Goal: Task Accomplishment & Management: Manage account settings

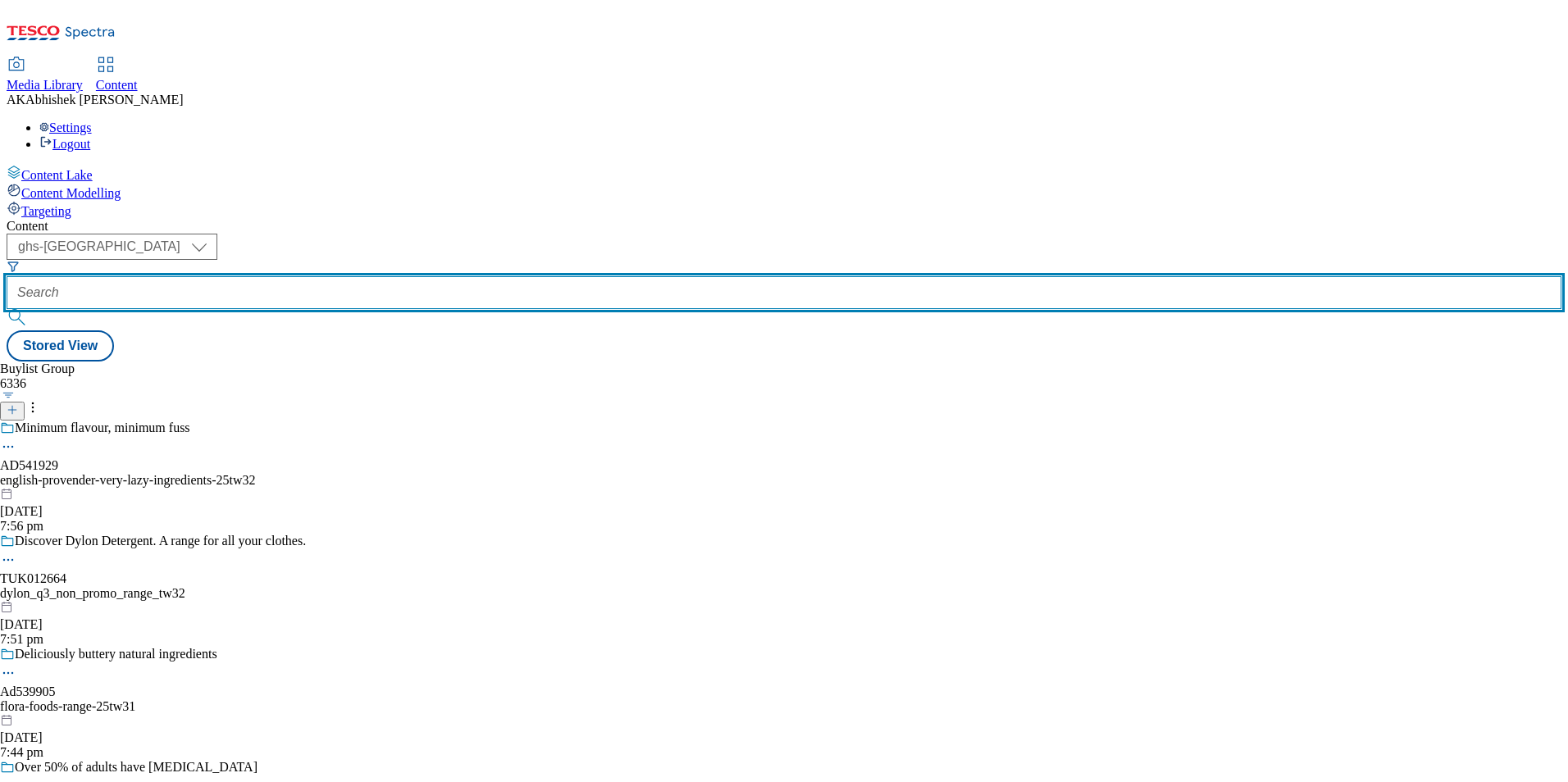
click at [421, 276] on input "text" at bounding box center [783, 292] width 1555 height 32
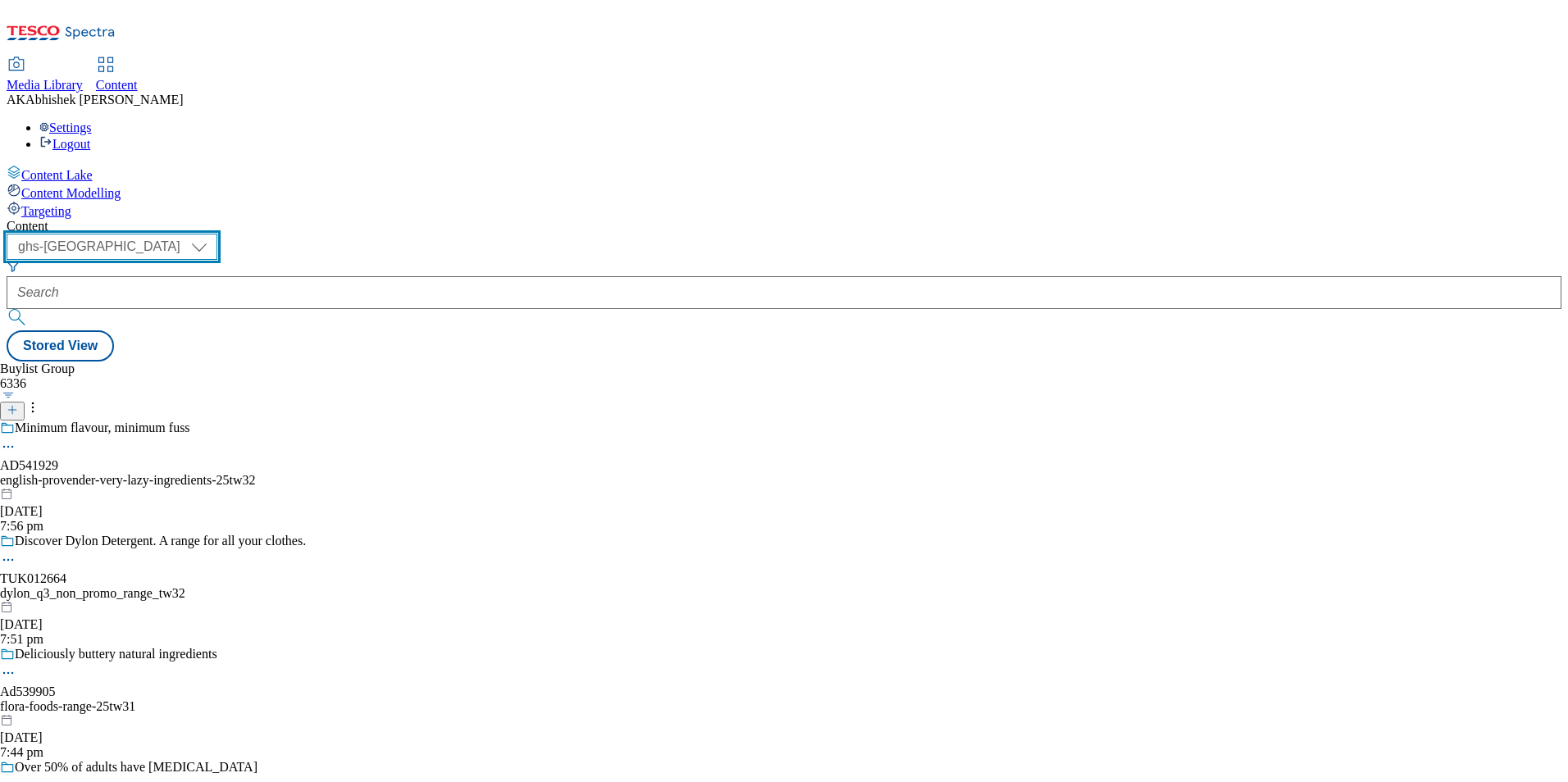
click at [217, 234] on select "ghs-roi ghs-uk" at bounding box center [111, 247] width 210 height 26
select select "ghs-roi"
click at [213, 234] on select "ghs-roi ghs-uk" at bounding box center [111, 247] width 210 height 26
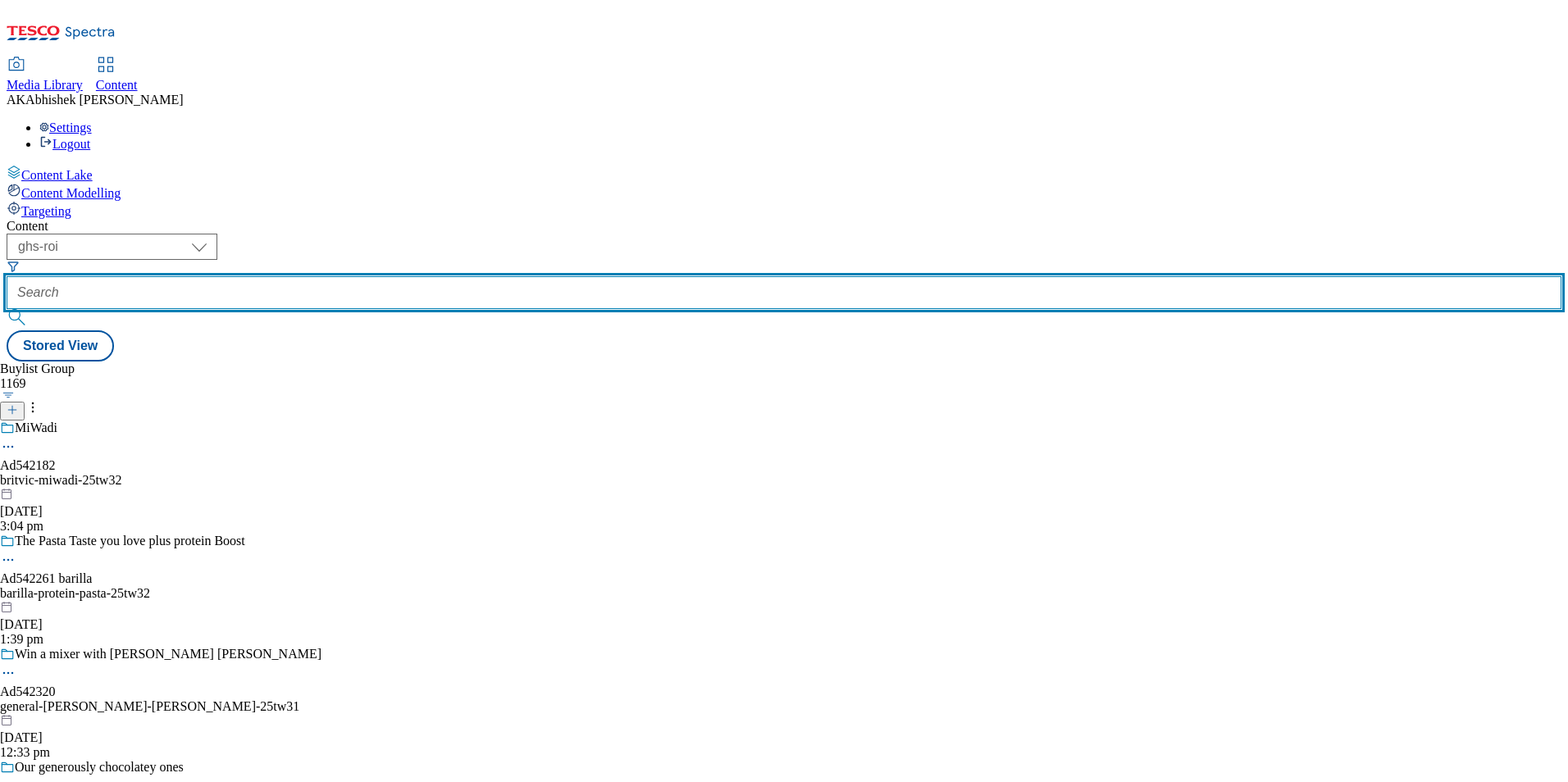
click at [403, 276] on input "text" at bounding box center [783, 292] width 1555 height 32
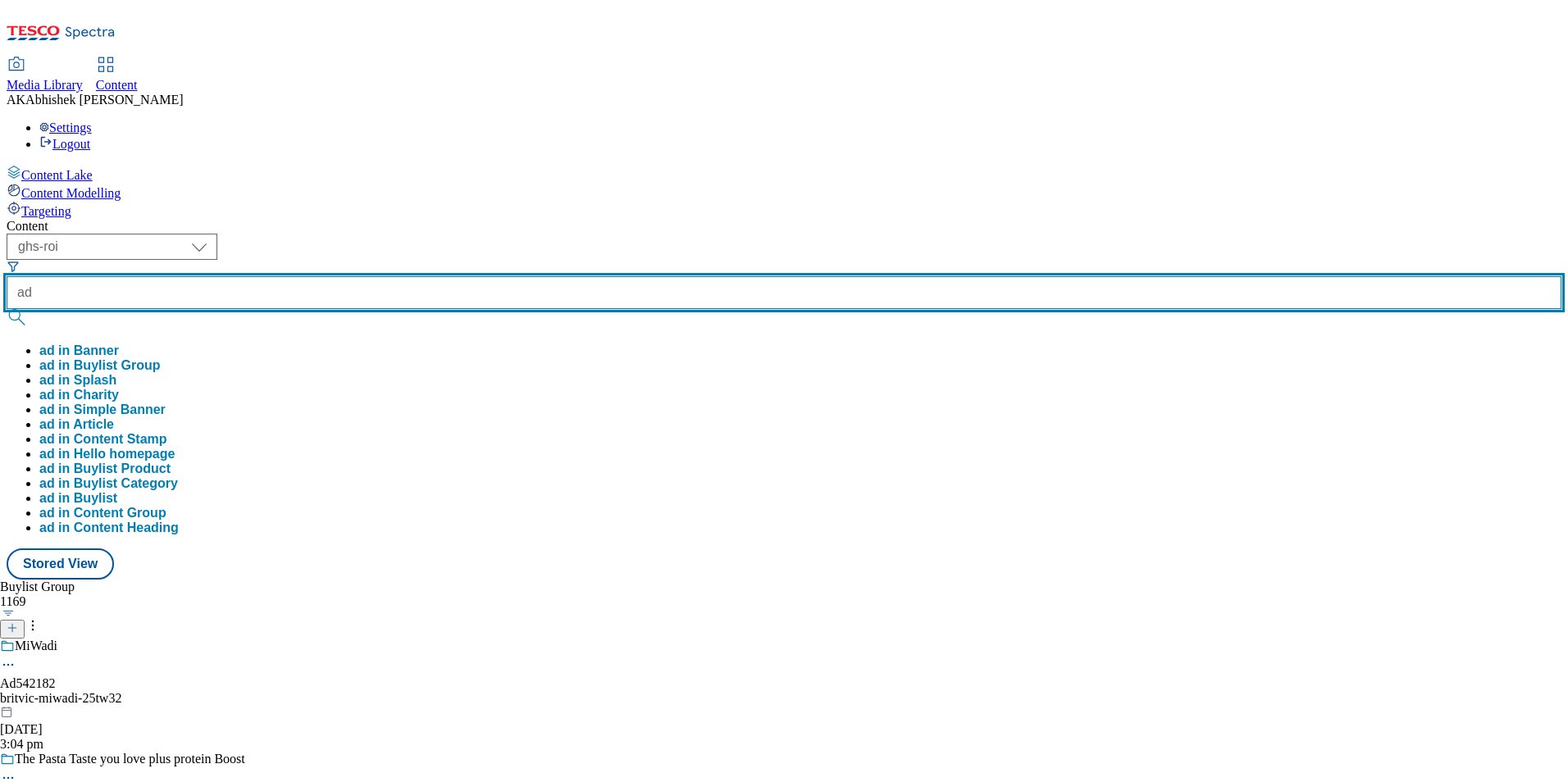
paste input "542320"
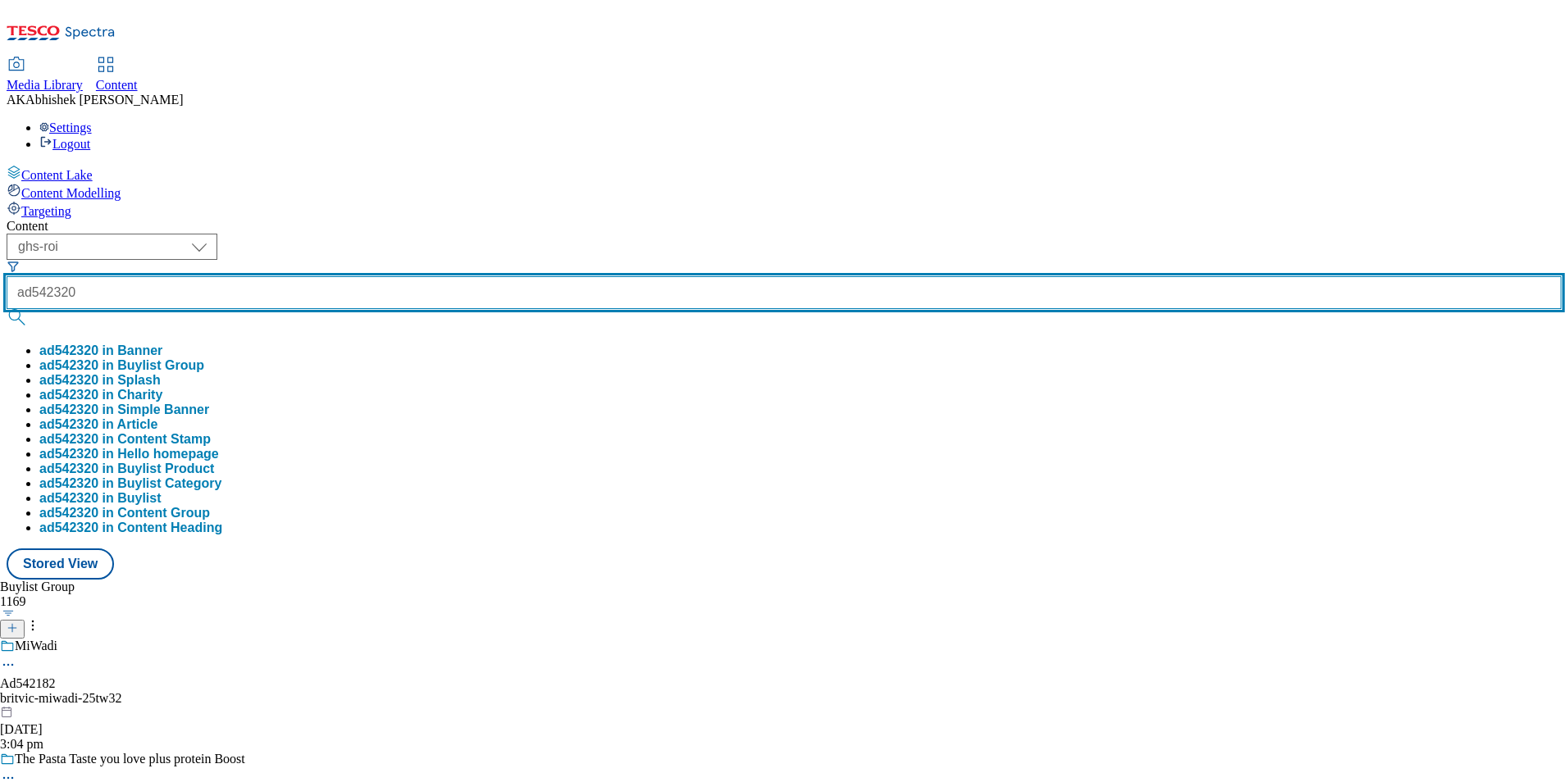
type input "ad542320"
click at [6, 309] on button "submit" at bounding box center [18, 317] width 23 height 17
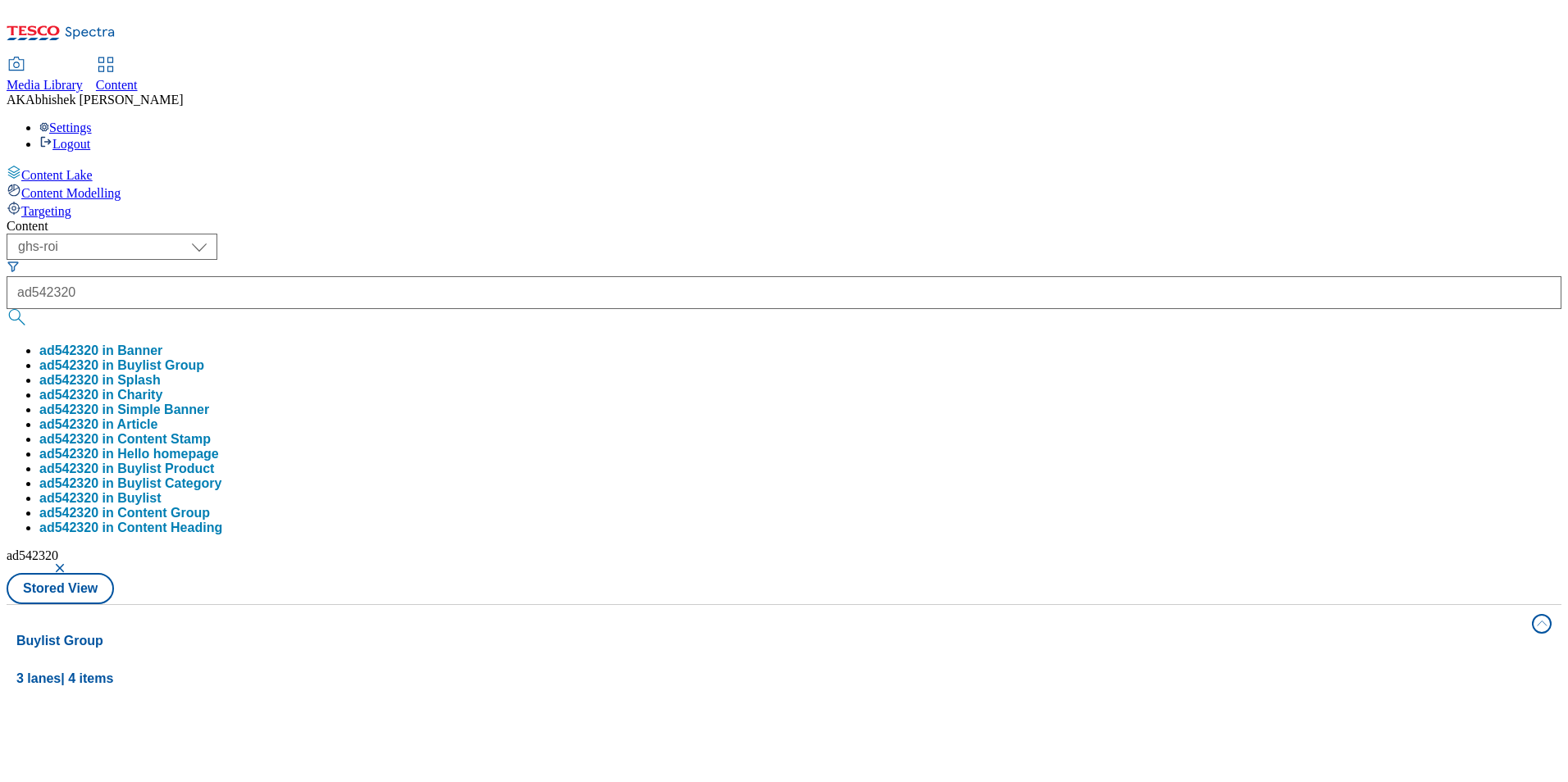
click at [737, 219] on div "Content ( optional ) ghs-roi ghs-uk ghs-roi ad542320 ad542320 in Banner ad54232…" at bounding box center [783, 769] width 1555 height 1100
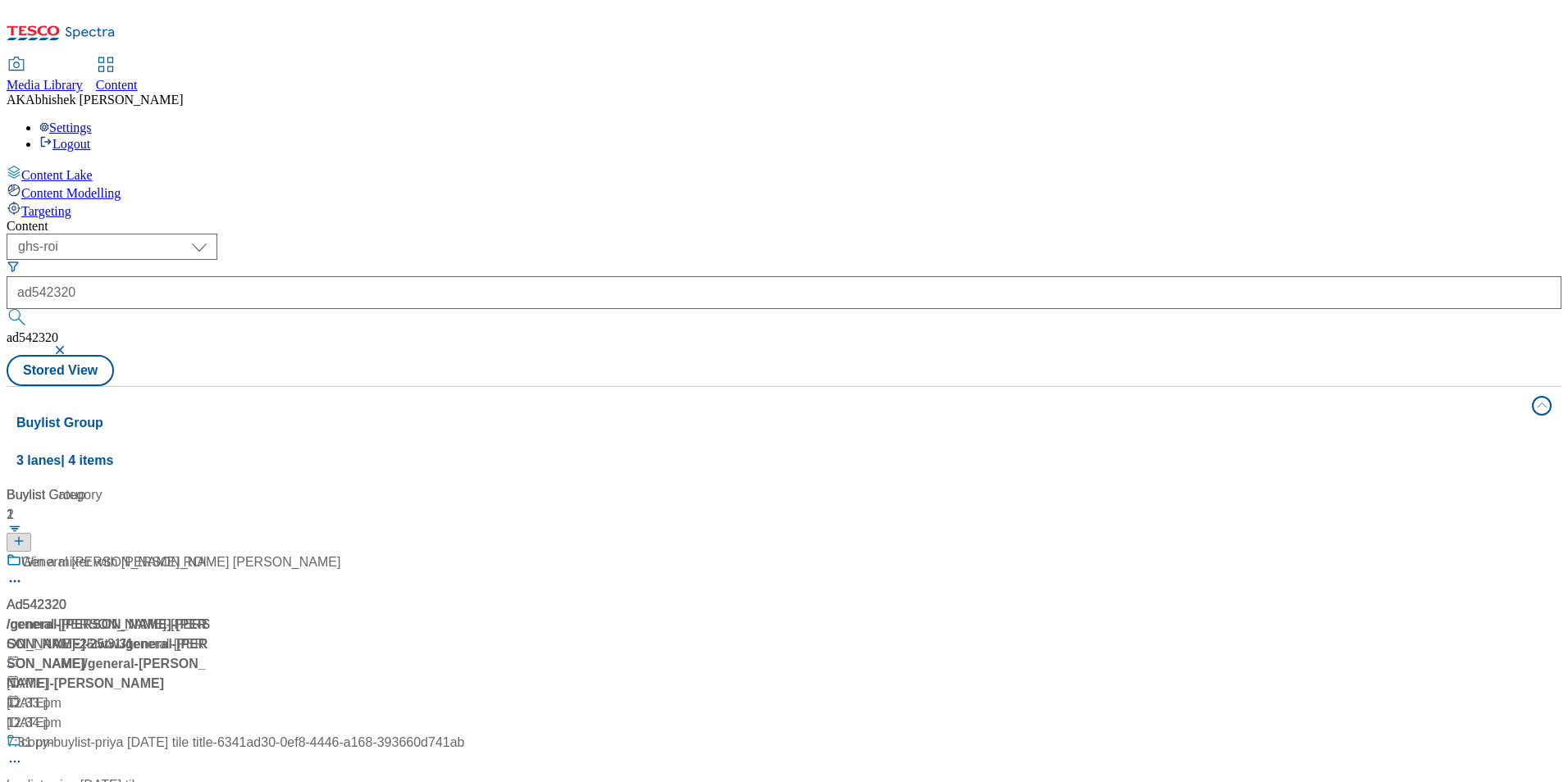
click at [211, 615] on div "/ general-mills-betty-crocker-25tw31 / general-mills / general-mills-betty-croc…" at bounding box center [109, 655] width 205 height 79
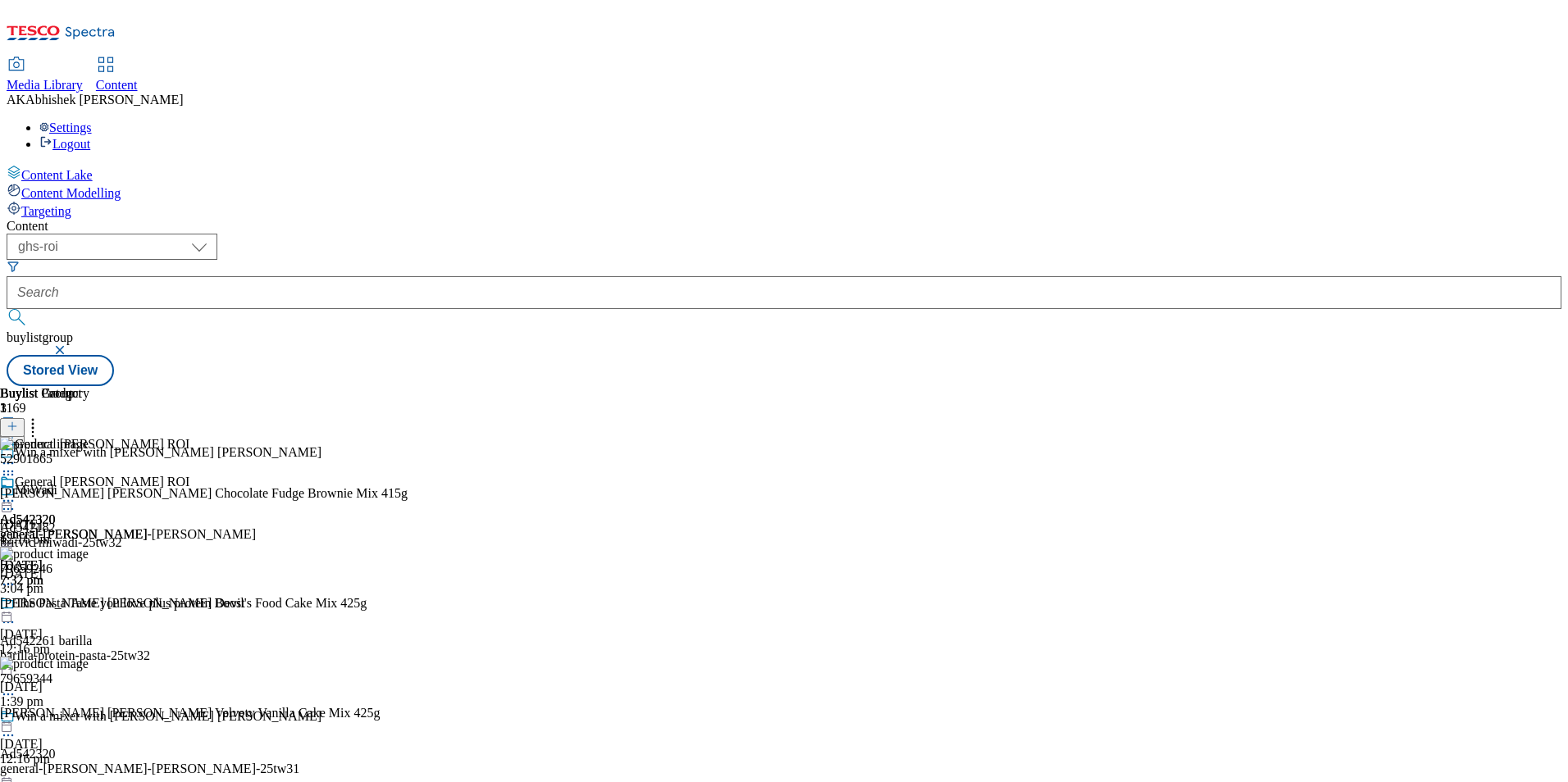
click at [17, 493] on icon at bounding box center [8, 501] width 17 height 17
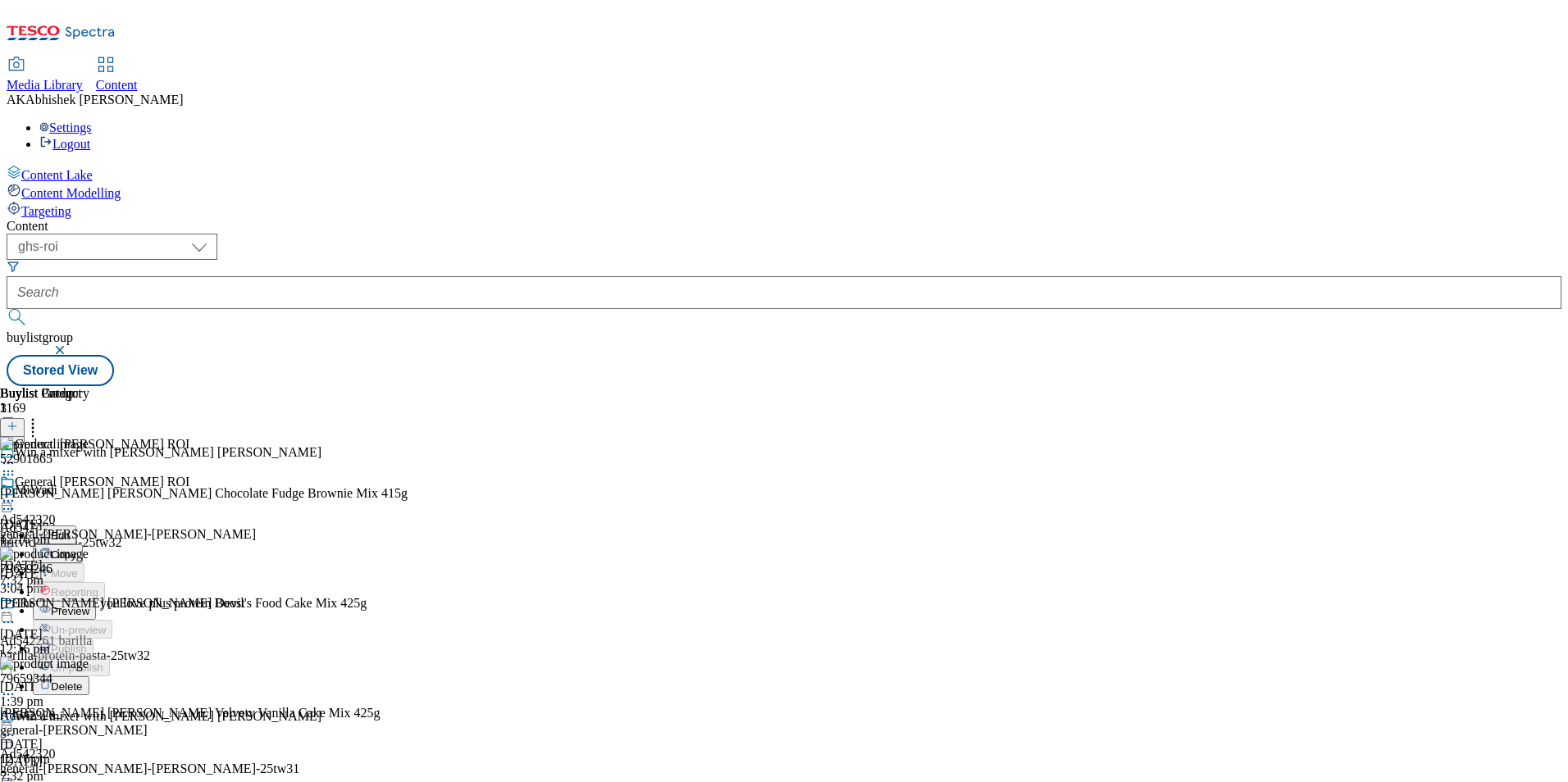
click at [17, 493] on icon at bounding box center [8, 501] width 17 height 17
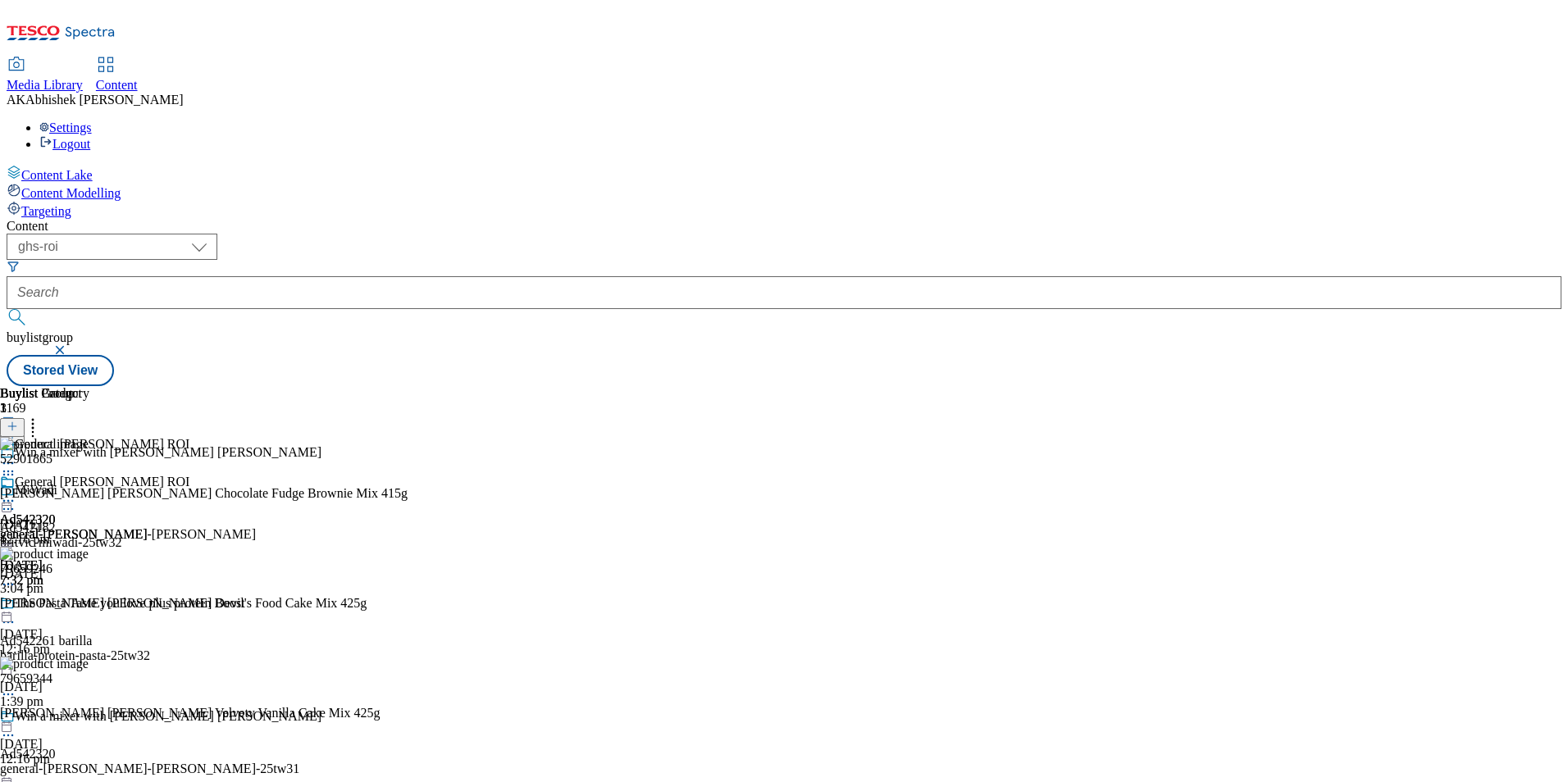
click at [256, 588] on div "General Mills ROI Ad542320 general-mills-betty-crocker 23 Sept 2025 7:32 pm" at bounding box center [128, 531] width 256 height 113
click at [17, 577] on icon at bounding box center [8, 585] width 17 height 17
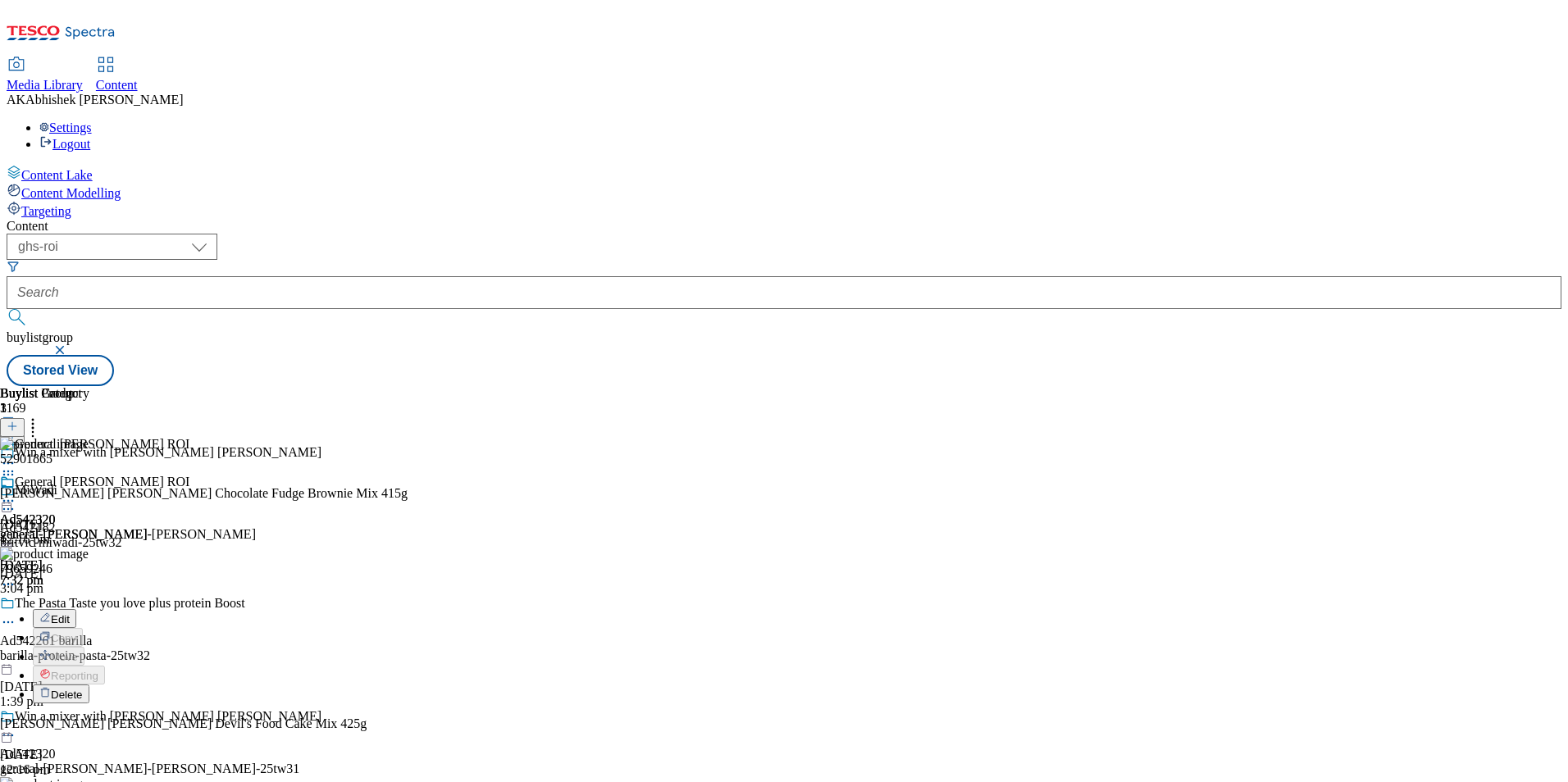
click at [82, 689] on span "Delete" at bounding box center [67, 695] width 32 height 12
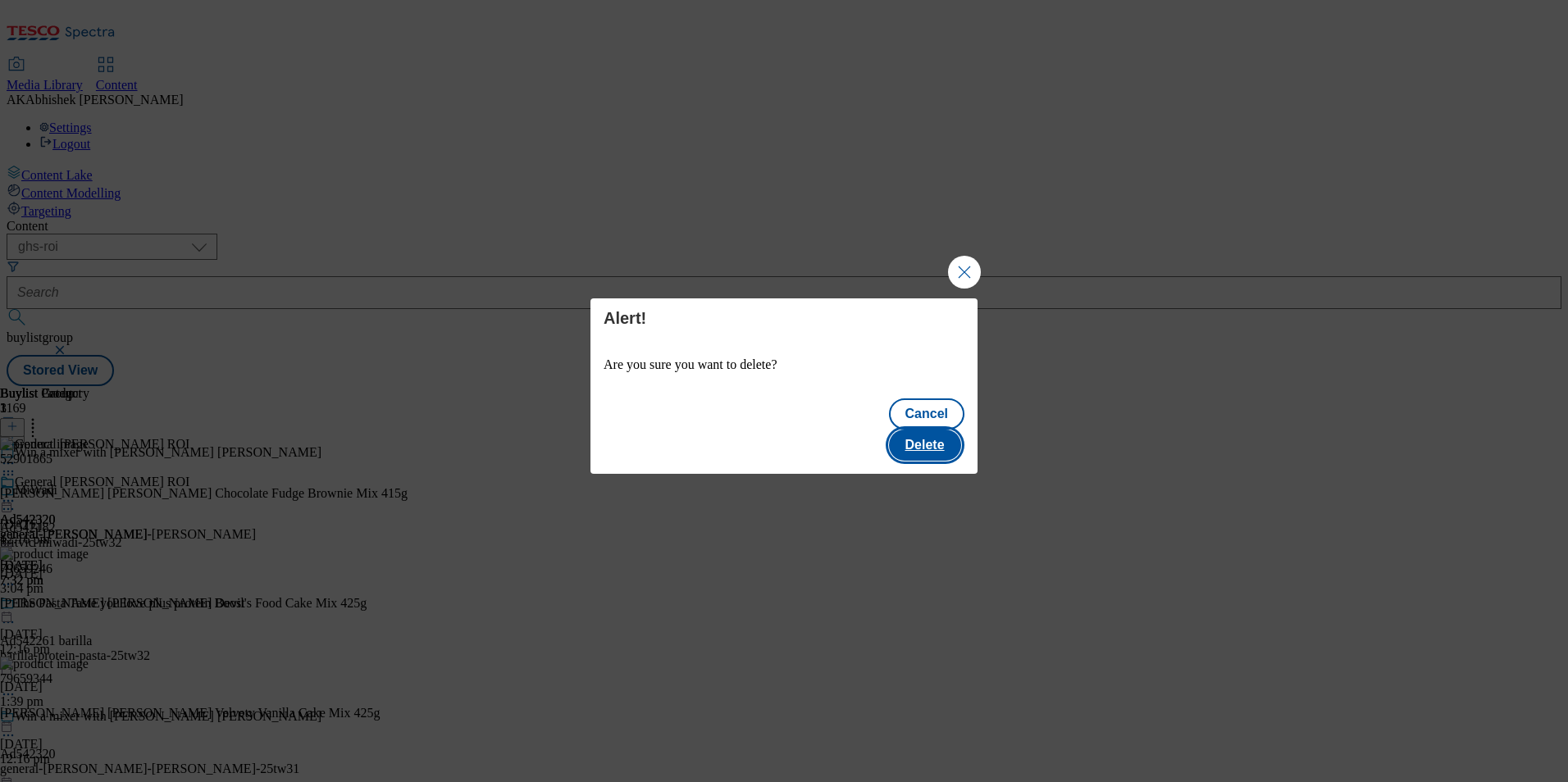
click at [929, 430] on button "Delete" at bounding box center [925, 445] width 72 height 32
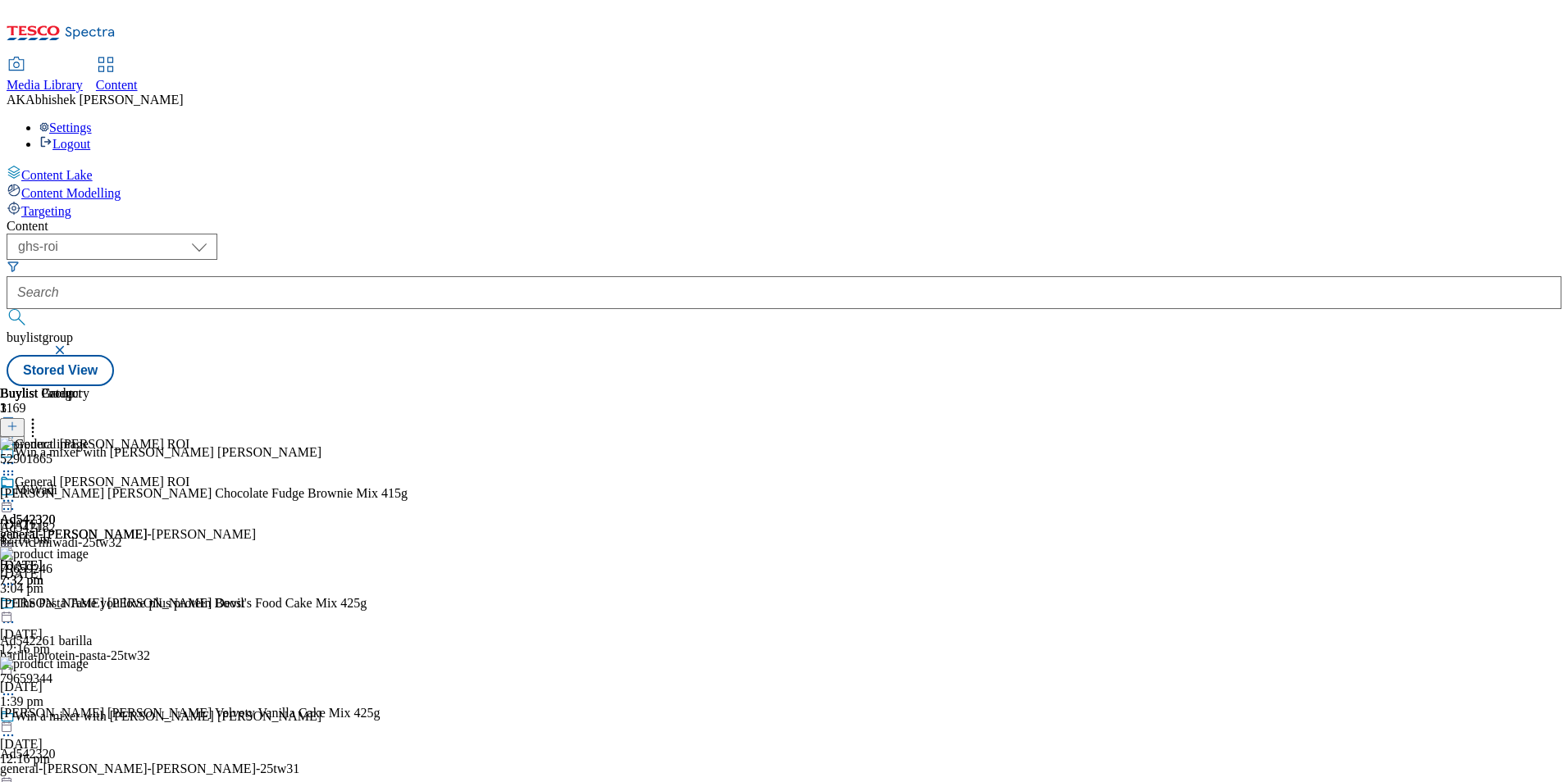
click at [41, 416] on icon at bounding box center [32, 423] width 17 height 17
click at [17, 493] on icon at bounding box center [8, 501] width 17 height 17
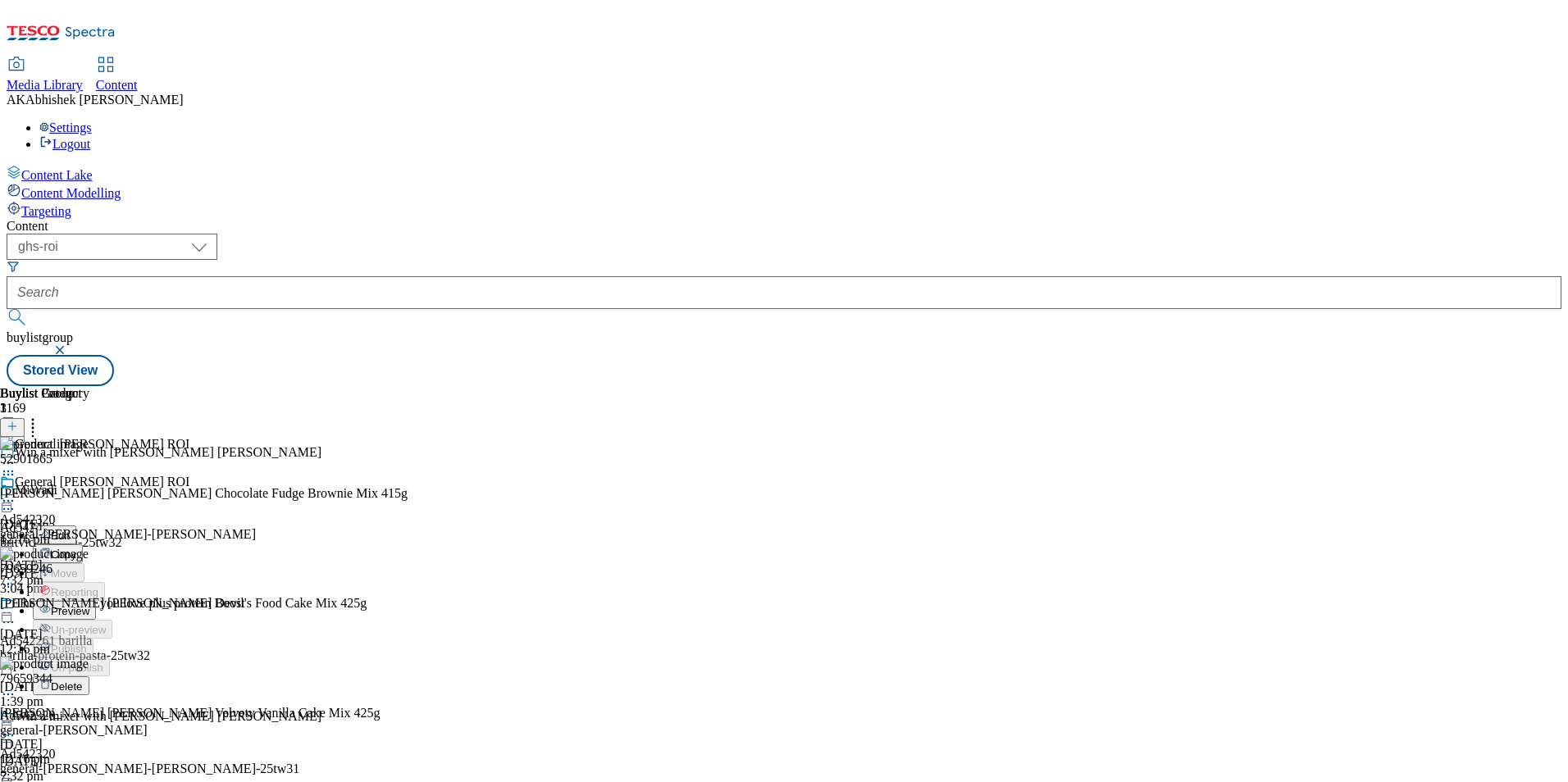
click at [17, 493] on icon at bounding box center [8, 501] width 17 height 17
click at [147, 475] on div "Ad542320 general-mills 23 Sept 2025 7:32 pm" at bounding box center [74, 531] width 147 height 113
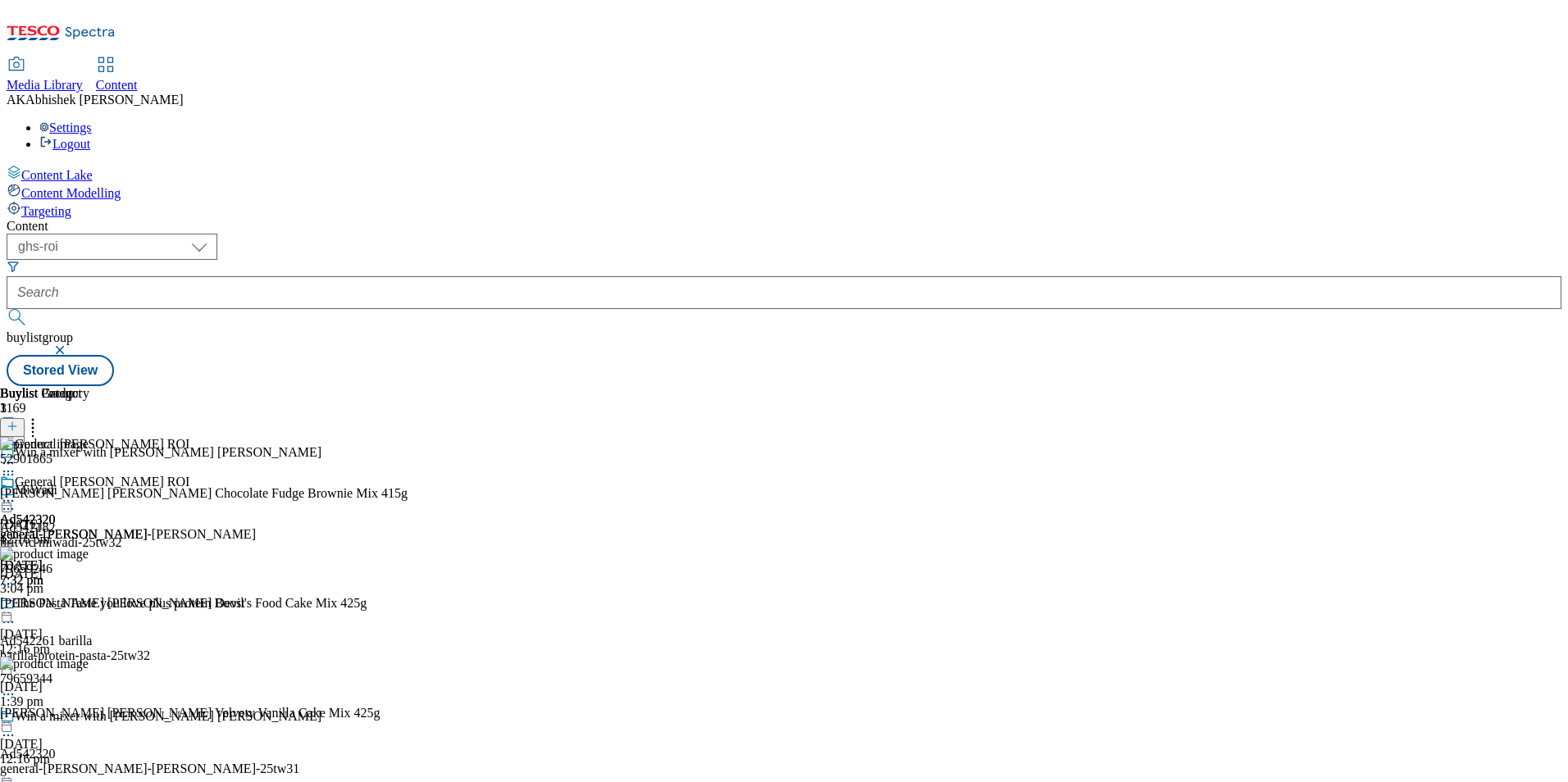
click at [41, 416] on icon at bounding box center [32, 423] width 17 height 17
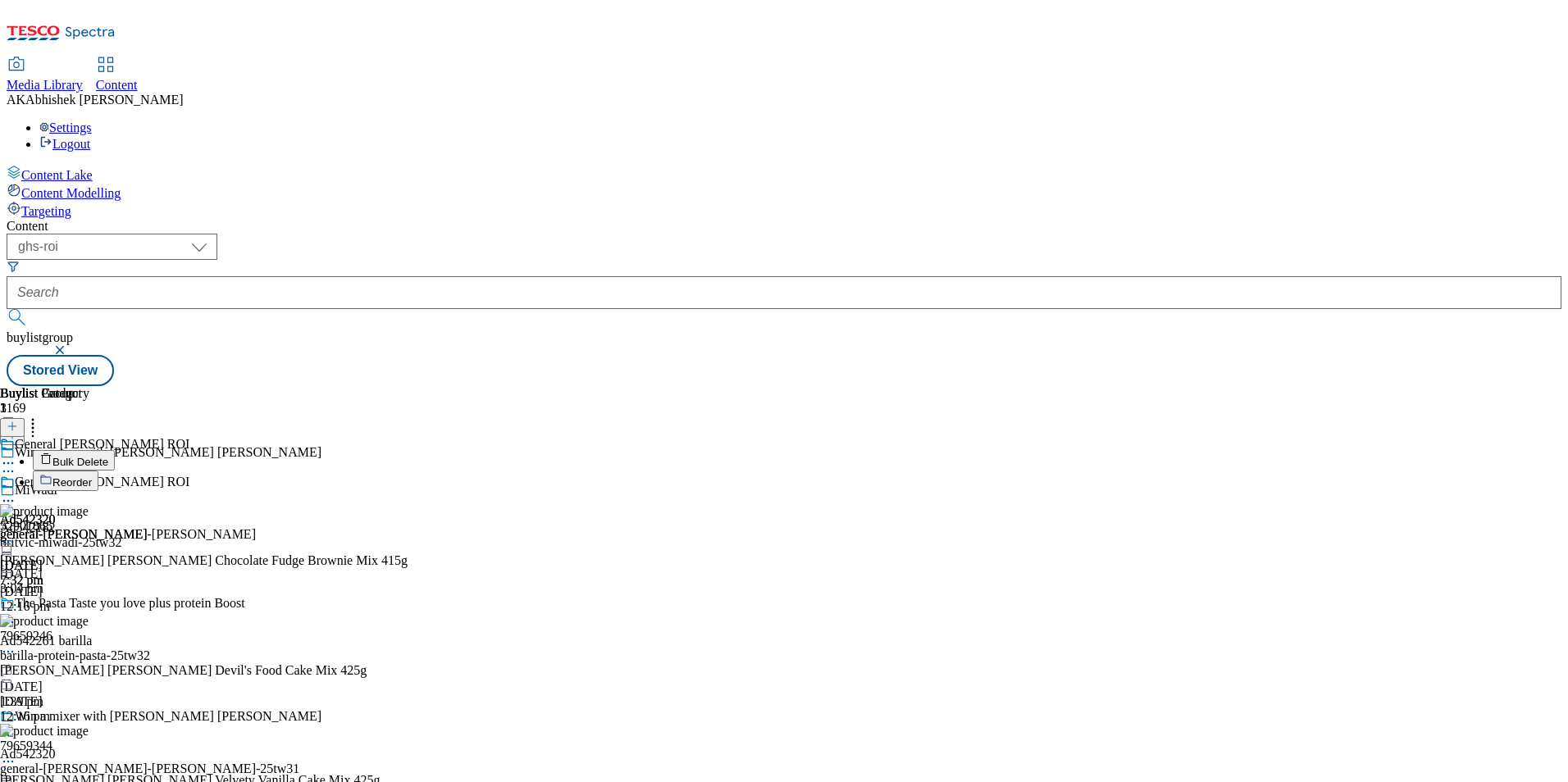
click at [108, 456] on span "Bulk Delete" at bounding box center [81, 462] width 56 height 12
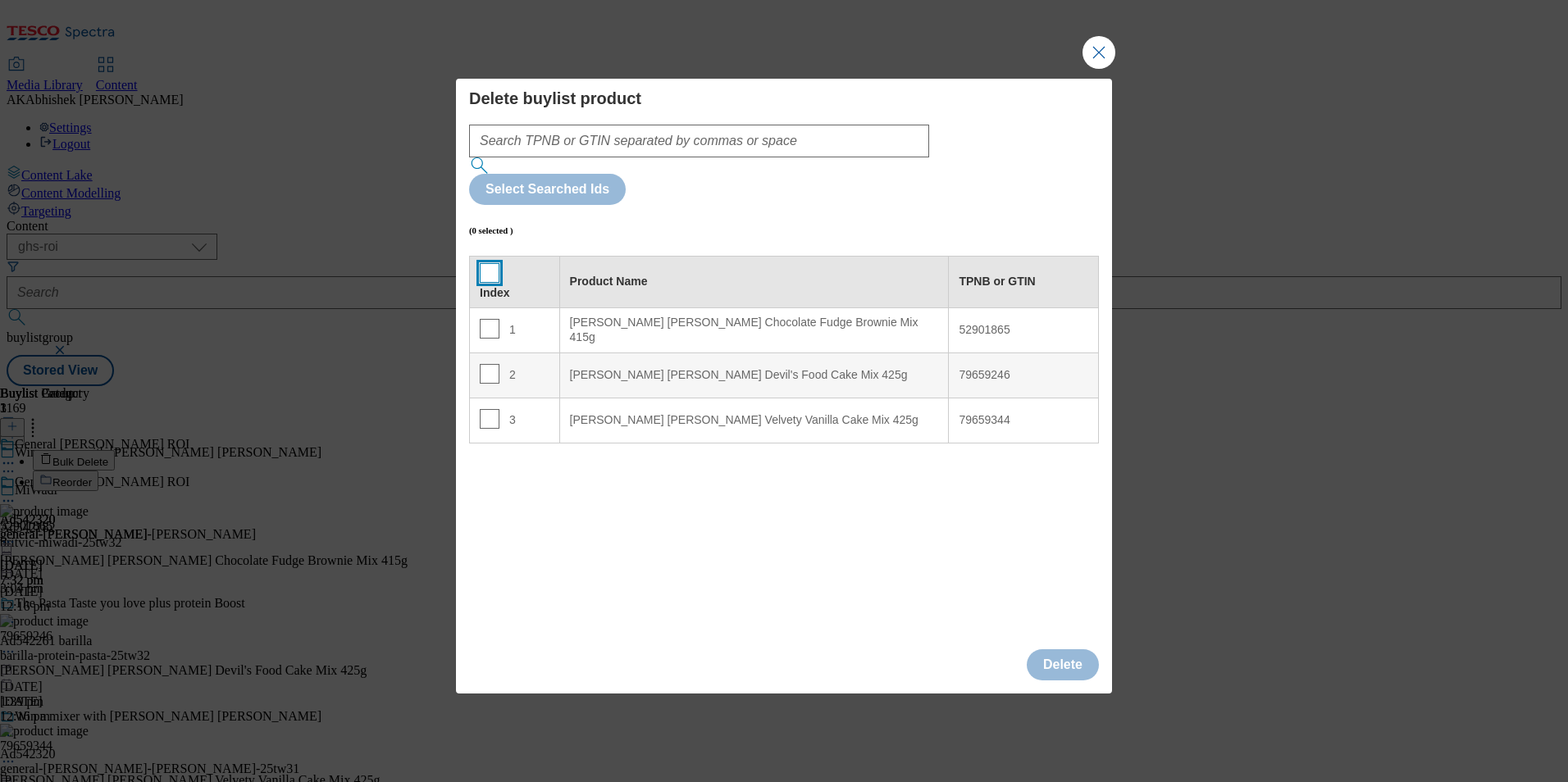
click at [488, 263] on input "Modal" at bounding box center [489, 273] width 19 height 19
checkbox input "true"
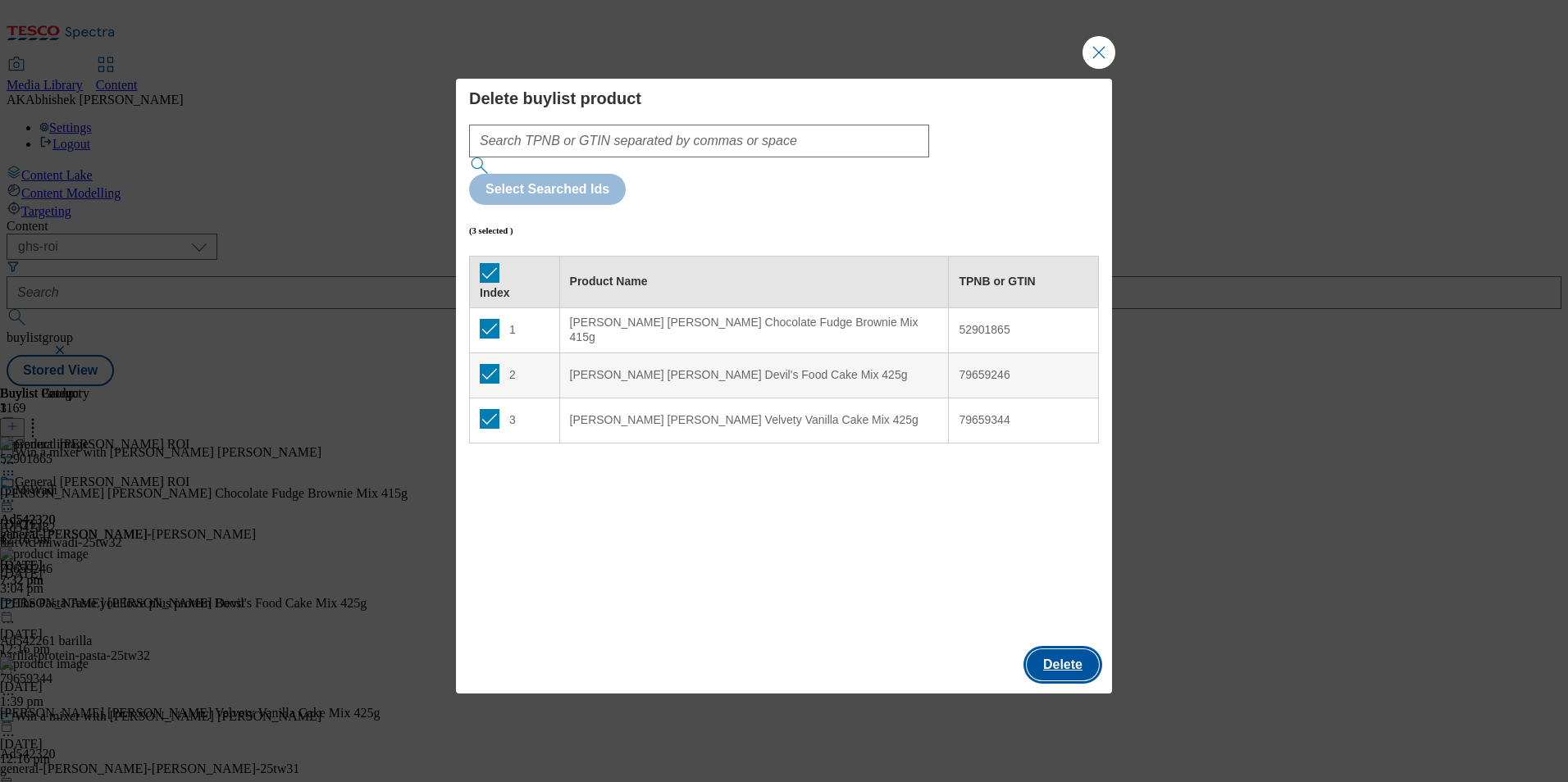
click at [1085, 650] on button "Delete" at bounding box center [1063, 665] width 72 height 32
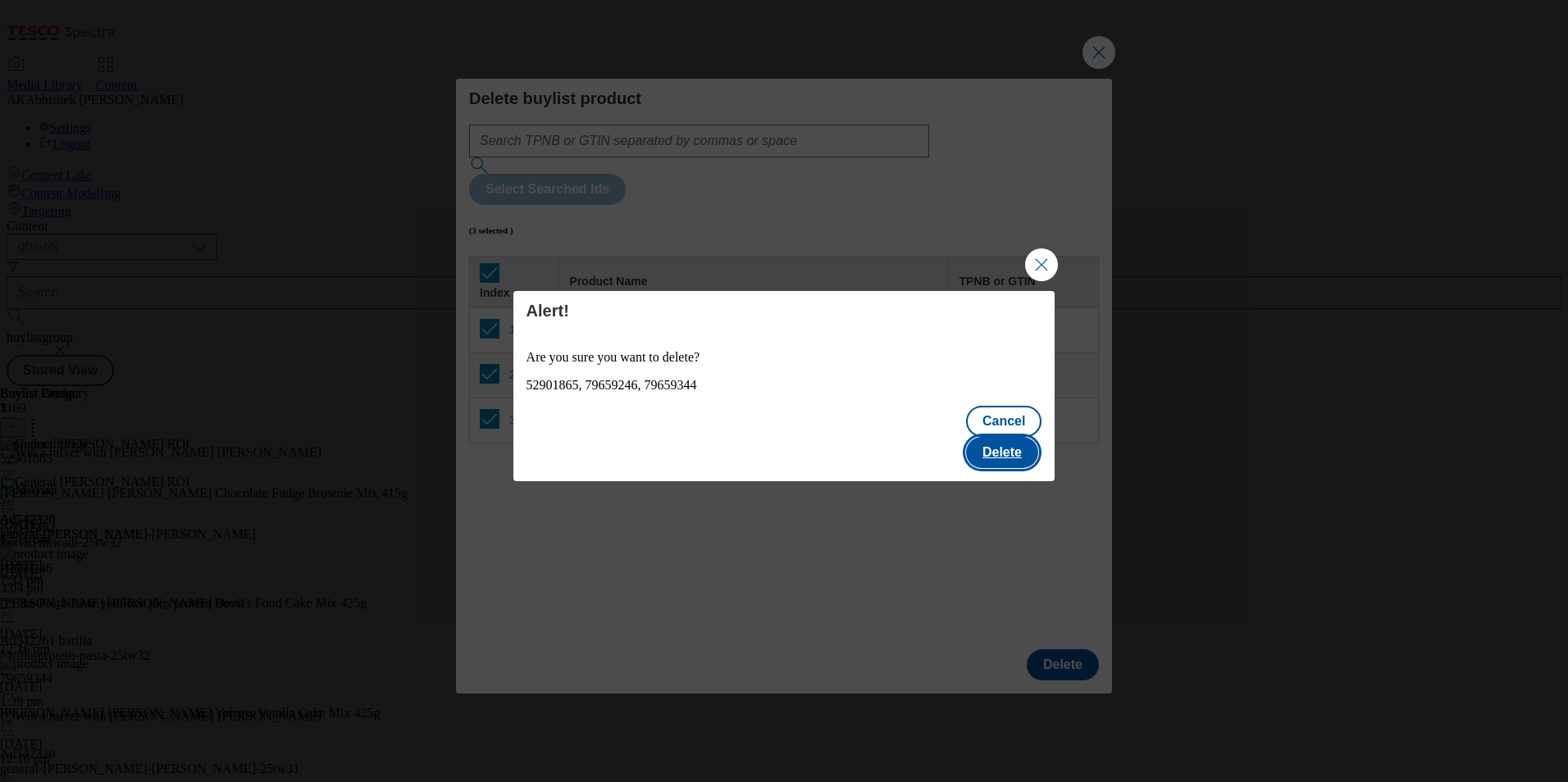
click at [995, 438] on button "Delete" at bounding box center [1002, 453] width 72 height 32
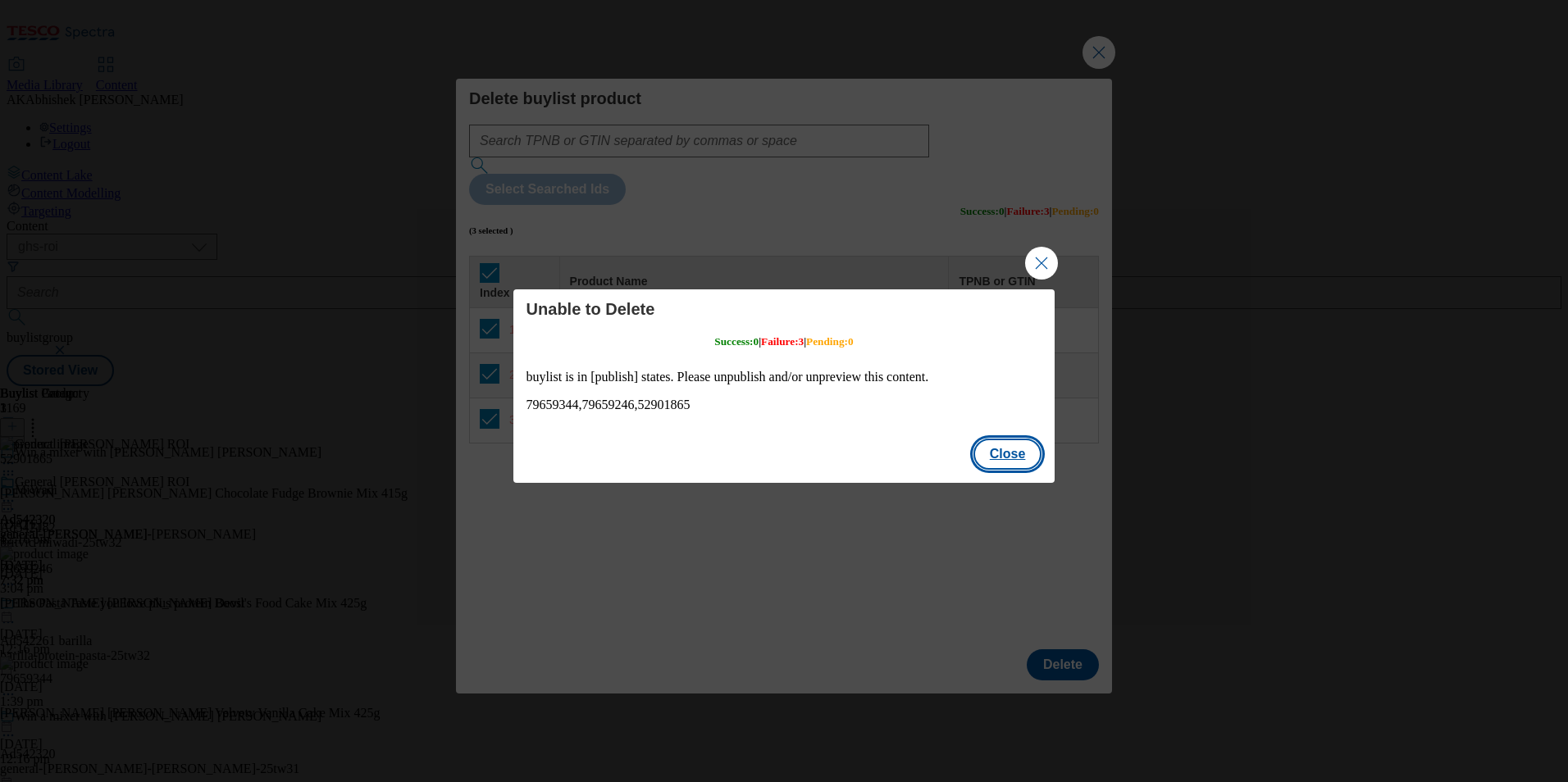
click at [993, 450] on button "Close" at bounding box center [1008, 454] width 69 height 32
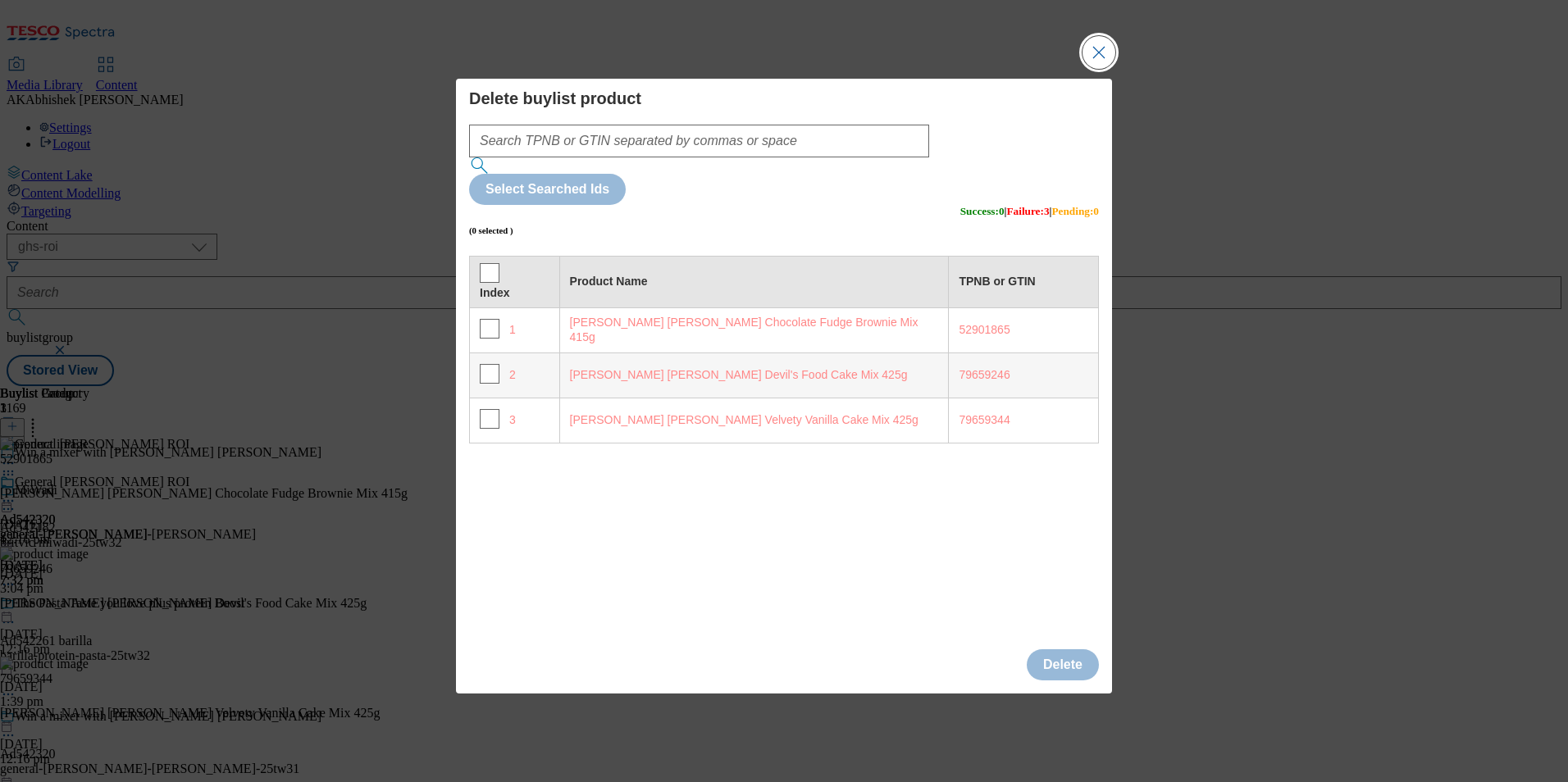
click at [1103, 69] on button "Close Modal" at bounding box center [1099, 52] width 32 height 32
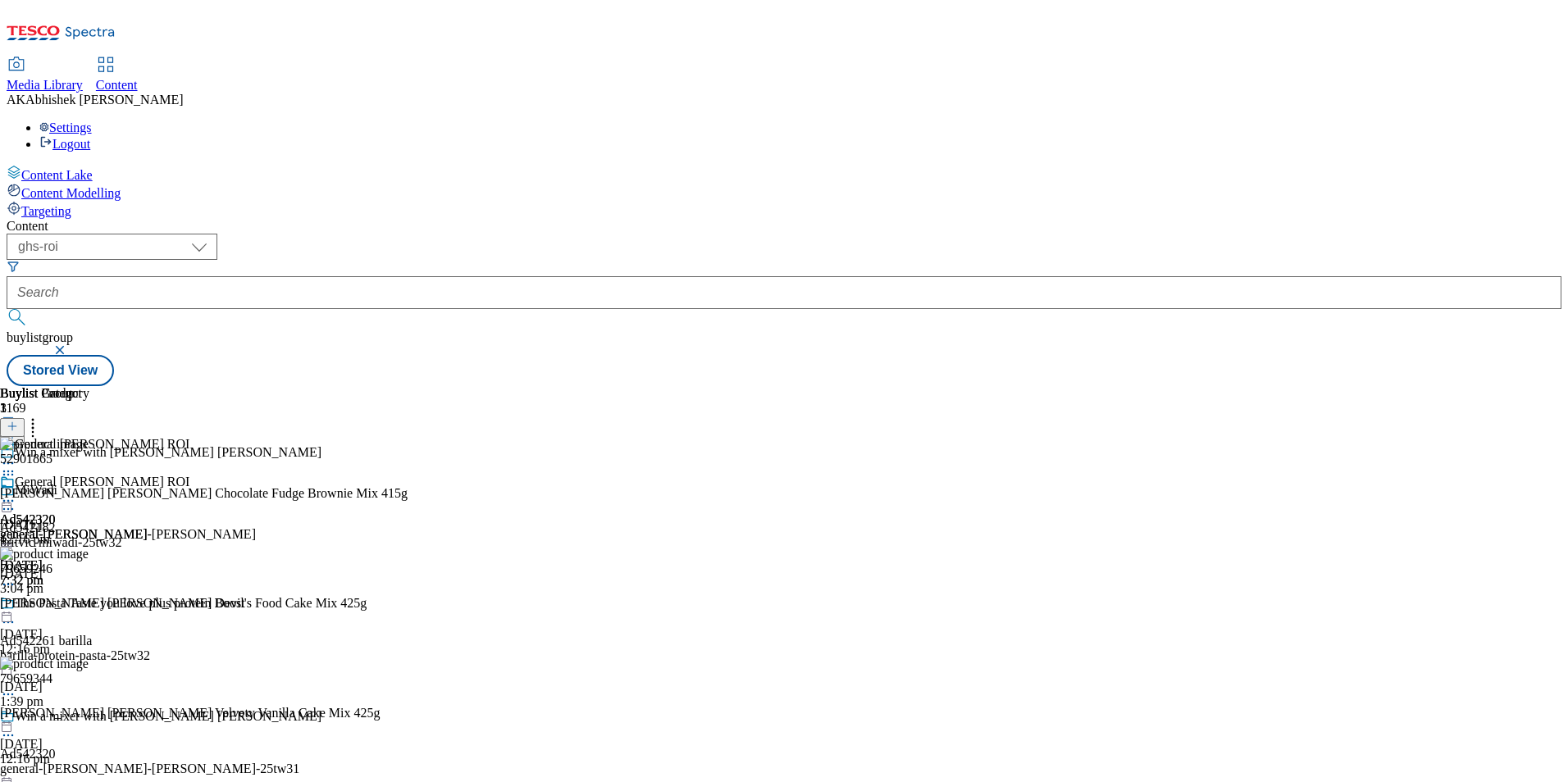
click at [17, 493] on icon at bounding box center [8, 501] width 17 height 17
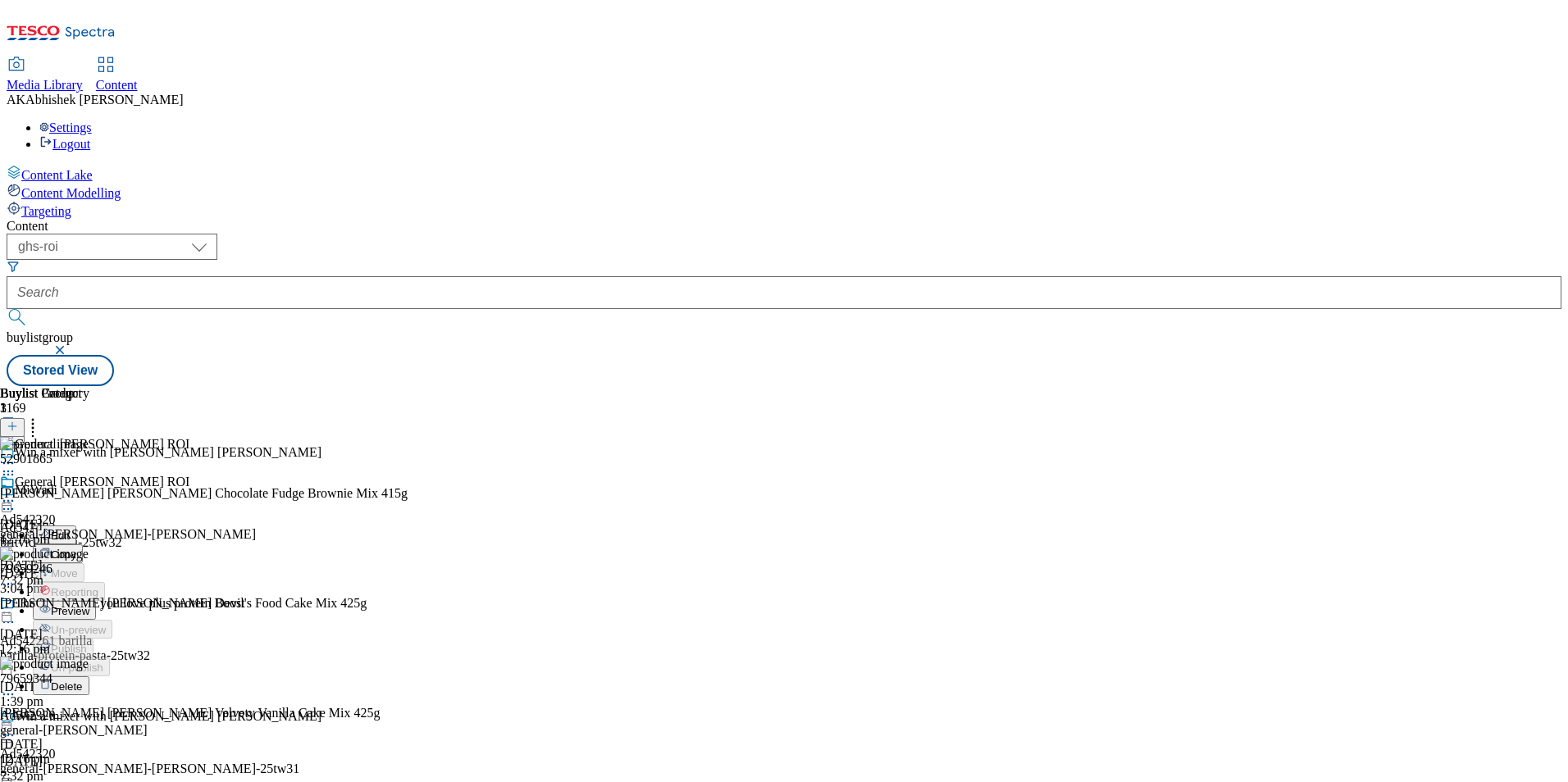
click at [70, 530] on span "Edit" at bounding box center [61, 536] width 19 height 12
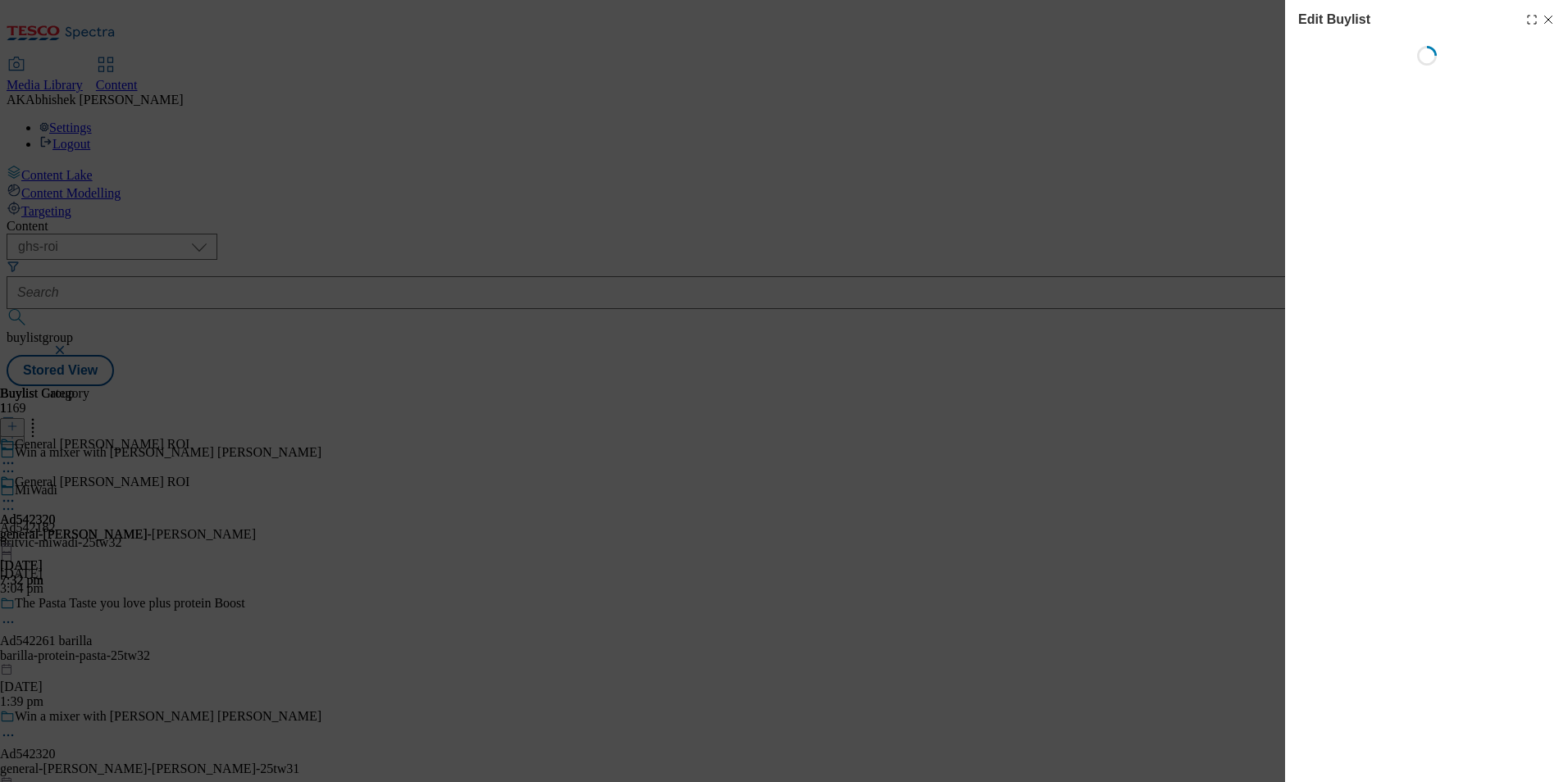
select select "tactical"
select select "supplier funded short term 1-3 weeks"
select select "dunnhumby"
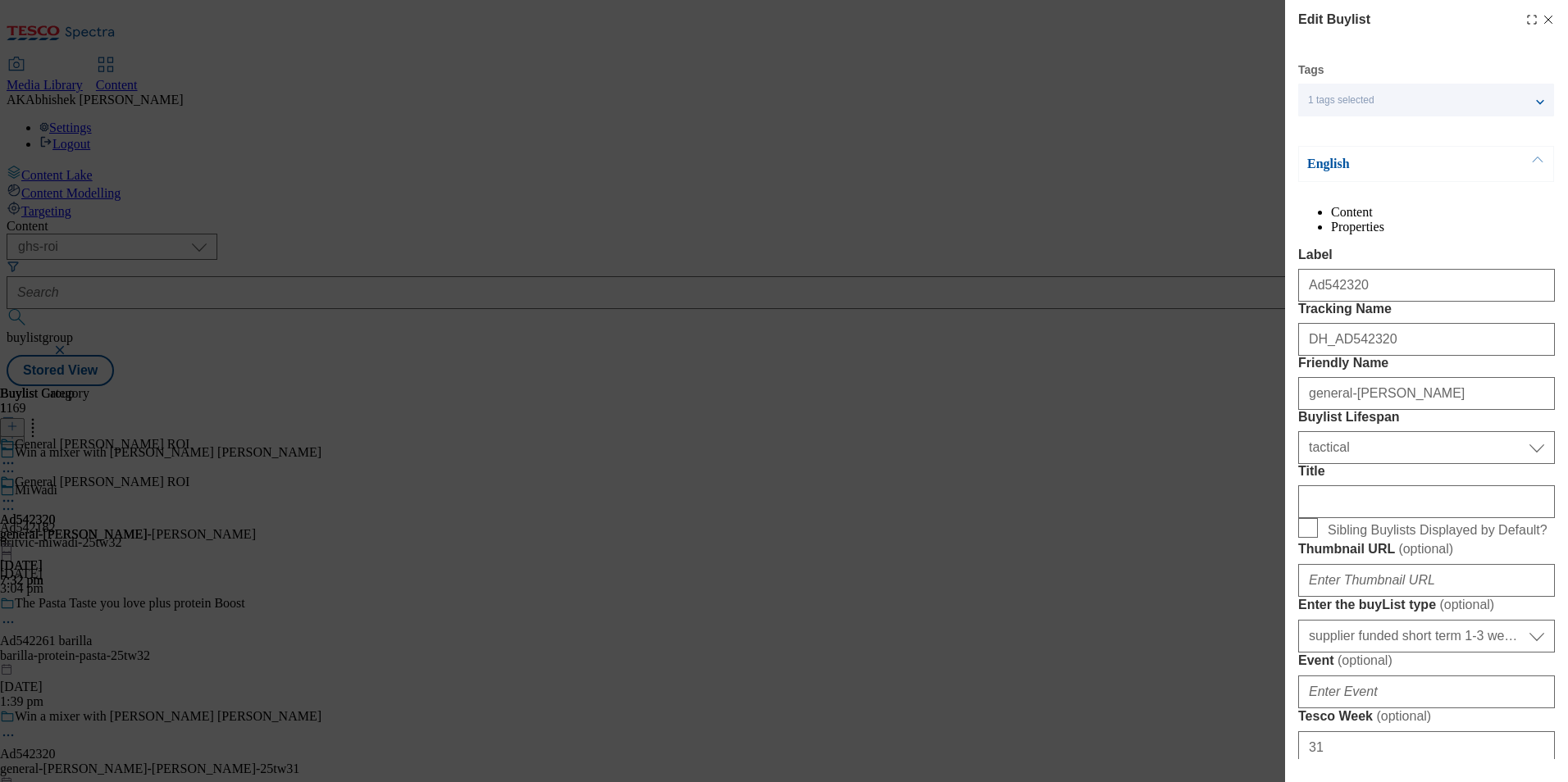
select select "Banner"
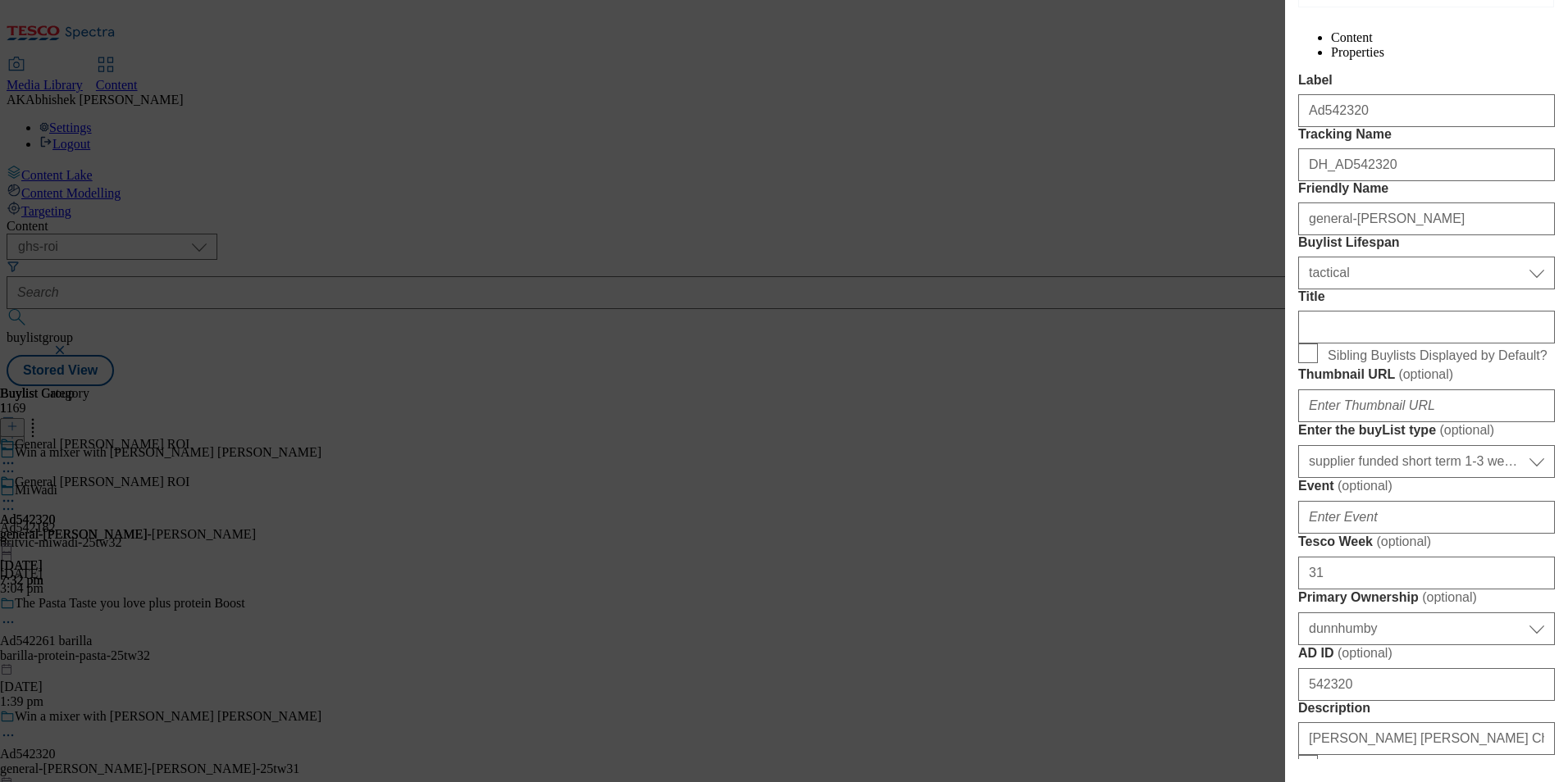
scroll to position [82, 0]
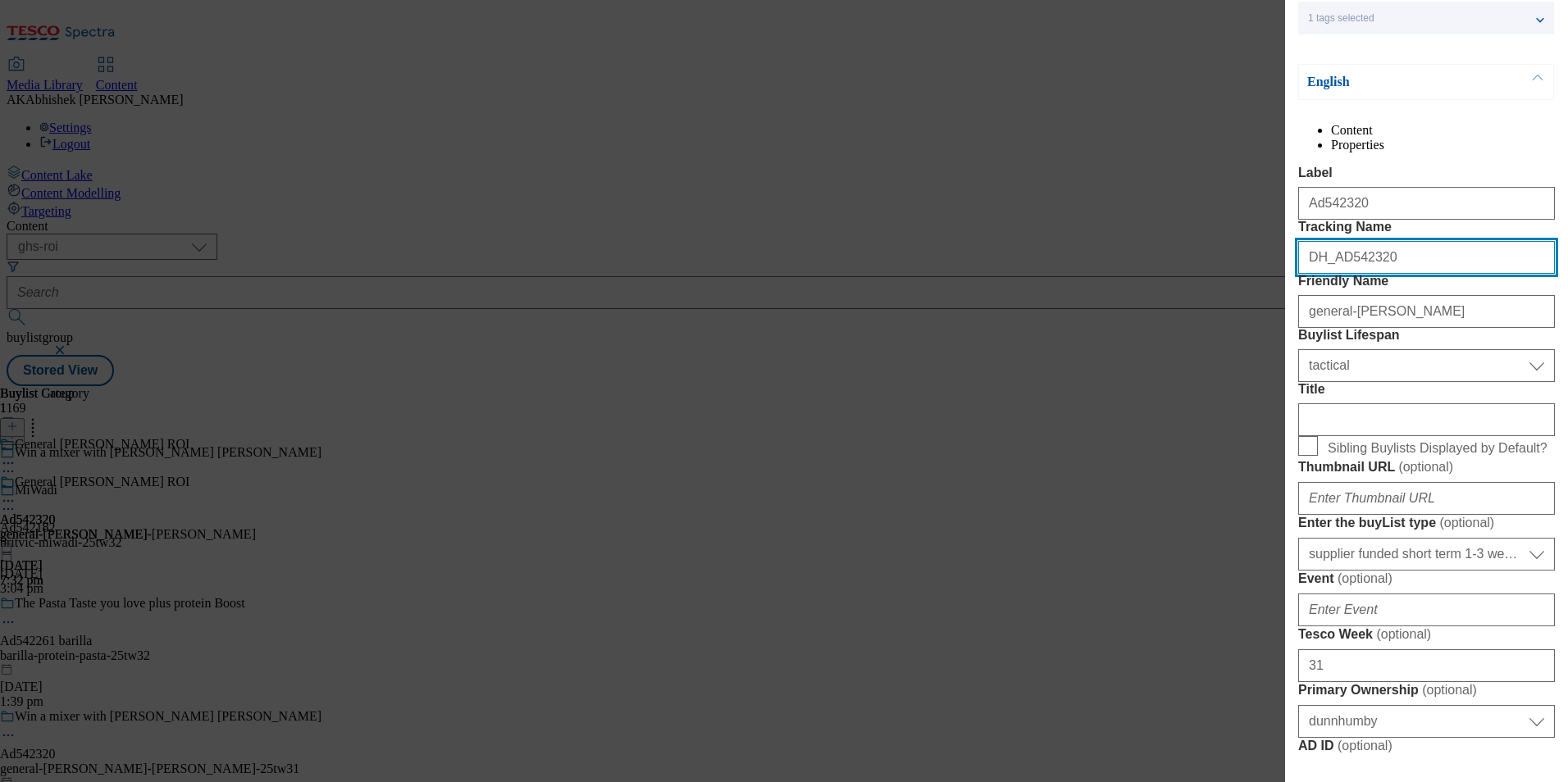
click at [1402, 274] on input "DH_AD542320" at bounding box center [1427, 257] width 257 height 32
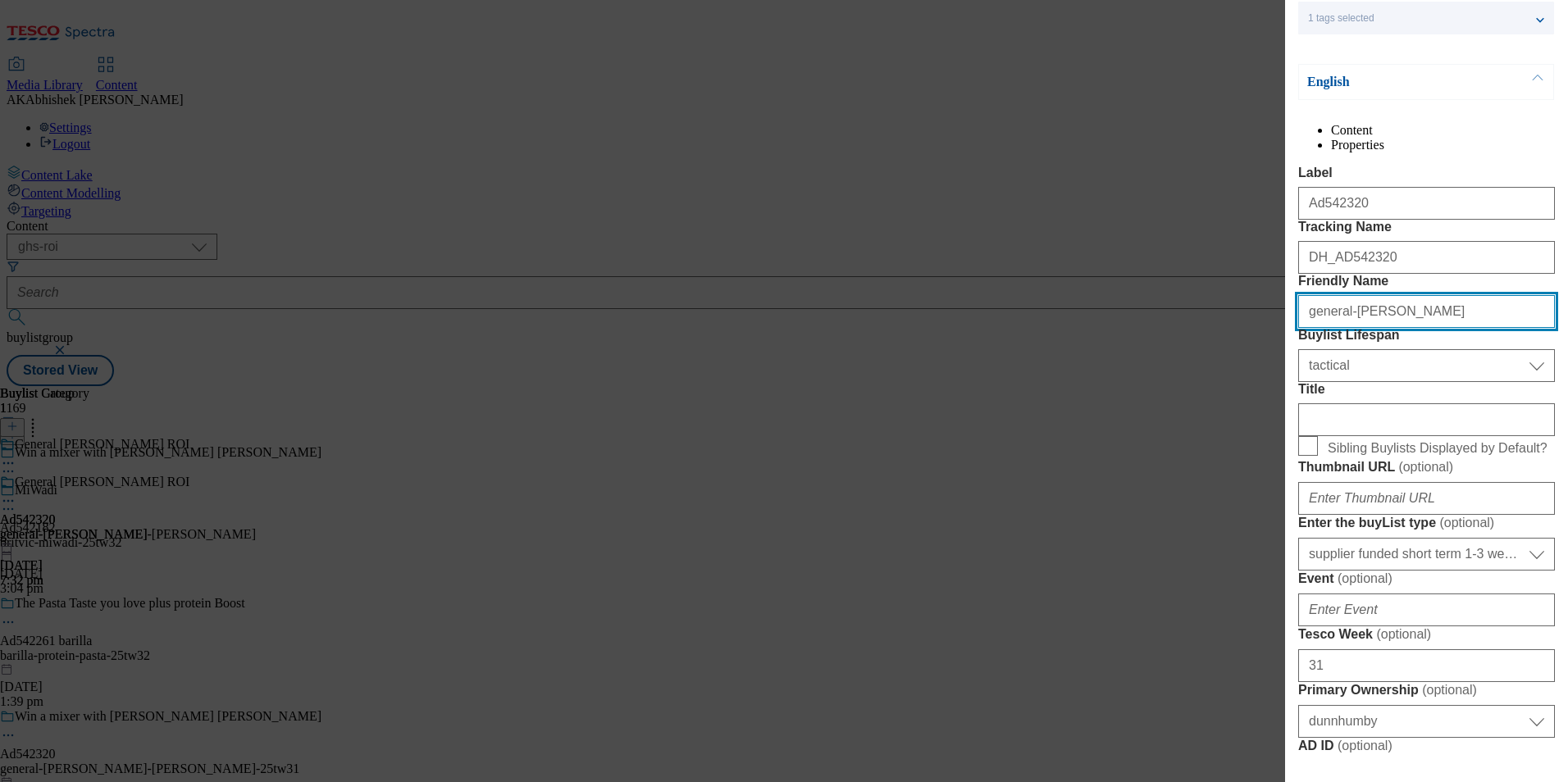
click at [1405, 328] on input "general-mills" at bounding box center [1427, 311] width 257 height 32
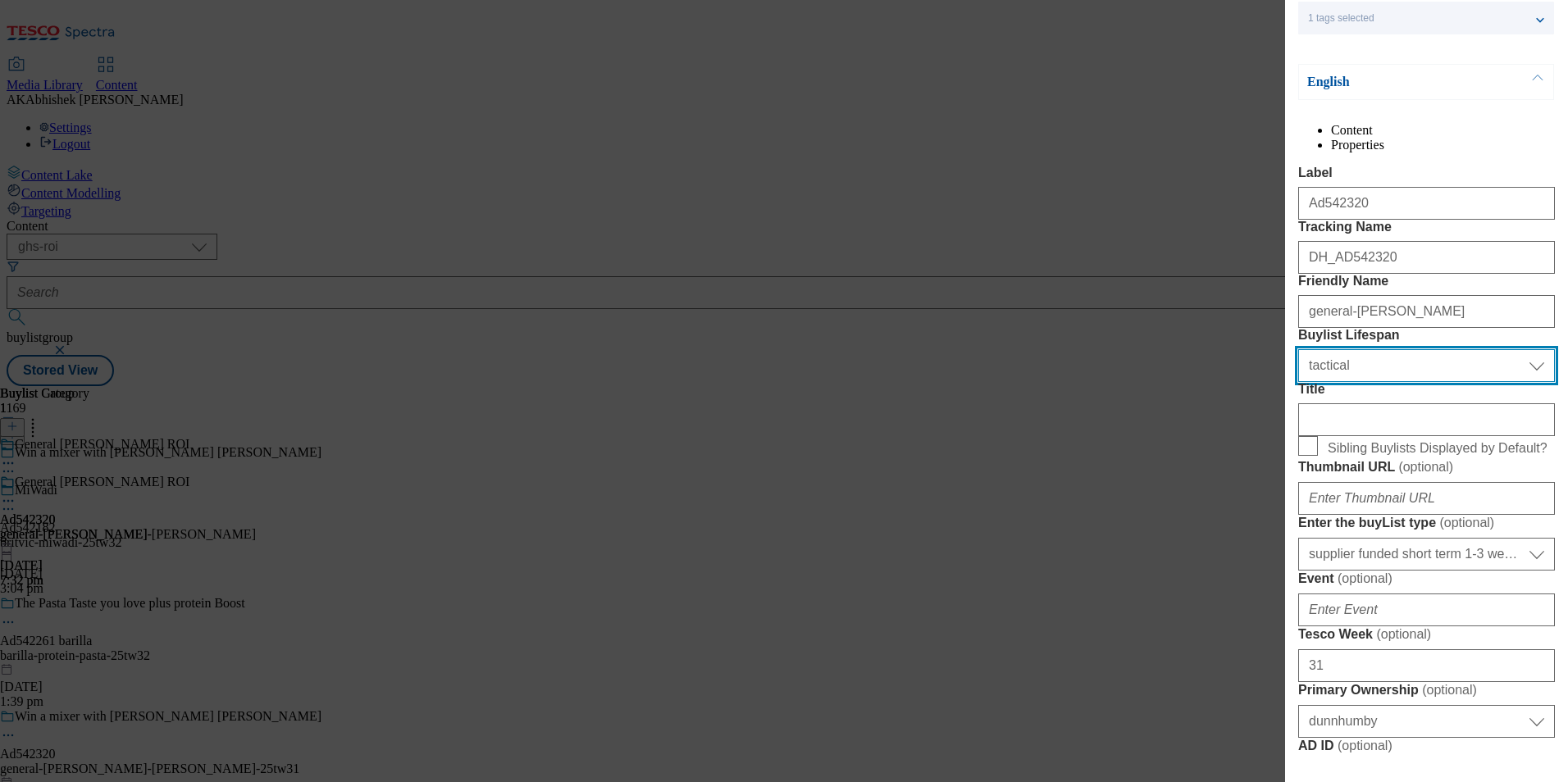
click at [1380, 382] on select "Select Buylist Lifespan evergreen seasonal tactical" at bounding box center [1427, 365] width 257 height 32
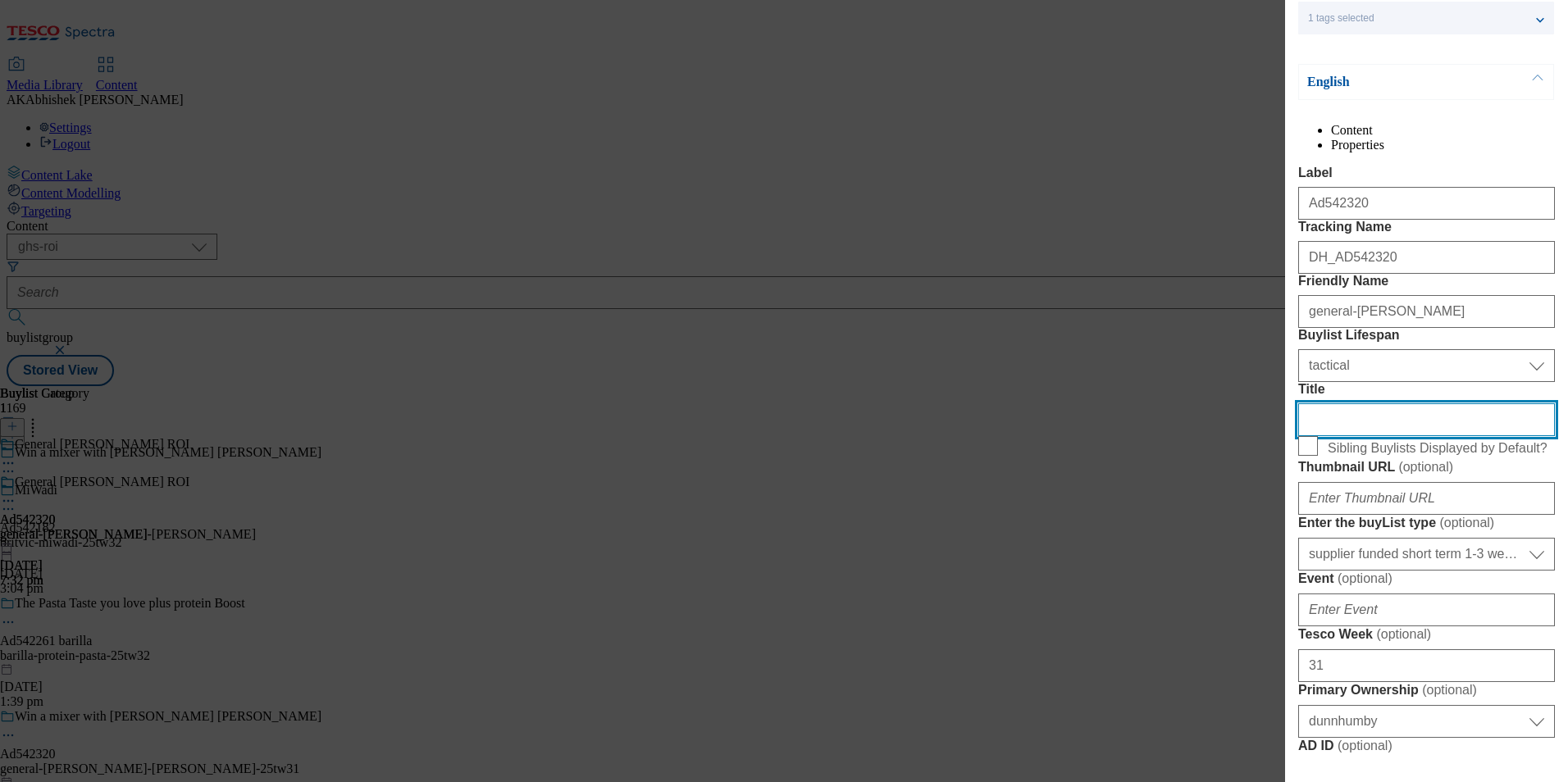
click at [1352, 437] on input "Title" at bounding box center [1427, 419] width 257 height 32
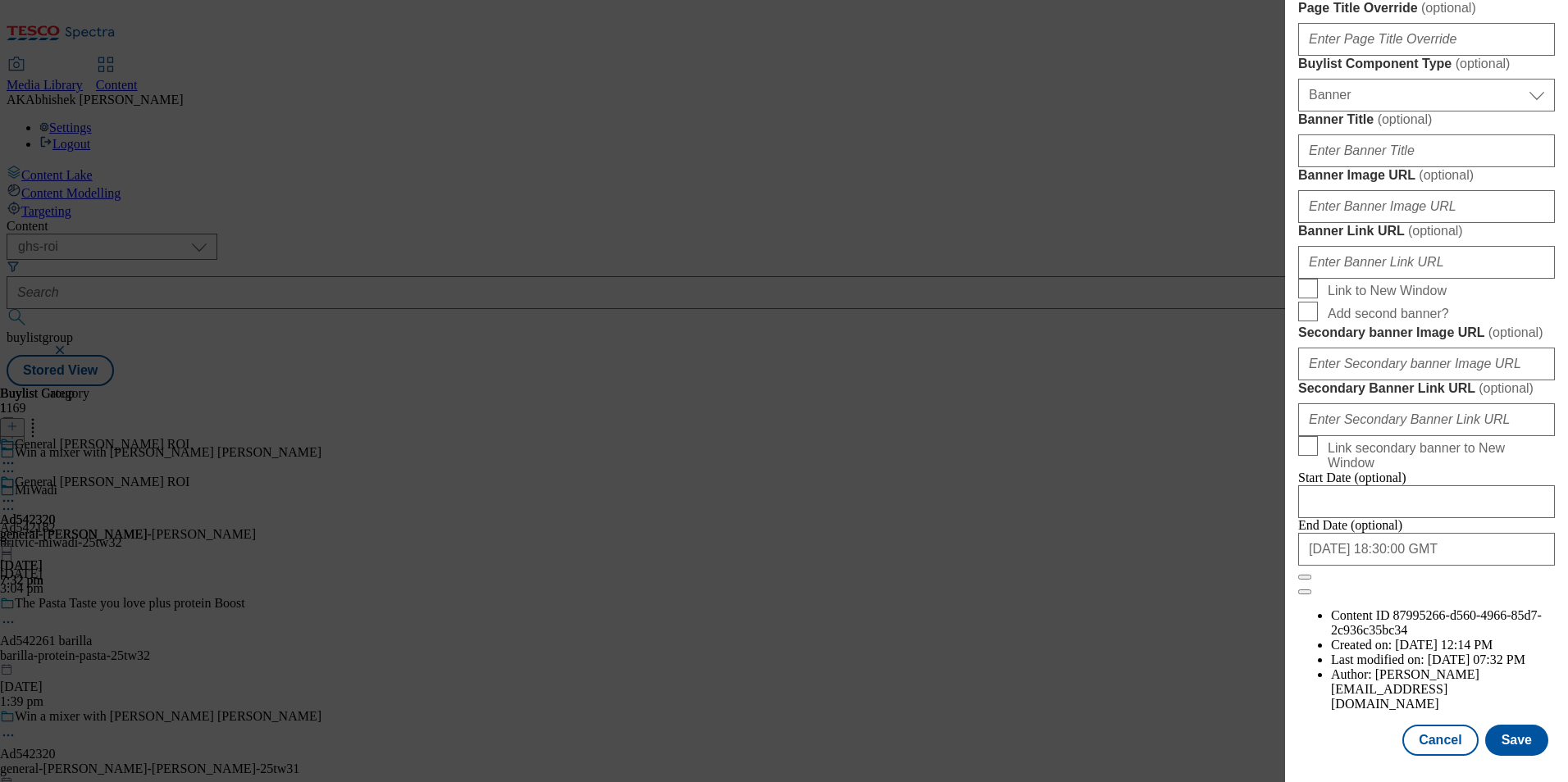
scroll to position [1603, 0]
click at [1530, 739] on button "Save" at bounding box center [1517, 741] width 63 height 32
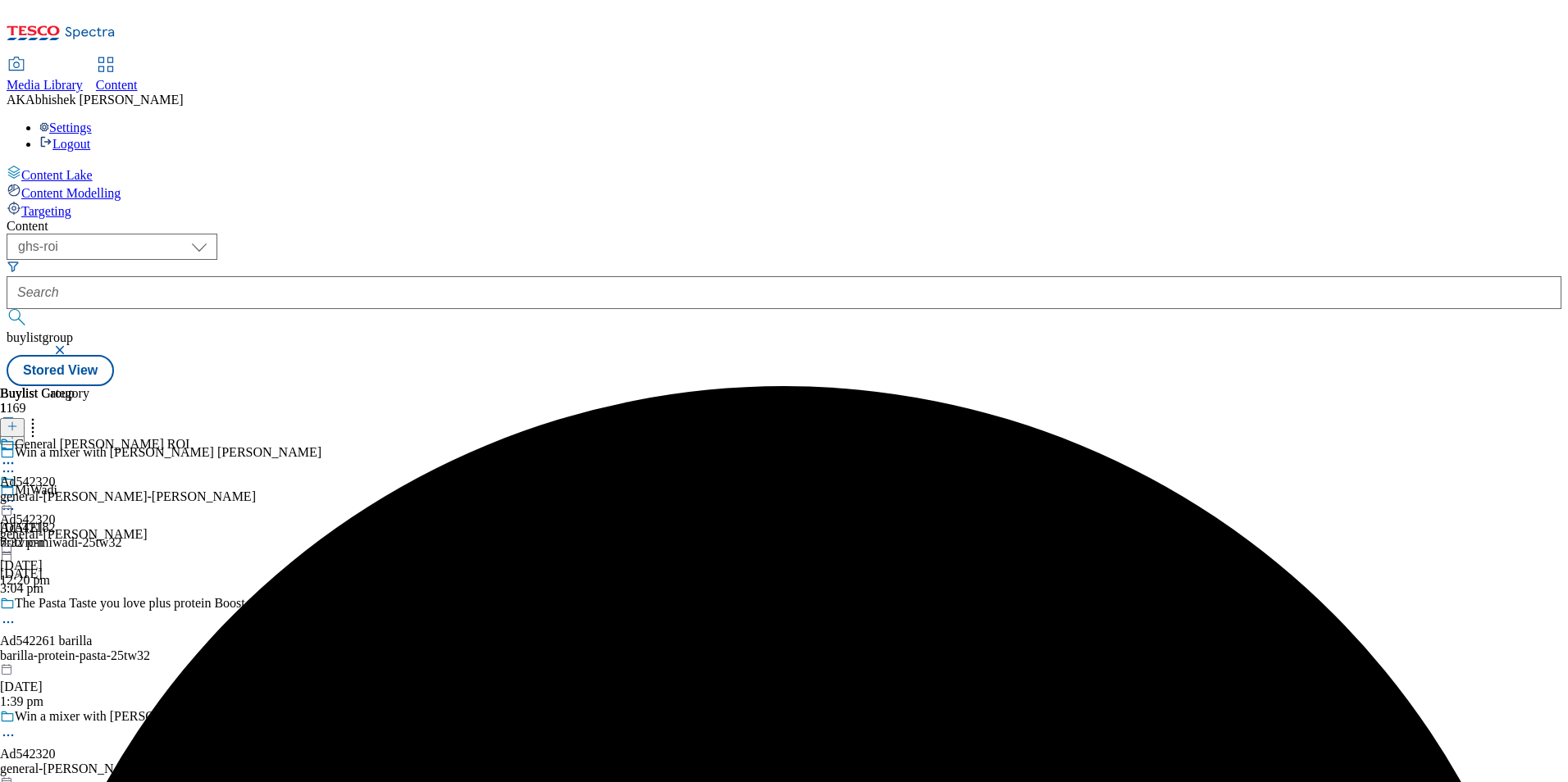
click at [17, 455] on icon at bounding box center [8, 463] width 17 height 17
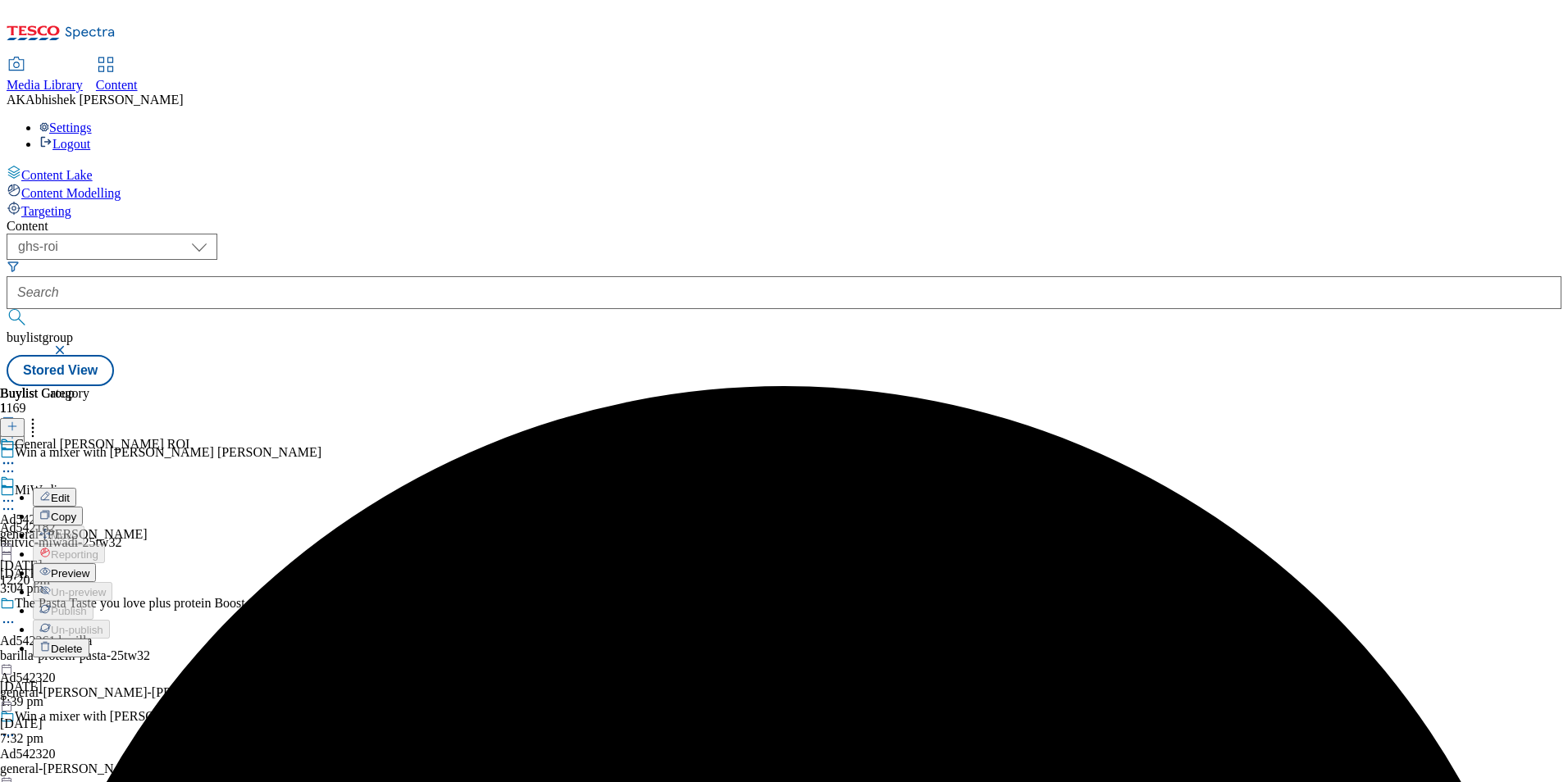
click at [70, 492] on span "Edit" at bounding box center [61, 498] width 19 height 12
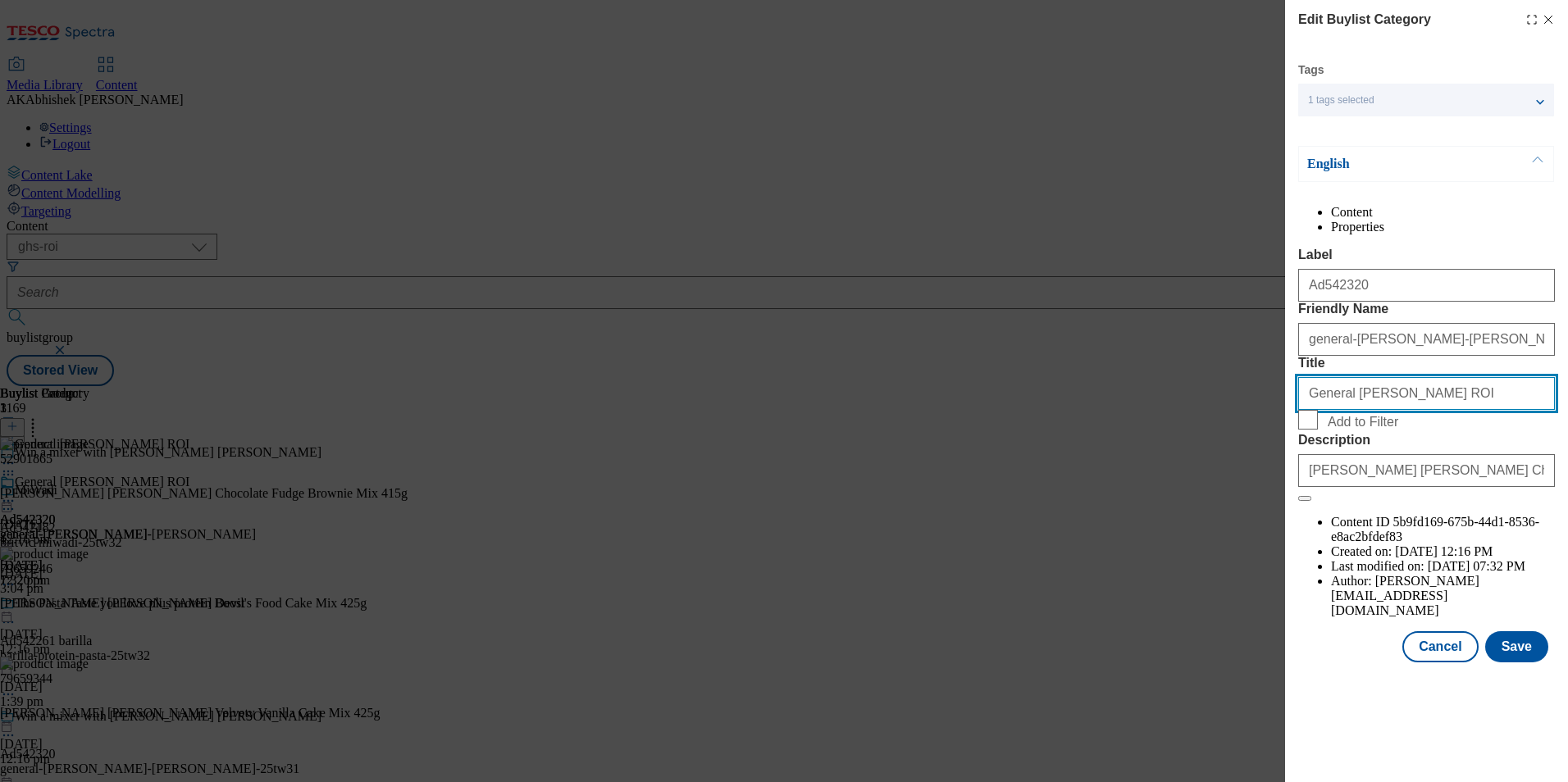
click at [1397, 410] on input "General Mills ROI" at bounding box center [1427, 393] width 257 height 32
type input "General Mills ROI"
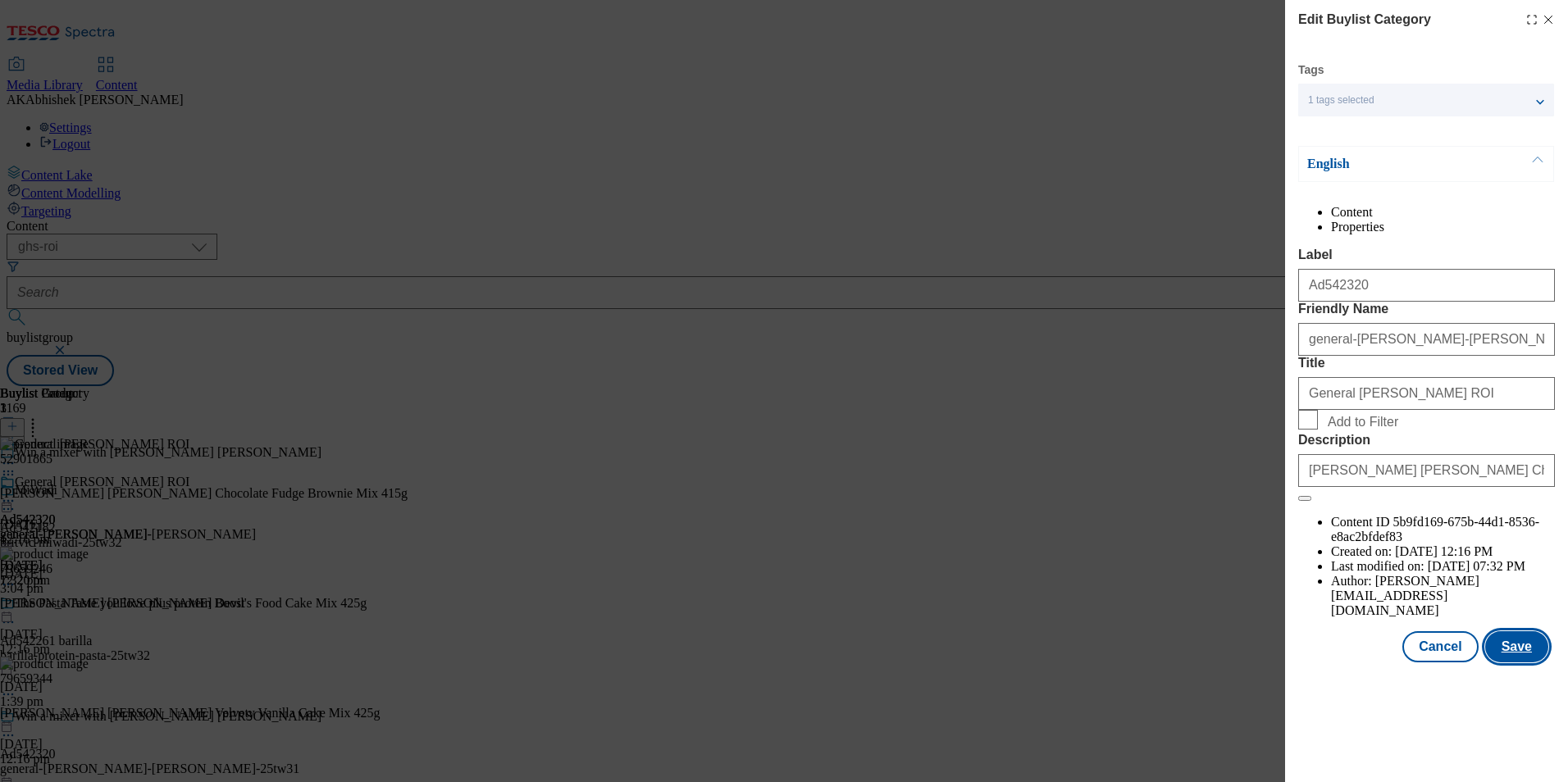
click at [1507, 663] on button "Save" at bounding box center [1517, 647] width 63 height 32
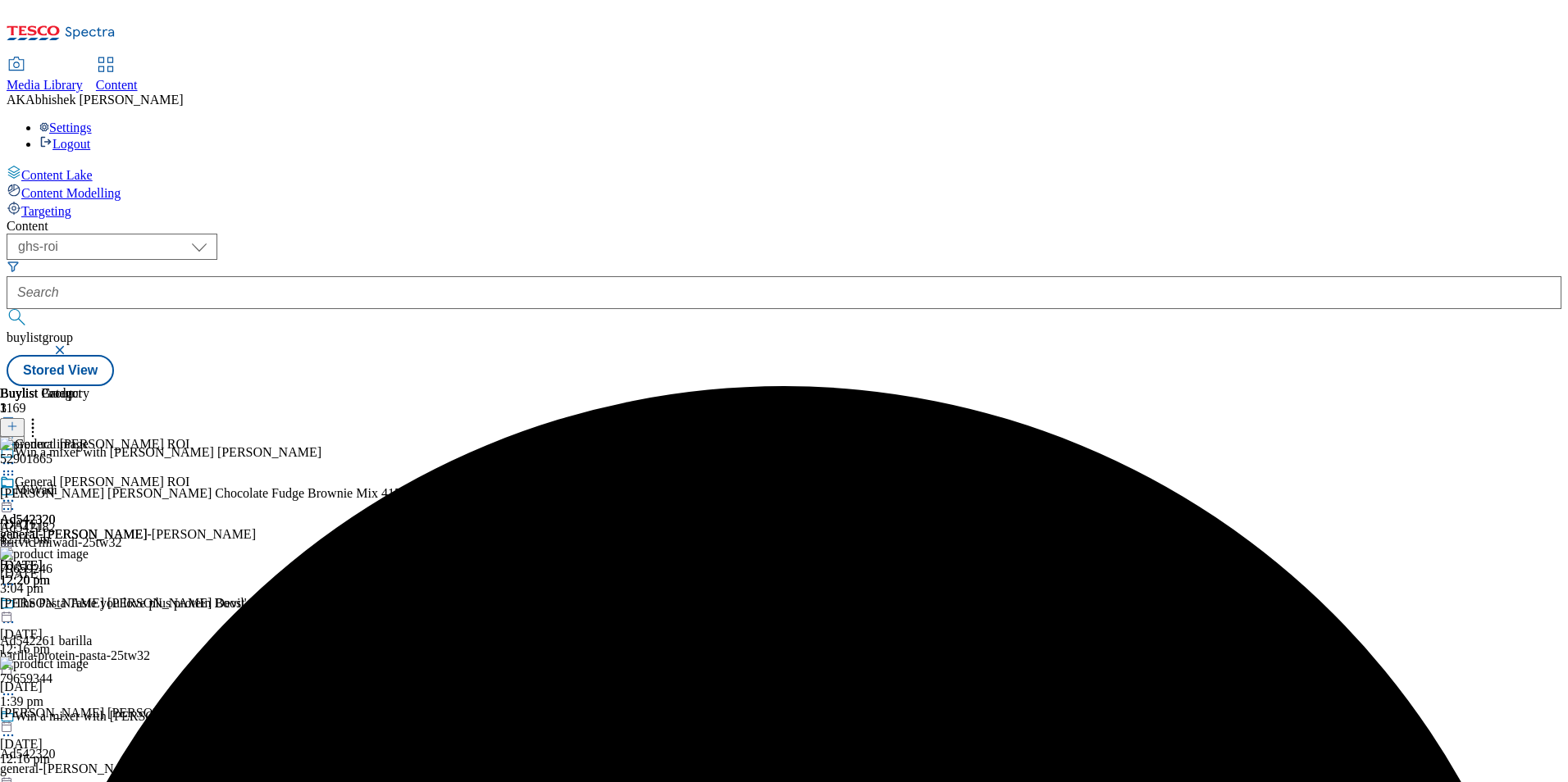
click at [17, 466] on icon at bounding box center [8, 474] width 17 height 17
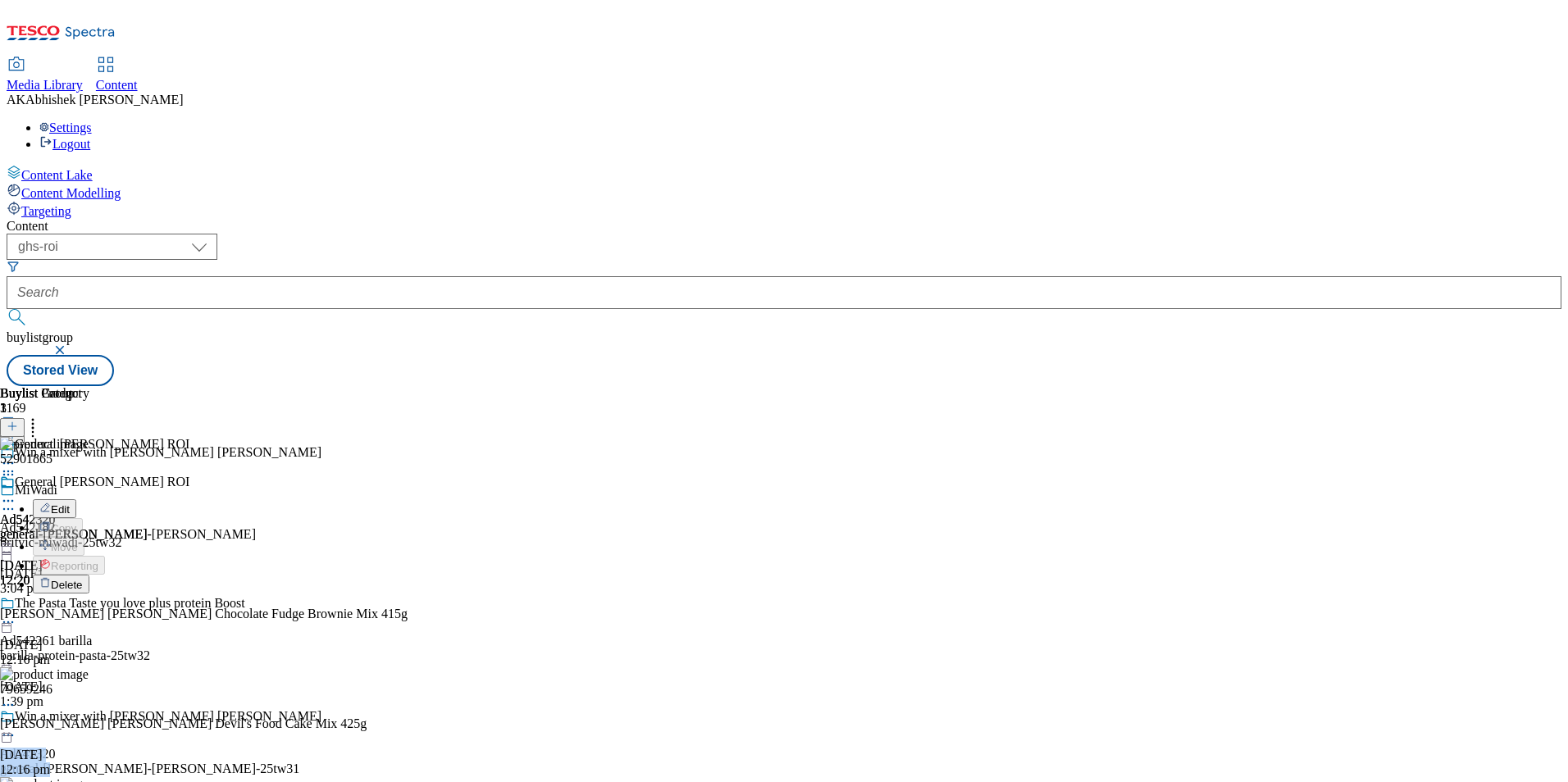
click at [1443, 387] on div "Buylist Group 1169 Win a mixer with Betty Crocker MiWadi Ad542182 britvic-miwad…" at bounding box center [783, 387] width 1555 height 0
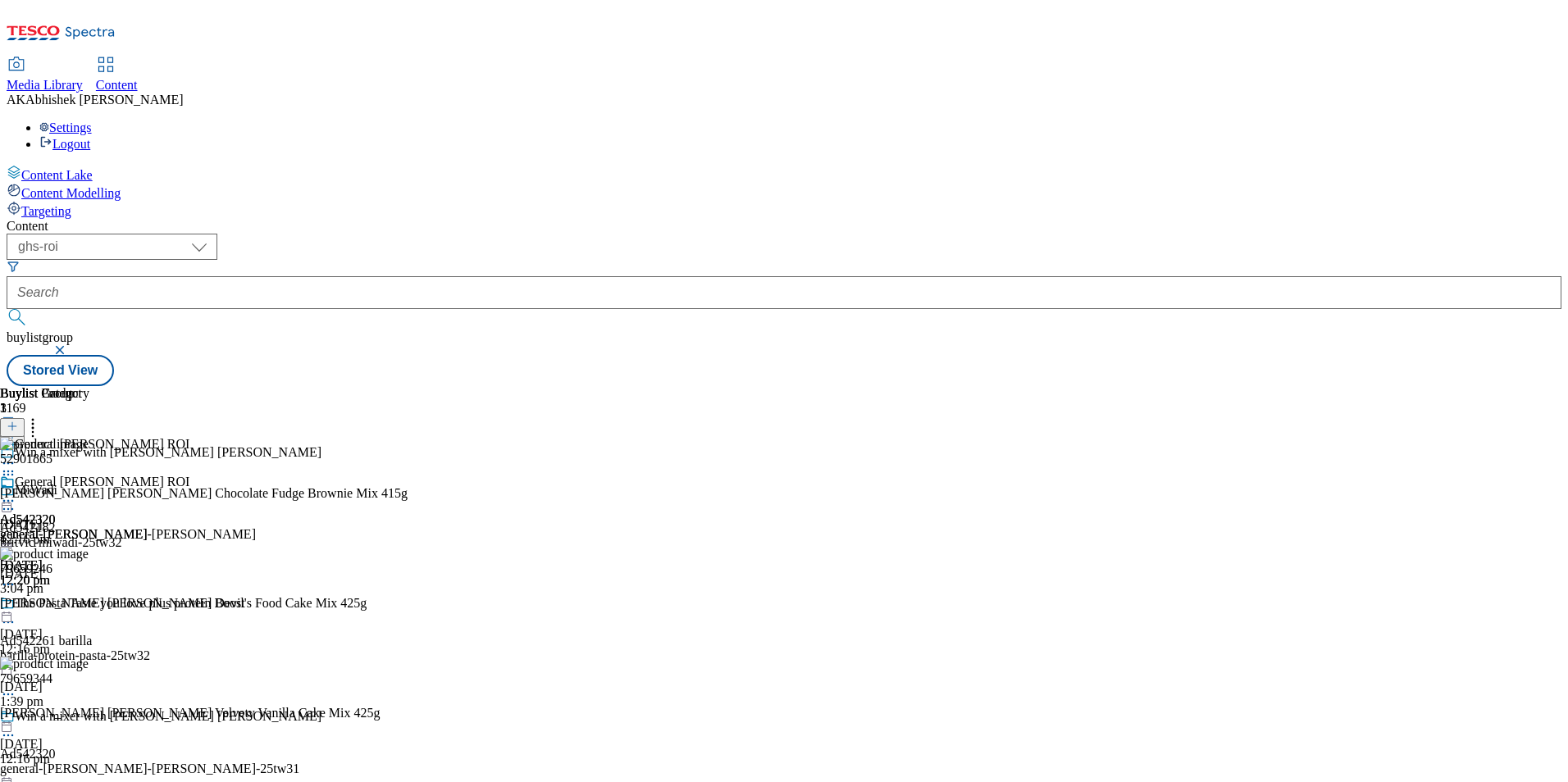
drag, startPoint x: 1443, startPoint y: 524, endPoint x: 1358, endPoint y: 602, distance: 115.4
click at [17, 686] on icon at bounding box center [8, 694] width 17 height 17
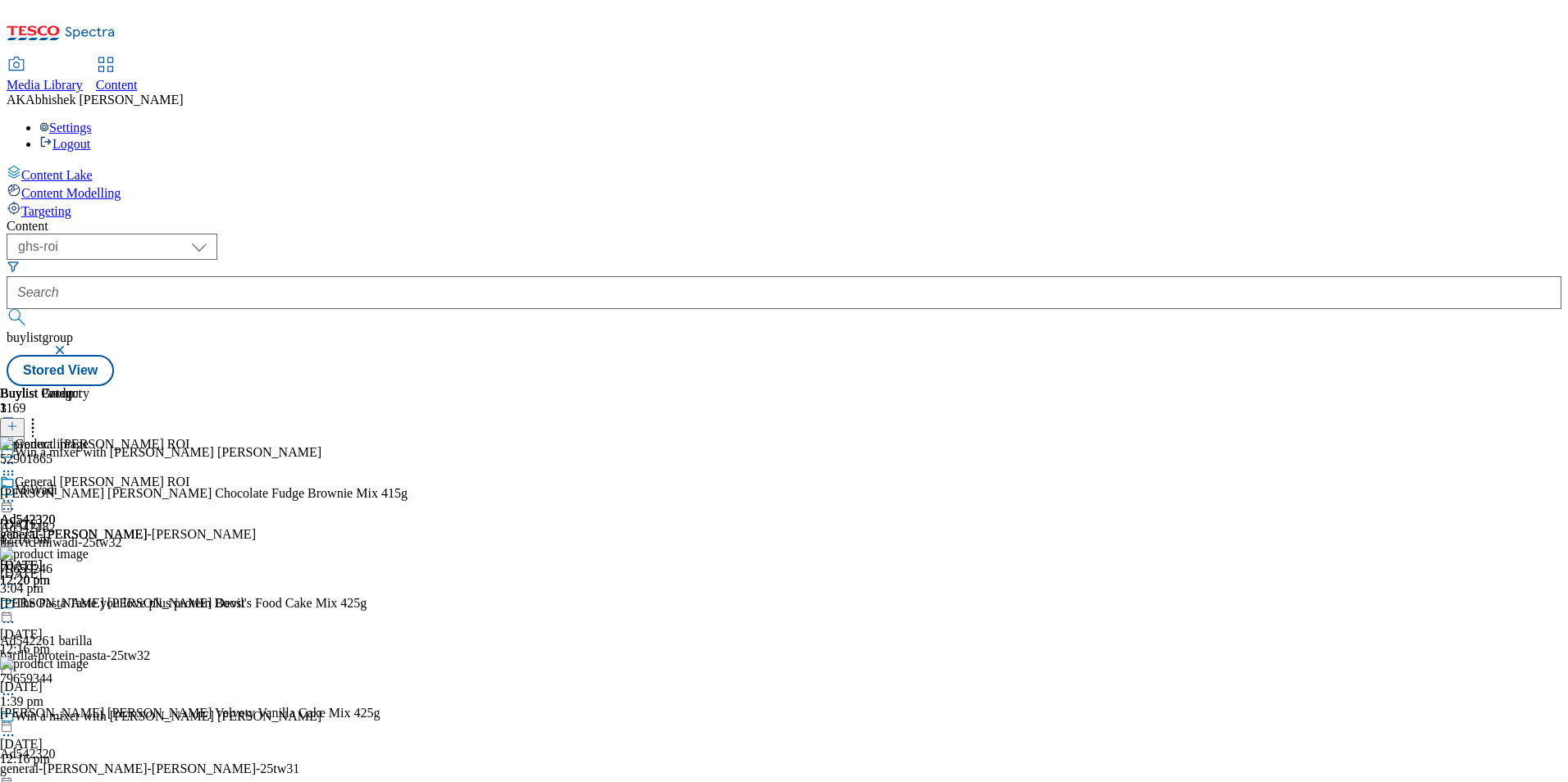
click at [17, 686] on icon at bounding box center [8, 694] width 17 height 17
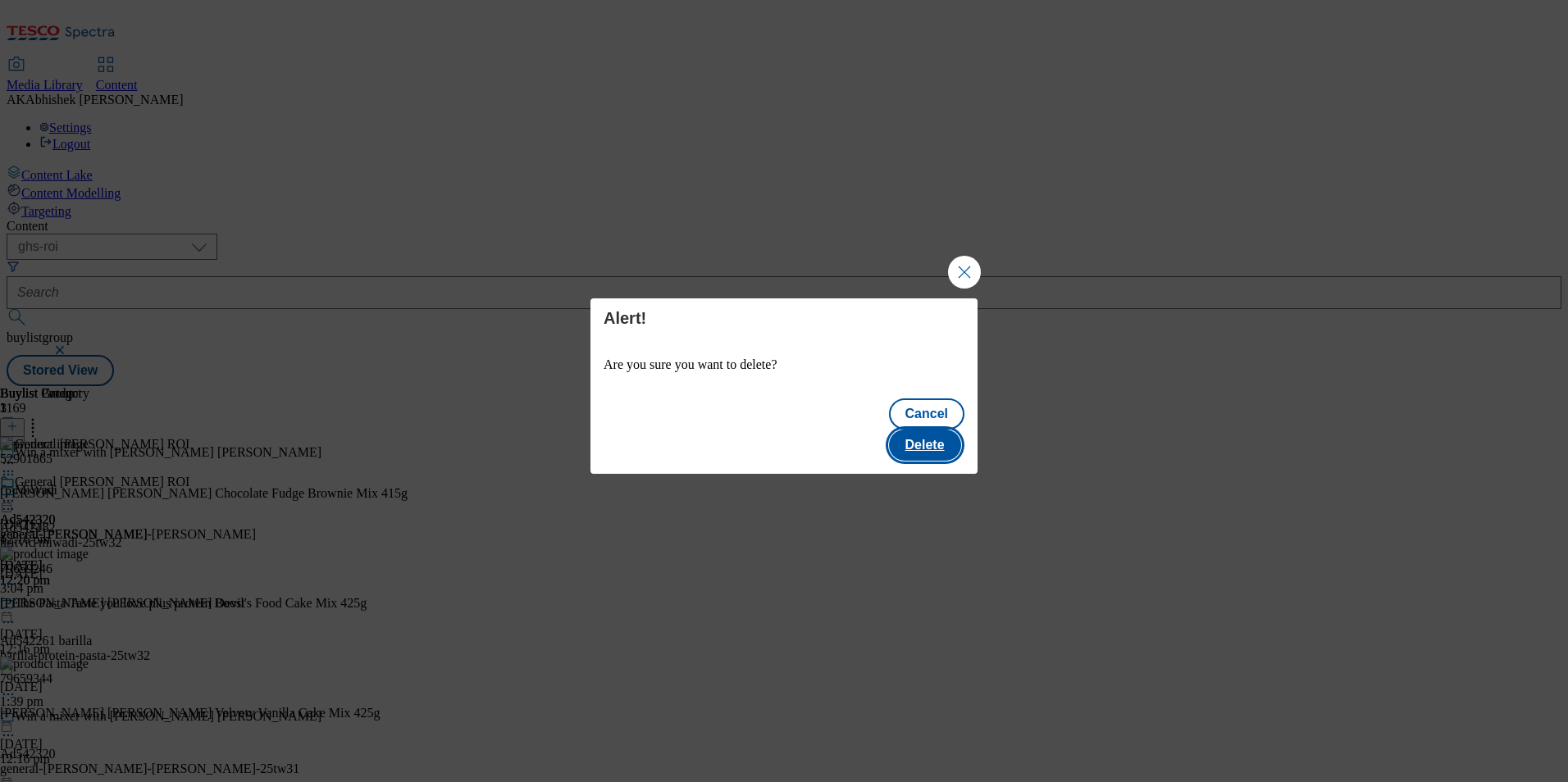
click at [935, 430] on button "Delete" at bounding box center [925, 445] width 72 height 32
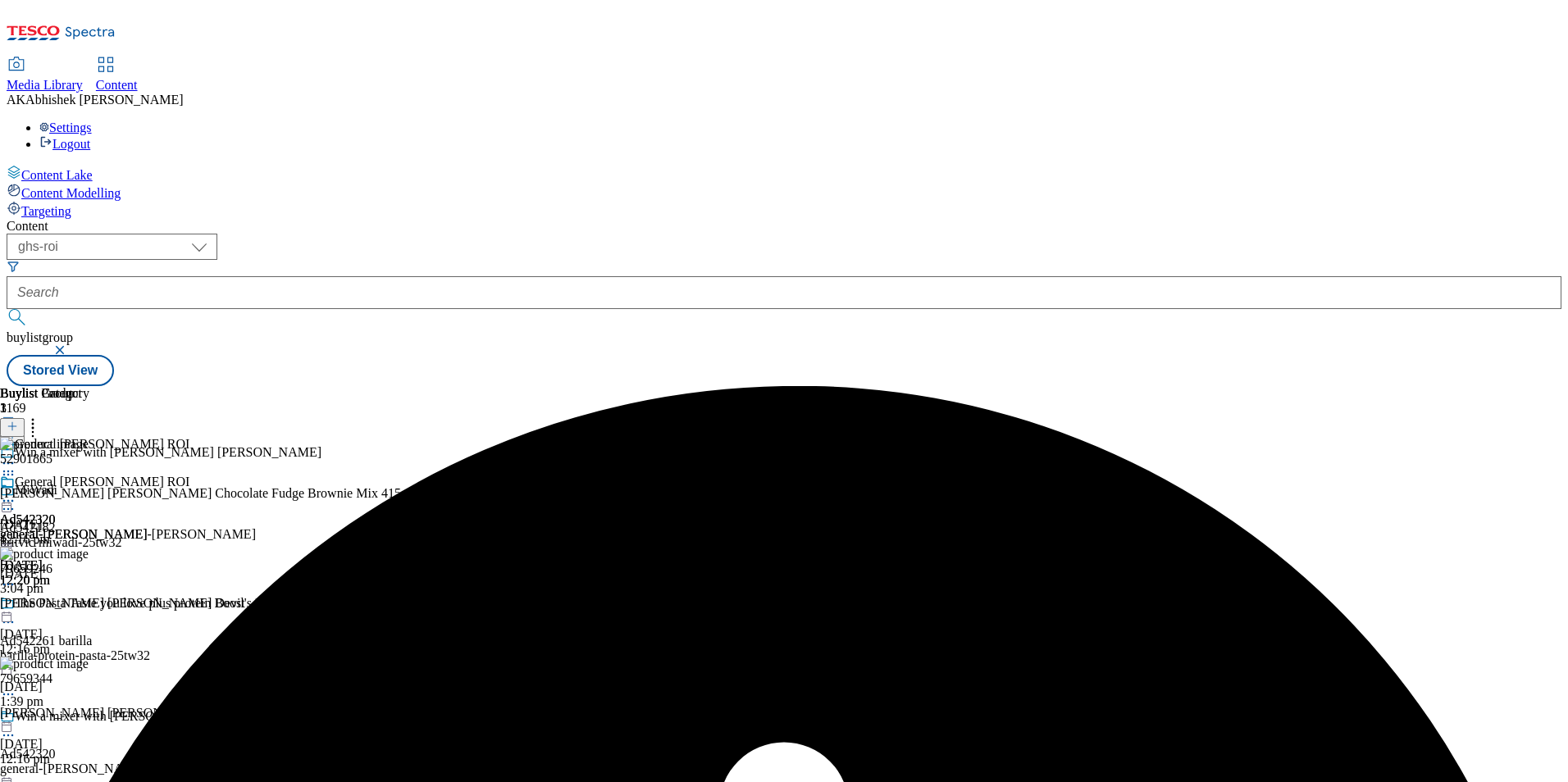
click at [10, 508] on circle at bounding box center [8, 509] width 3 height 3
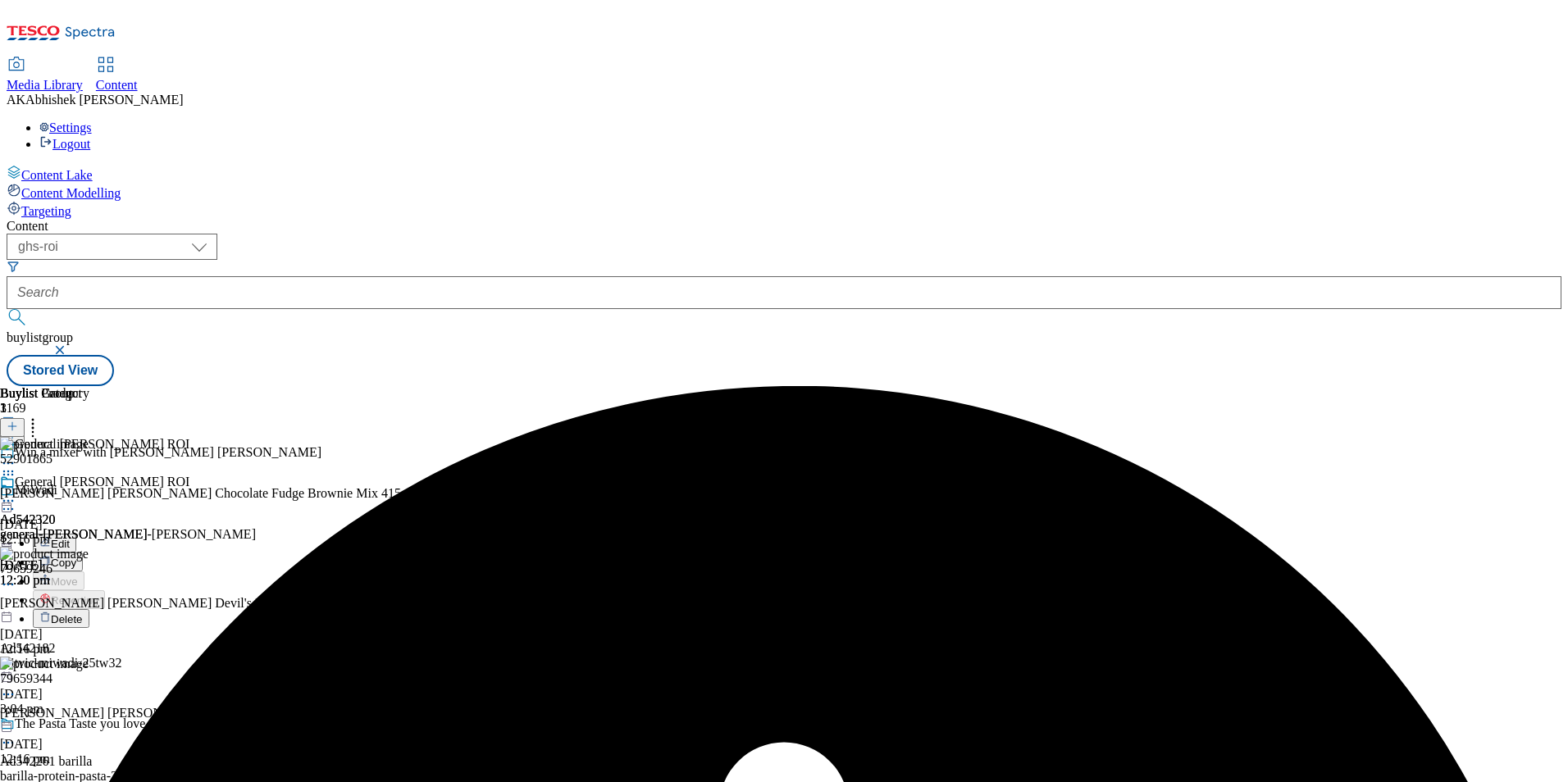
click at [76, 534] on button "Edit" at bounding box center [54, 544] width 44 height 19
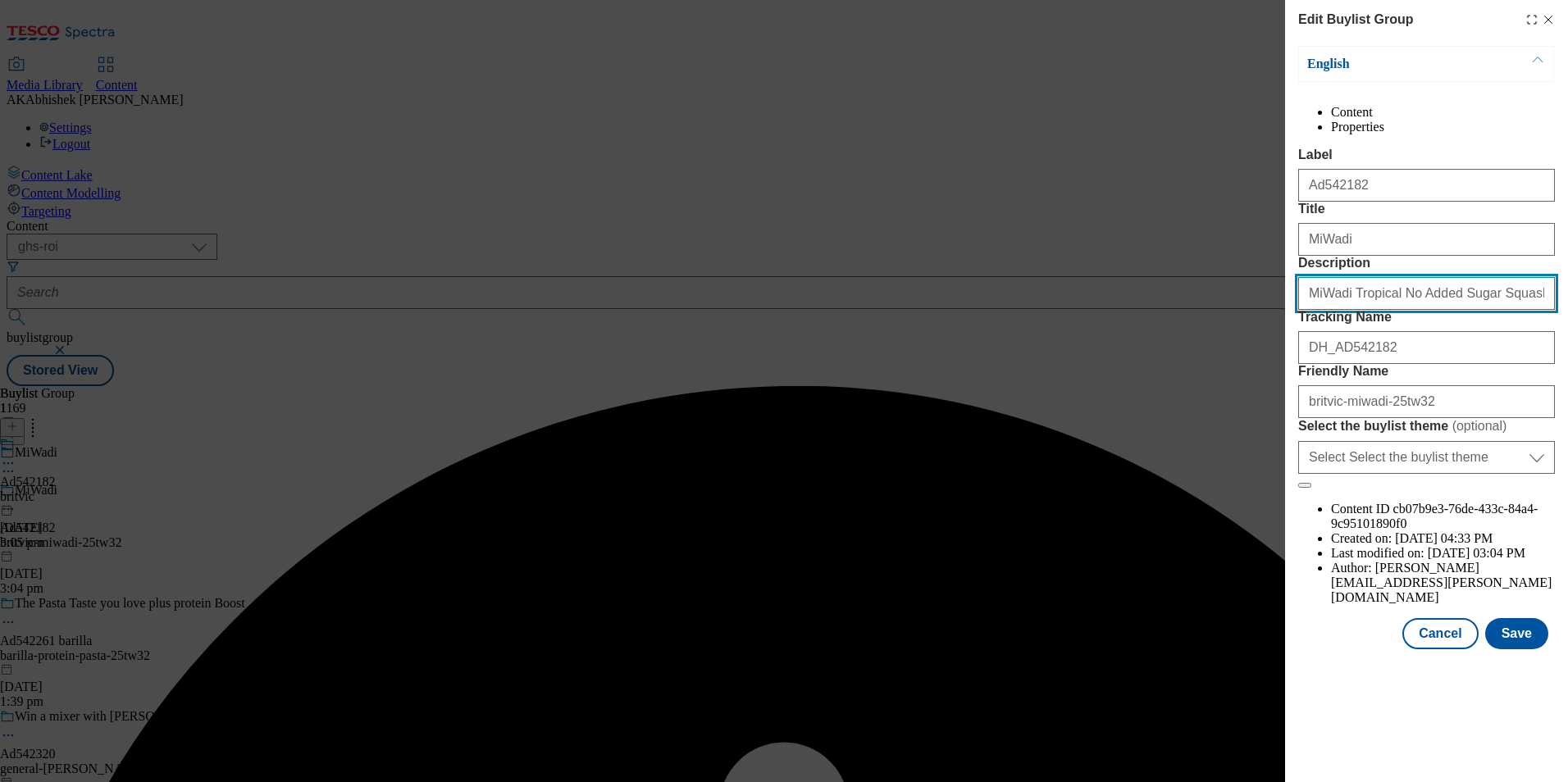
click at [1516, 310] on input "MiWadi Tropical No Added Sugar Squash 1L" at bounding box center [1427, 293] width 257 height 32
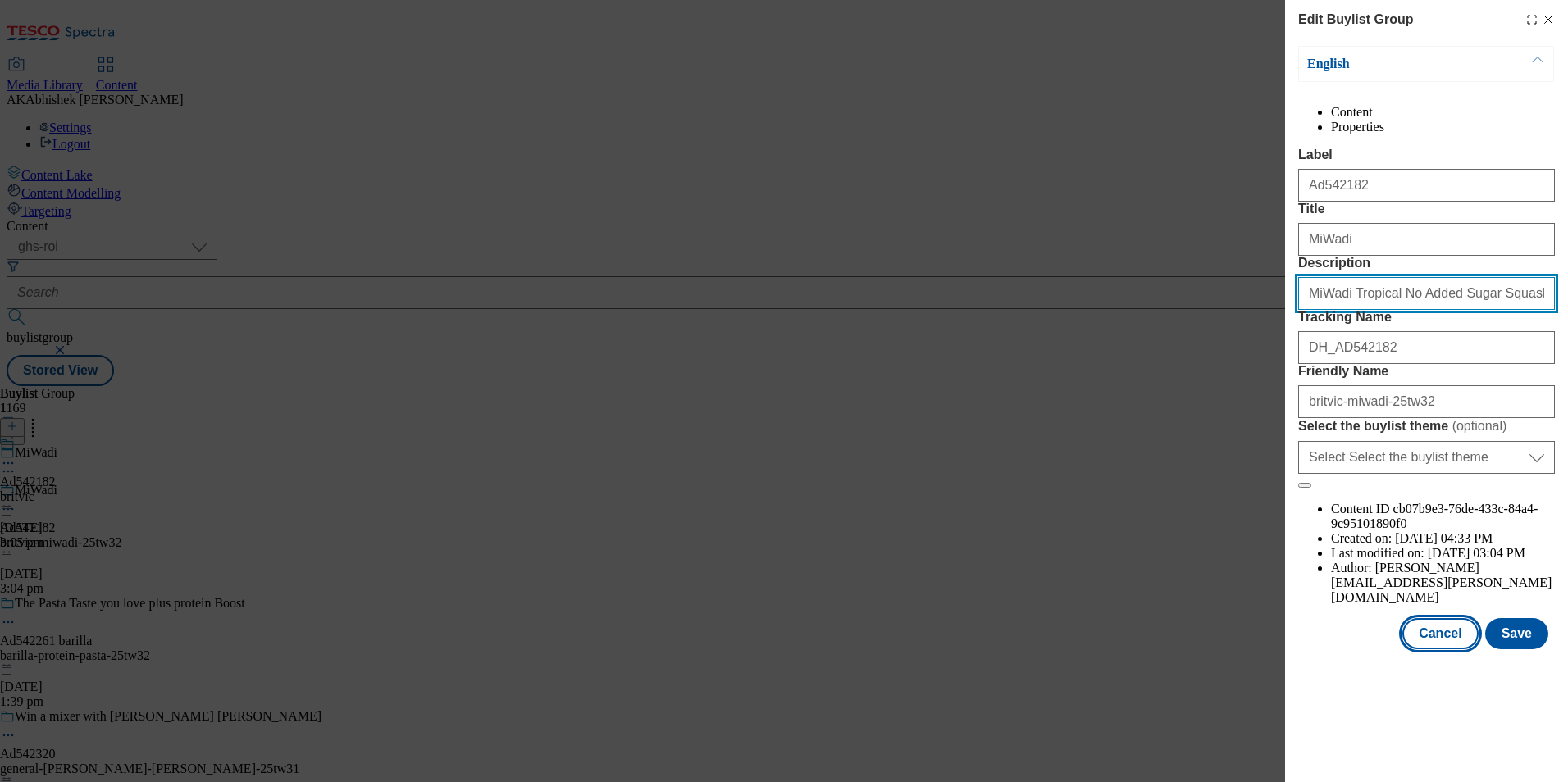
type input "MiWadi Tropical No Added Sugar Squash 1L"
click at [1416, 650] on button "Cancel" at bounding box center [1440, 634] width 75 height 32
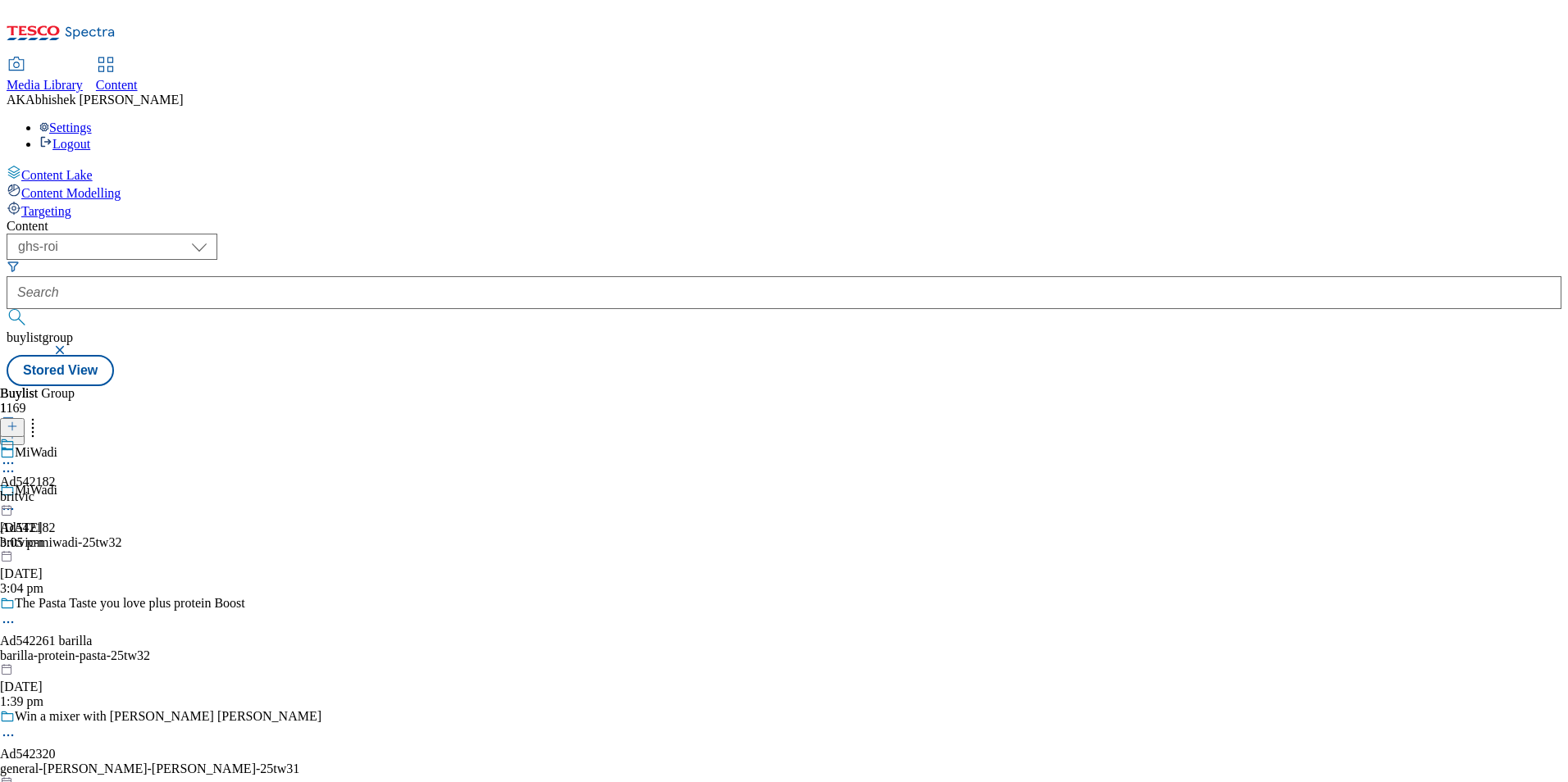
click at [322, 762] on div "general-mills-betty-crocker-25tw31" at bounding box center [160, 769] width 322 height 15
click at [17, 728] on icon at bounding box center [8, 736] width 17 height 17
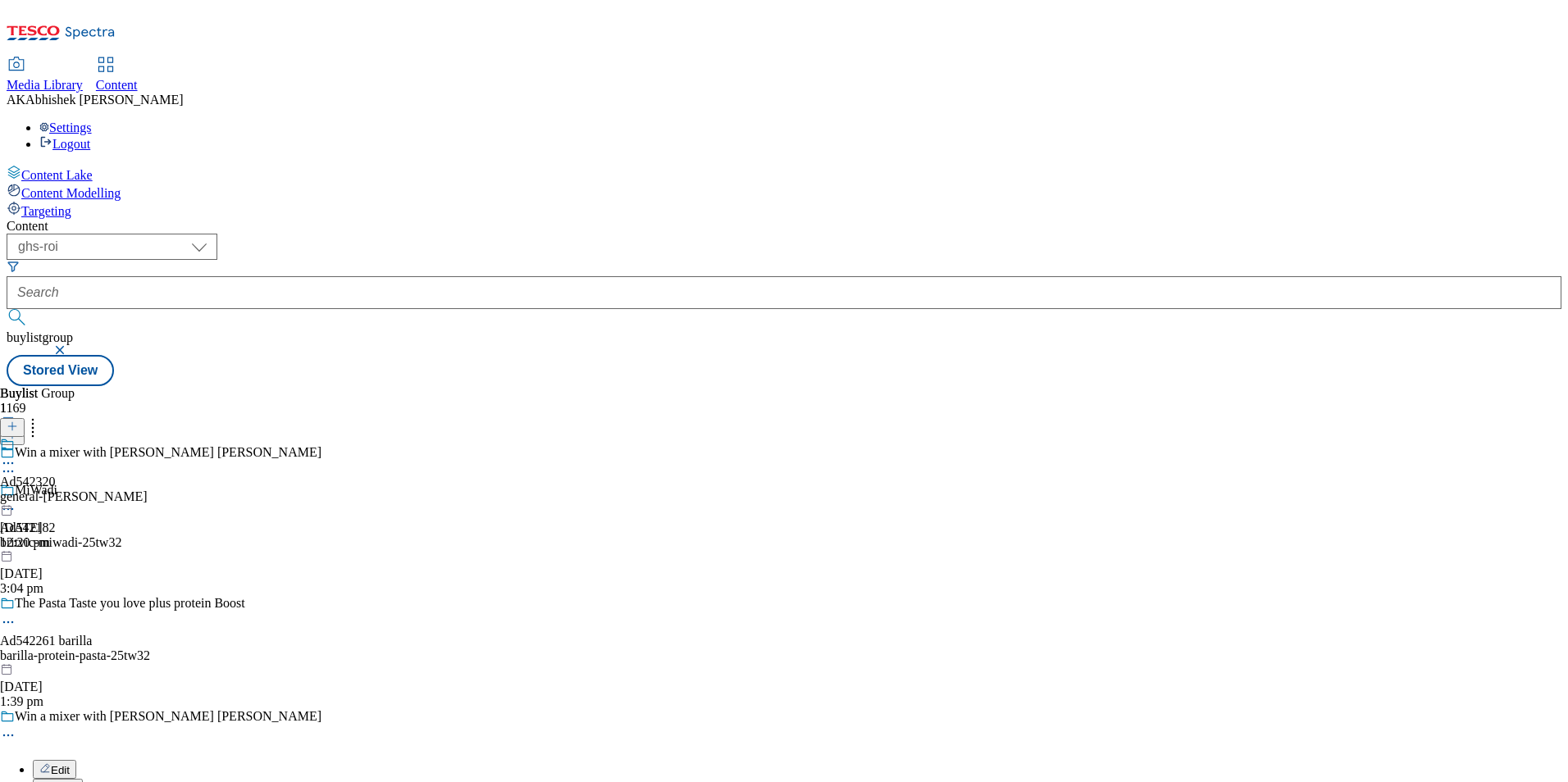
click at [70, 764] on span "Edit" at bounding box center [61, 771] width 19 height 12
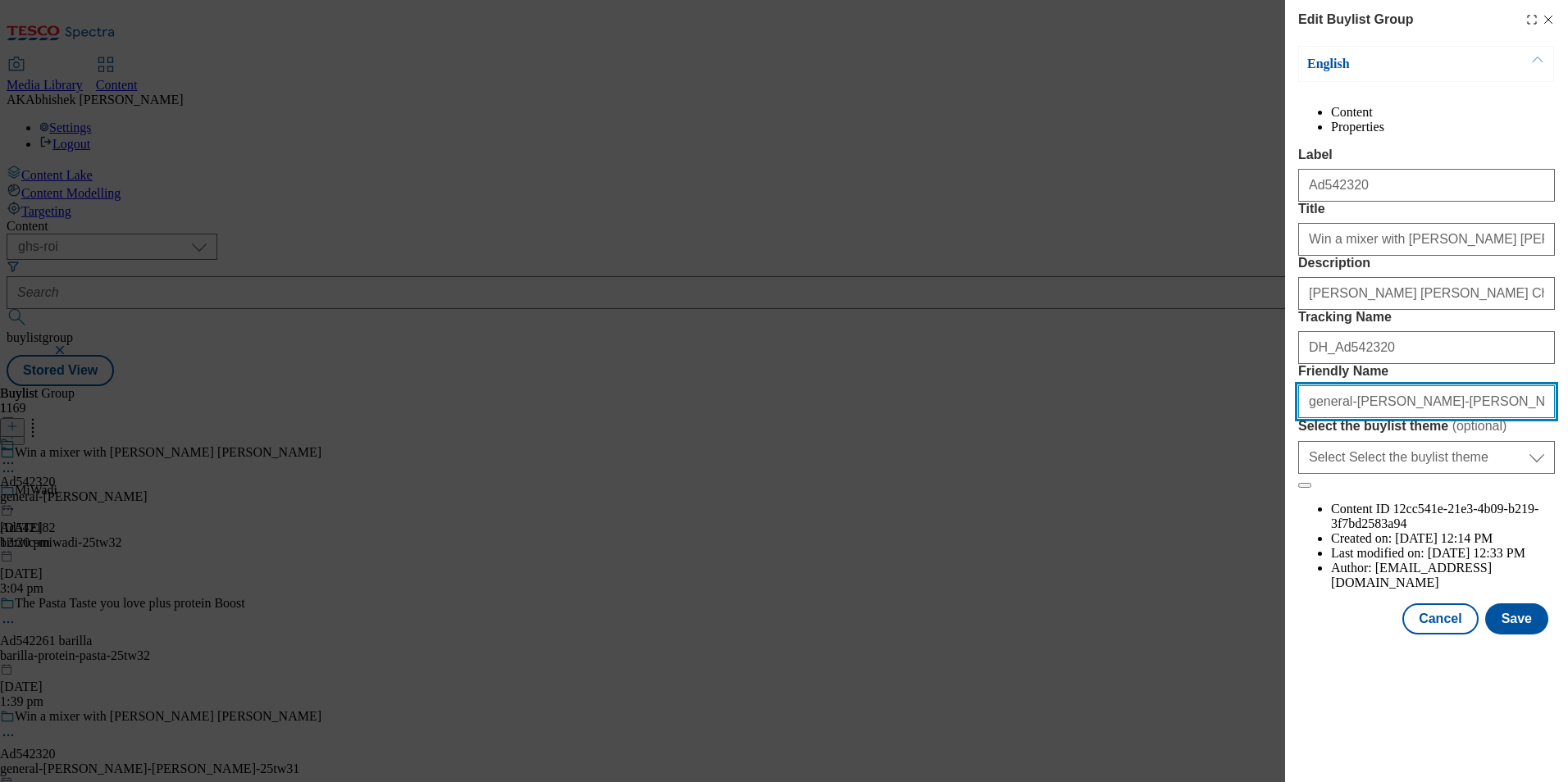
click at [1490, 418] on input "general-mills-betty-crocker-25tw31" at bounding box center [1427, 402] width 257 height 32
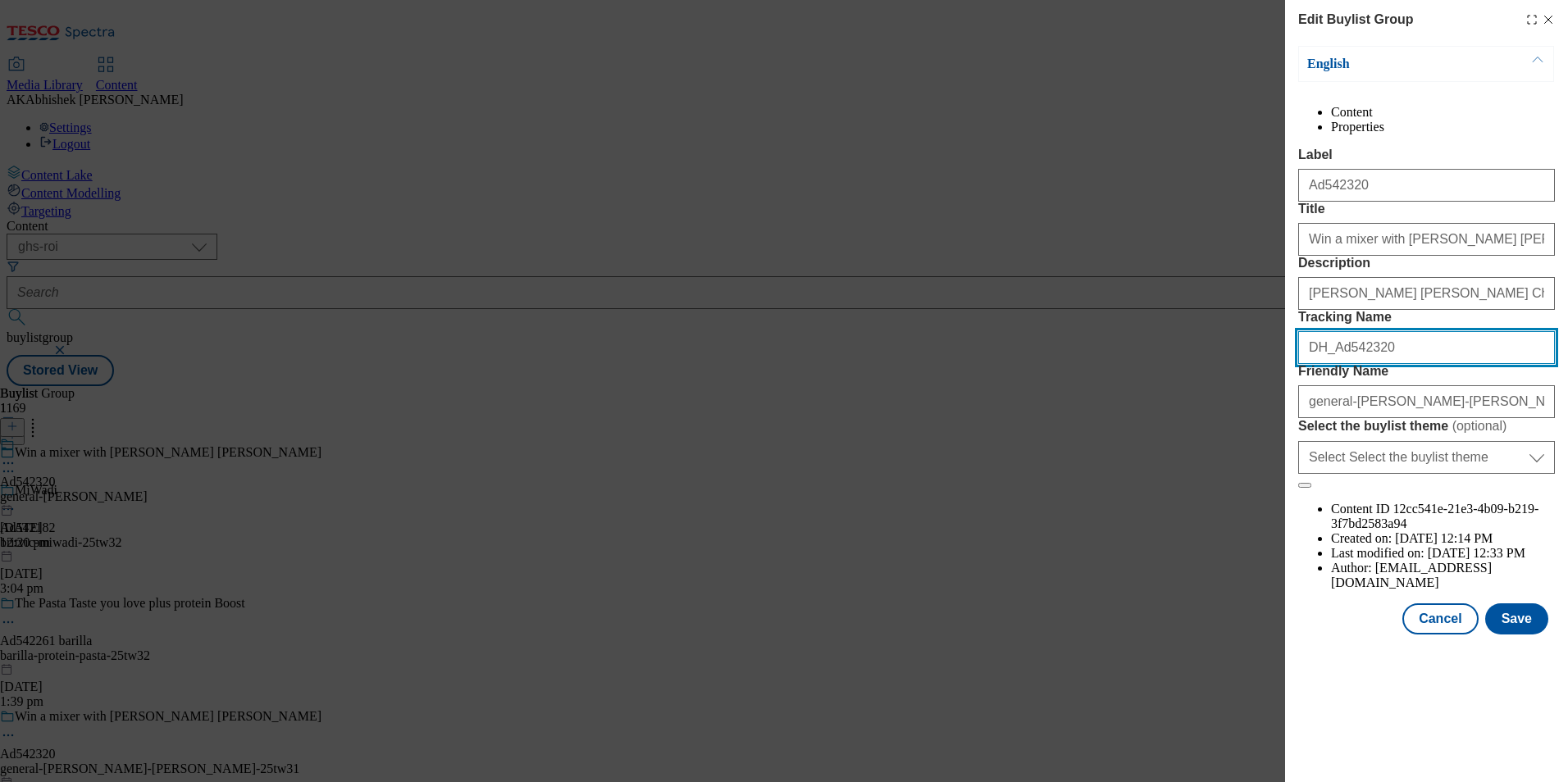
click at [1450, 364] on input "DH_Ad542320" at bounding box center [1427, 347] width 257 height 32
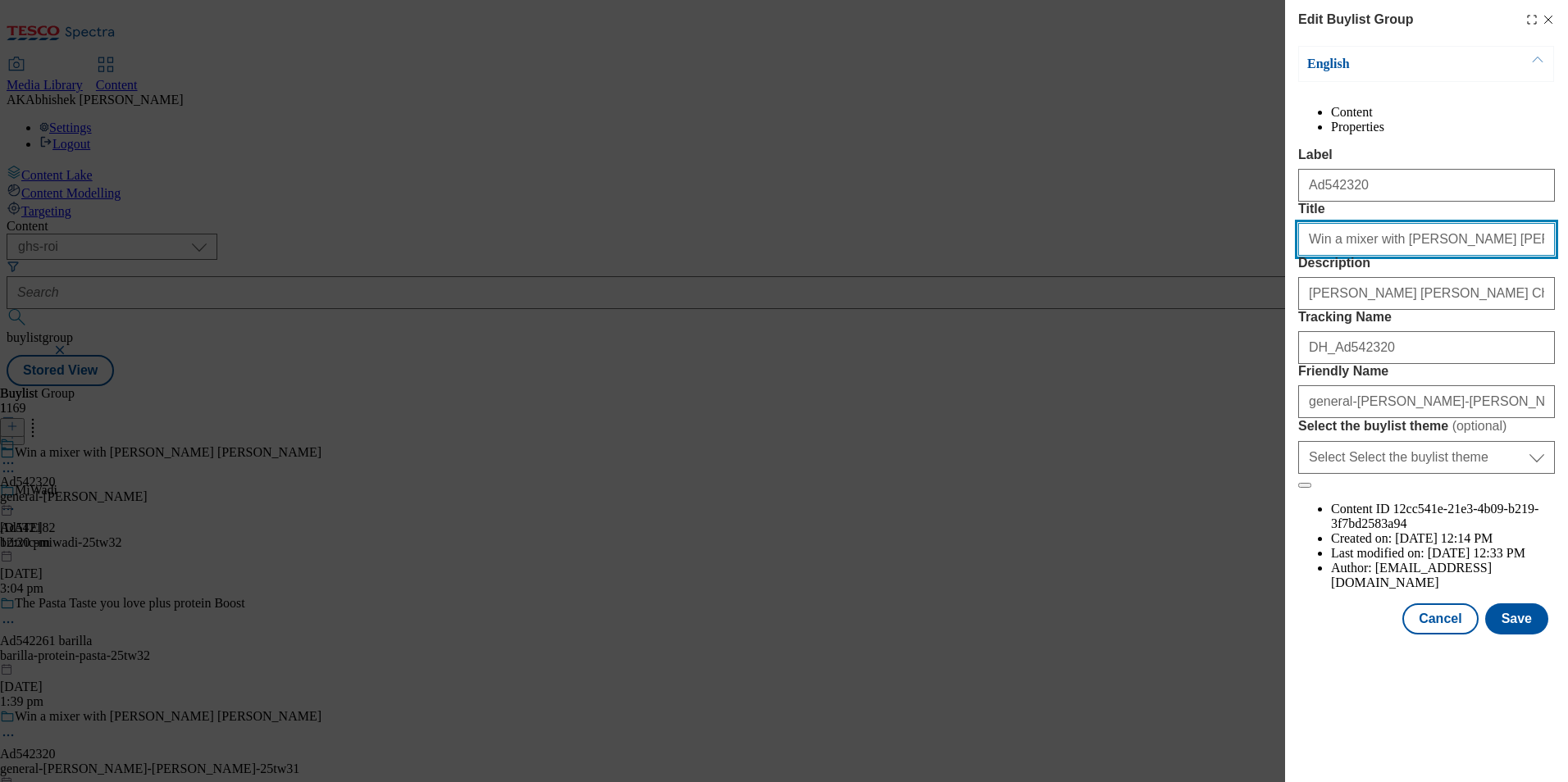
click at [1514, 256] on input "Win a mixer with Betty Crocker" at bounding box center [1427, 238] width 257 height 32
type input "Win a mixer with Betty Crocker"
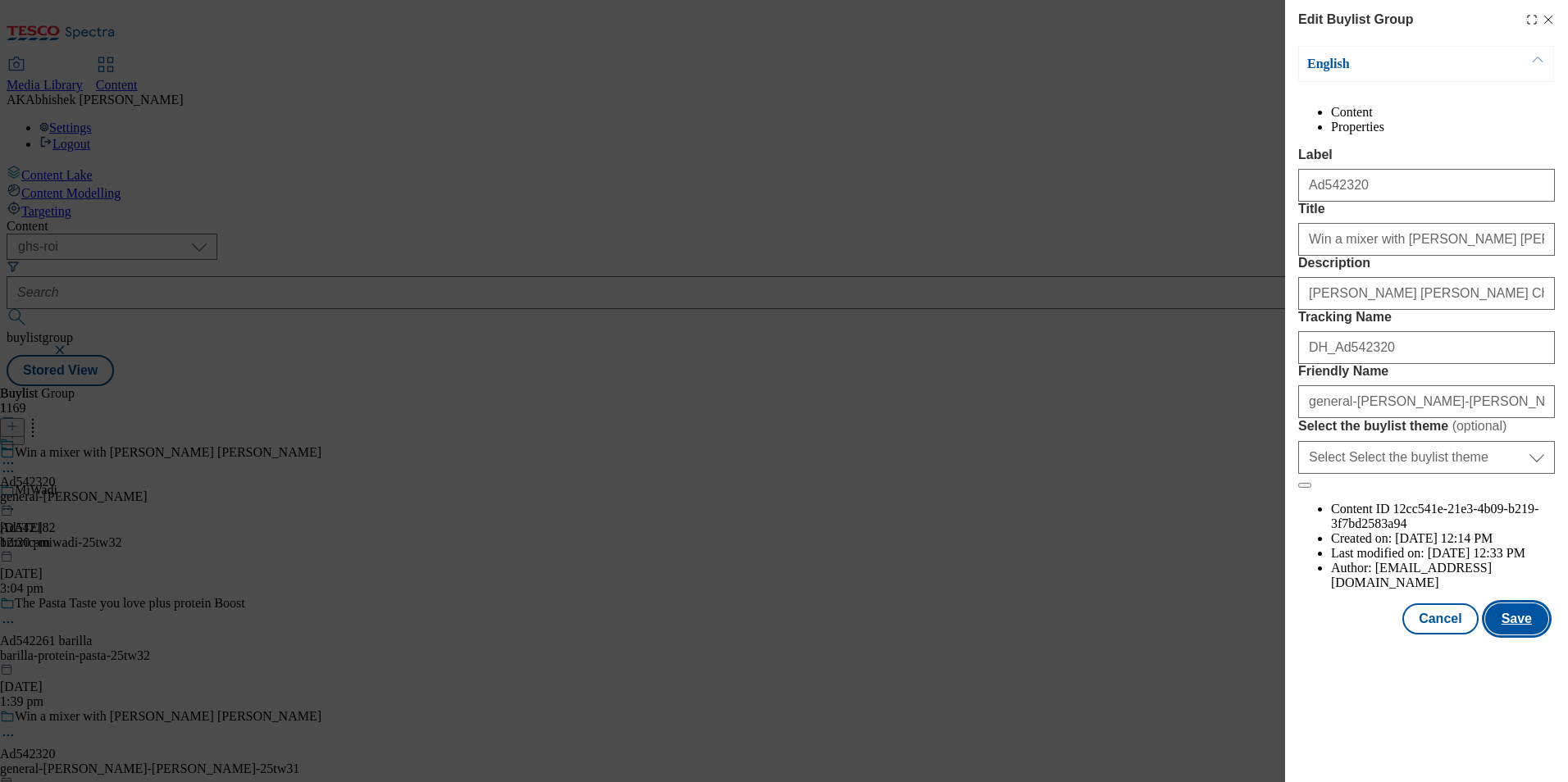
click at [1525, 635] on button "Save" at bounding box center [1517, 619] width 63 height 32
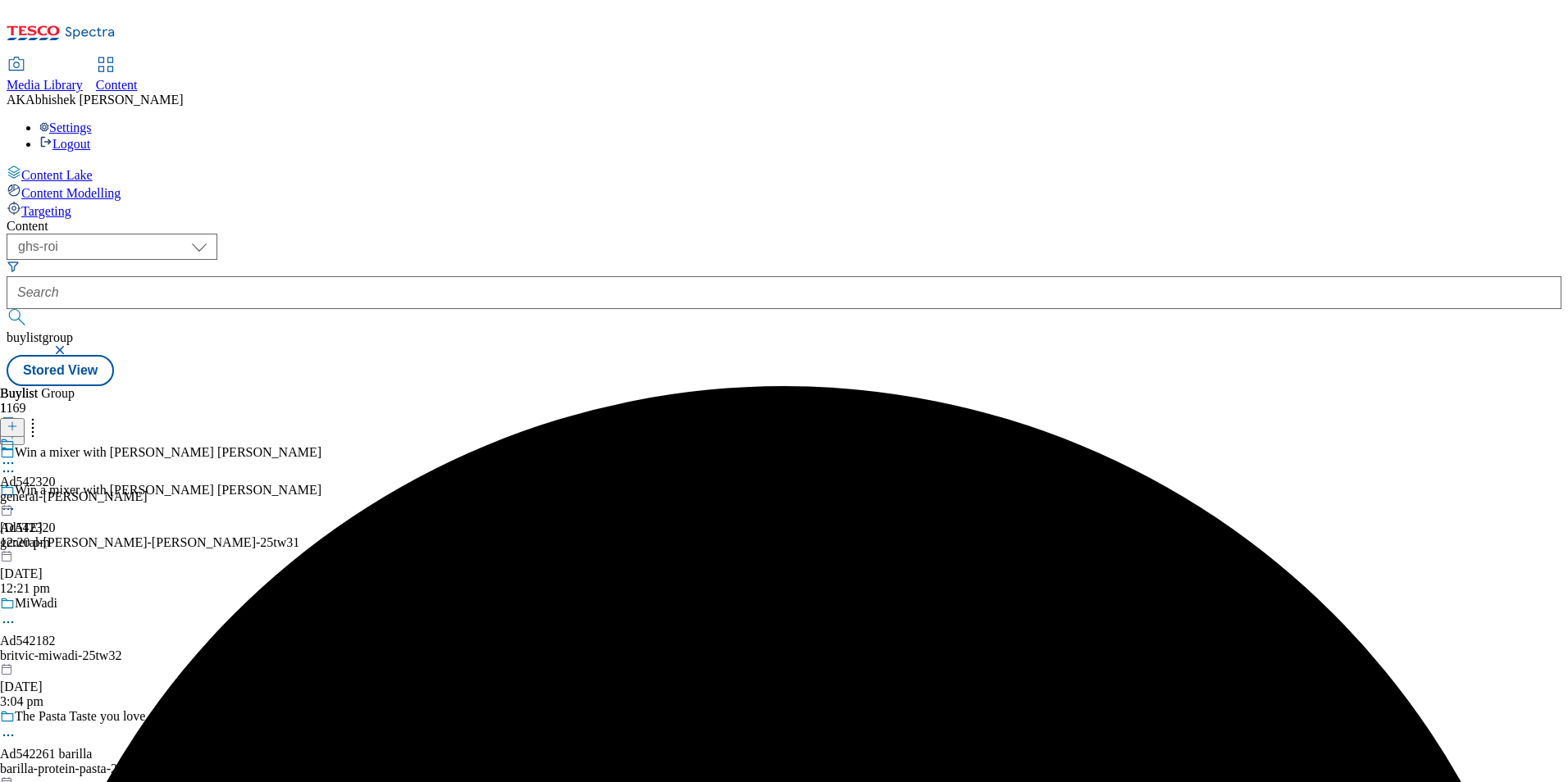
click at [147, 437] on div "Ad542320 general-mills 24 Sept 2025 12:20 pm" at bounding box center [74, 494] width 147 height 113
click at [256, 437] on div "General Mills ROI Ad542320 general-mills-betty-crocker 24 Sept 2025 12:20 pm" at bounding box center [128, 494] width 256 height 113
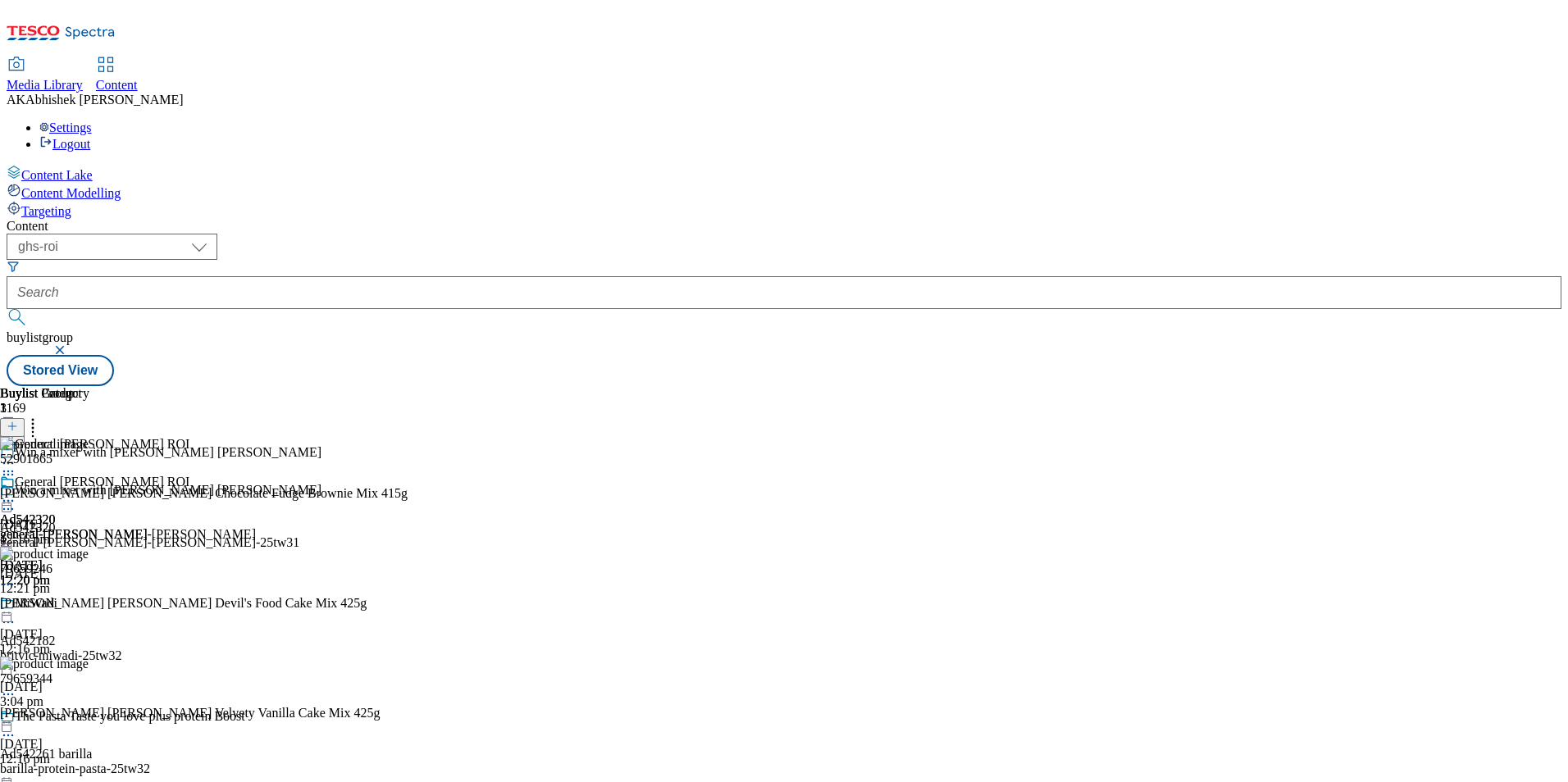
click at [17, 686] on icon at bounding box center [8, 694] width 17 height 17
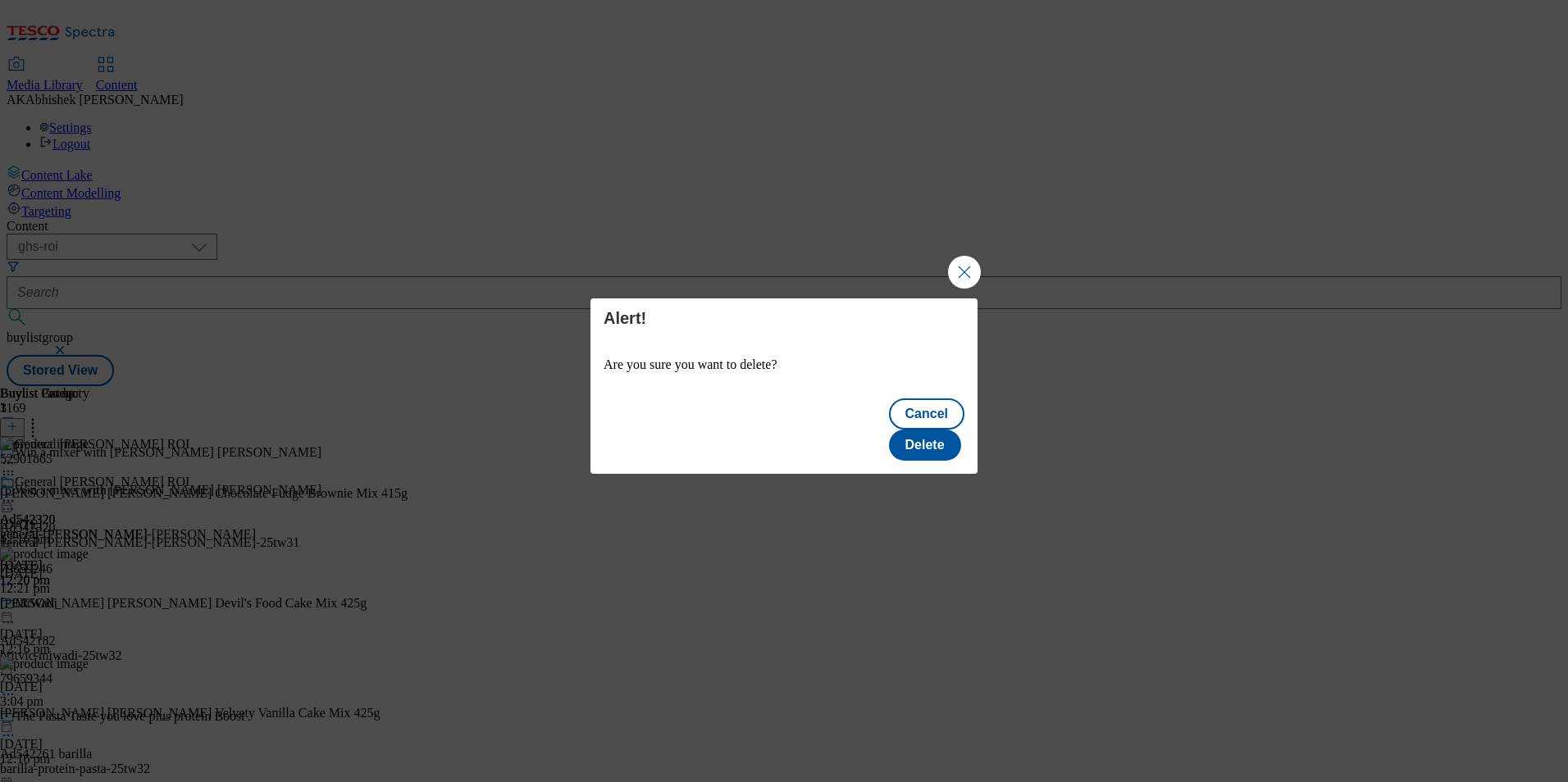
scroll to position [0, 0]
click at [946, 430] on button "Delete" at bounding box center [925, 445] width 72 height 32
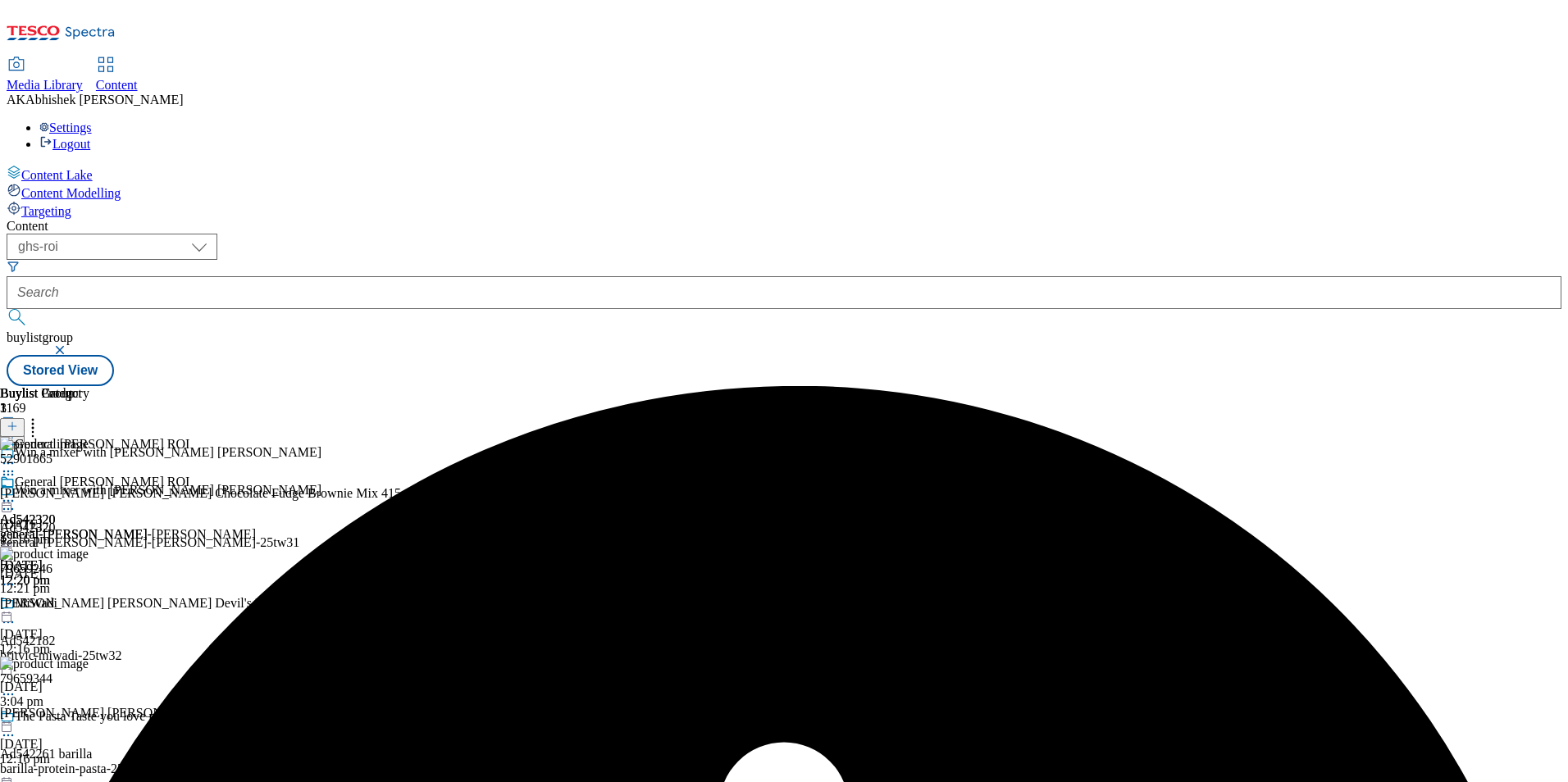
click at [41, 416] on icon at bounding box center [32, 423] width 17 height 17
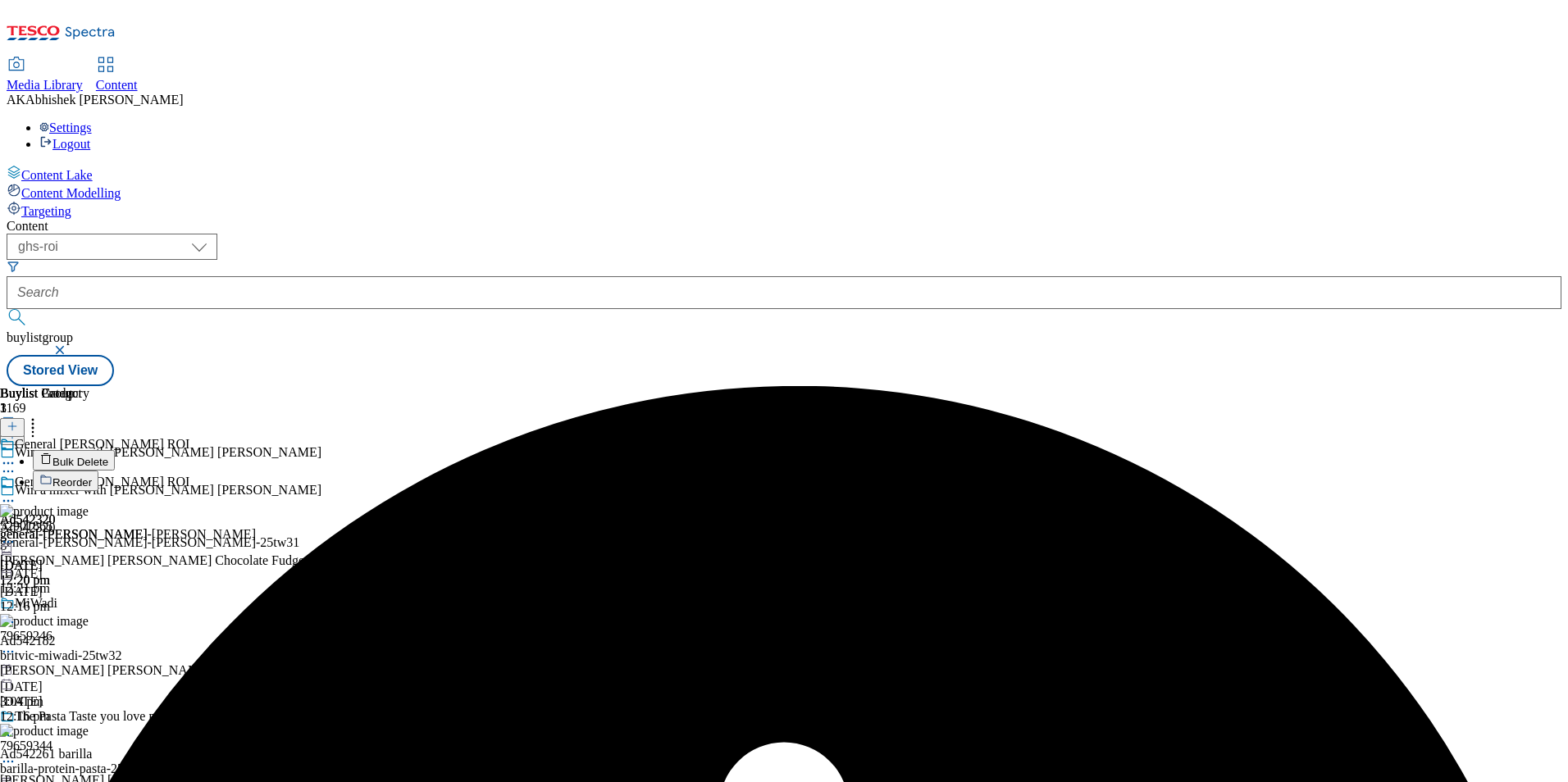
click at [108, 456] on span "Bulk Delete" at bounding box center [81, 462] width 56 height 12
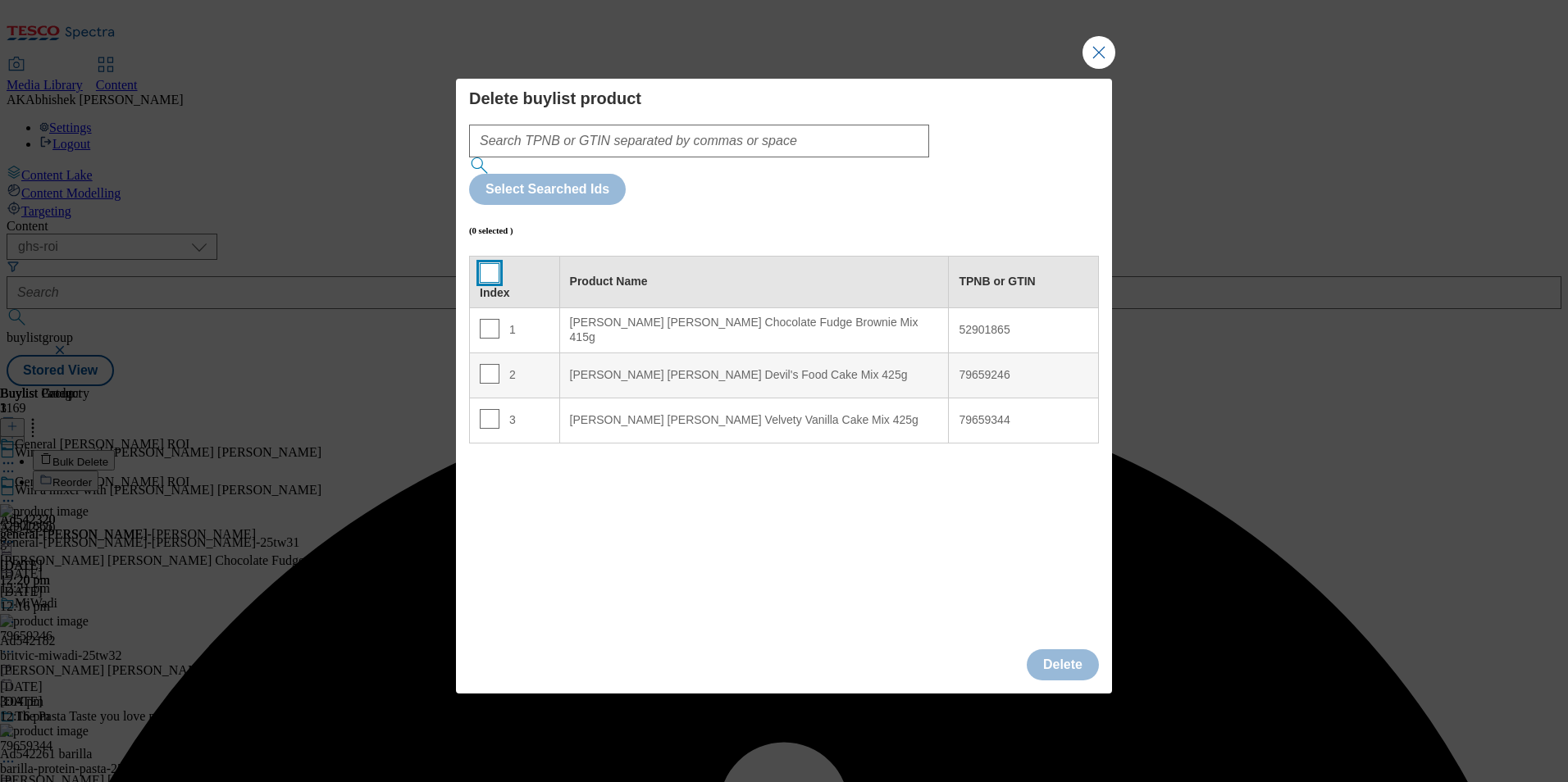
click at [482, 263] on input "Modal" at bounding box center [489, 273] width 19 height 19
checkbox input "true"
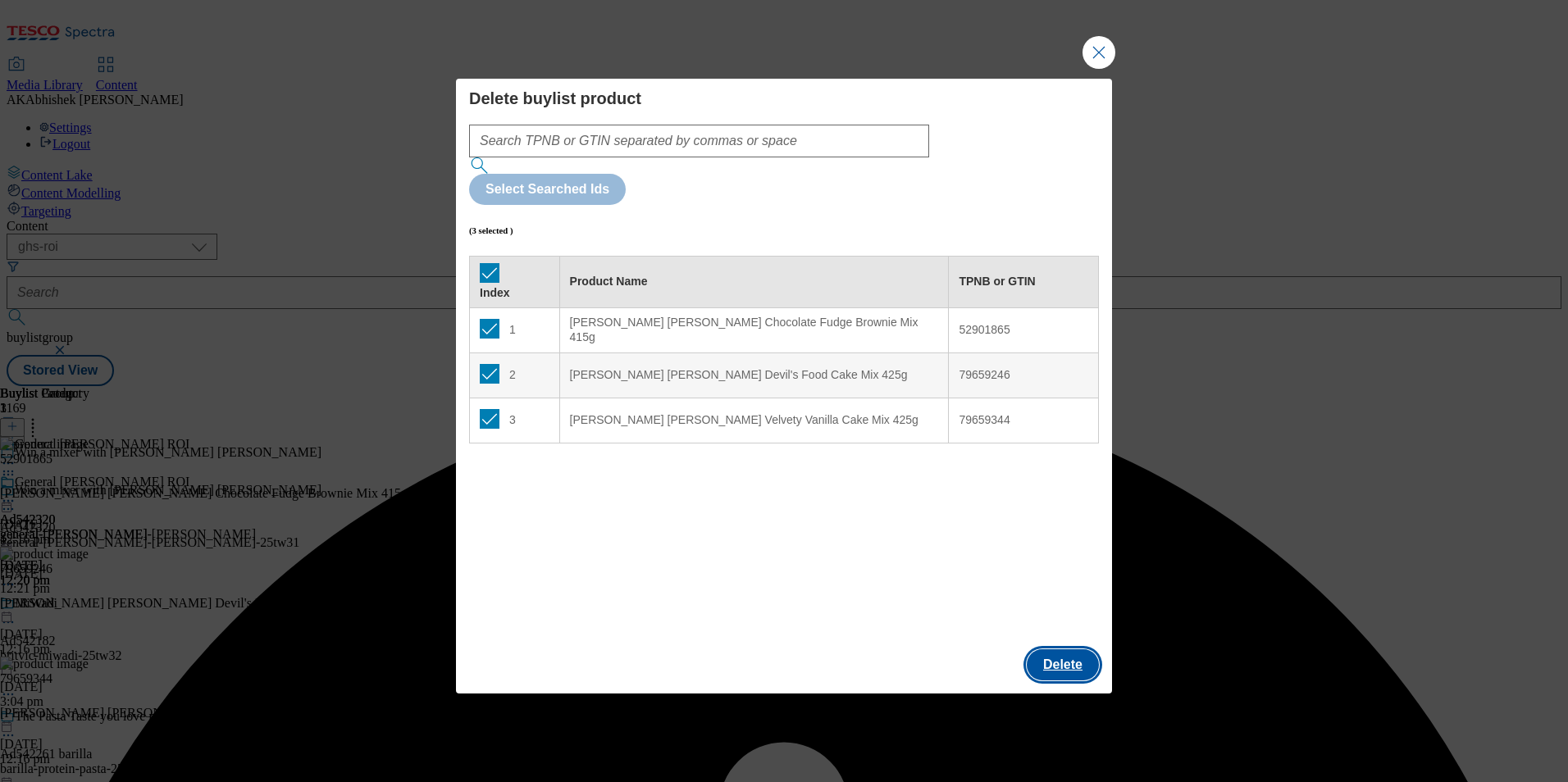
click at [1062, 650] on button "Delete" at bounding box center [1063, 665] width 72 height 32
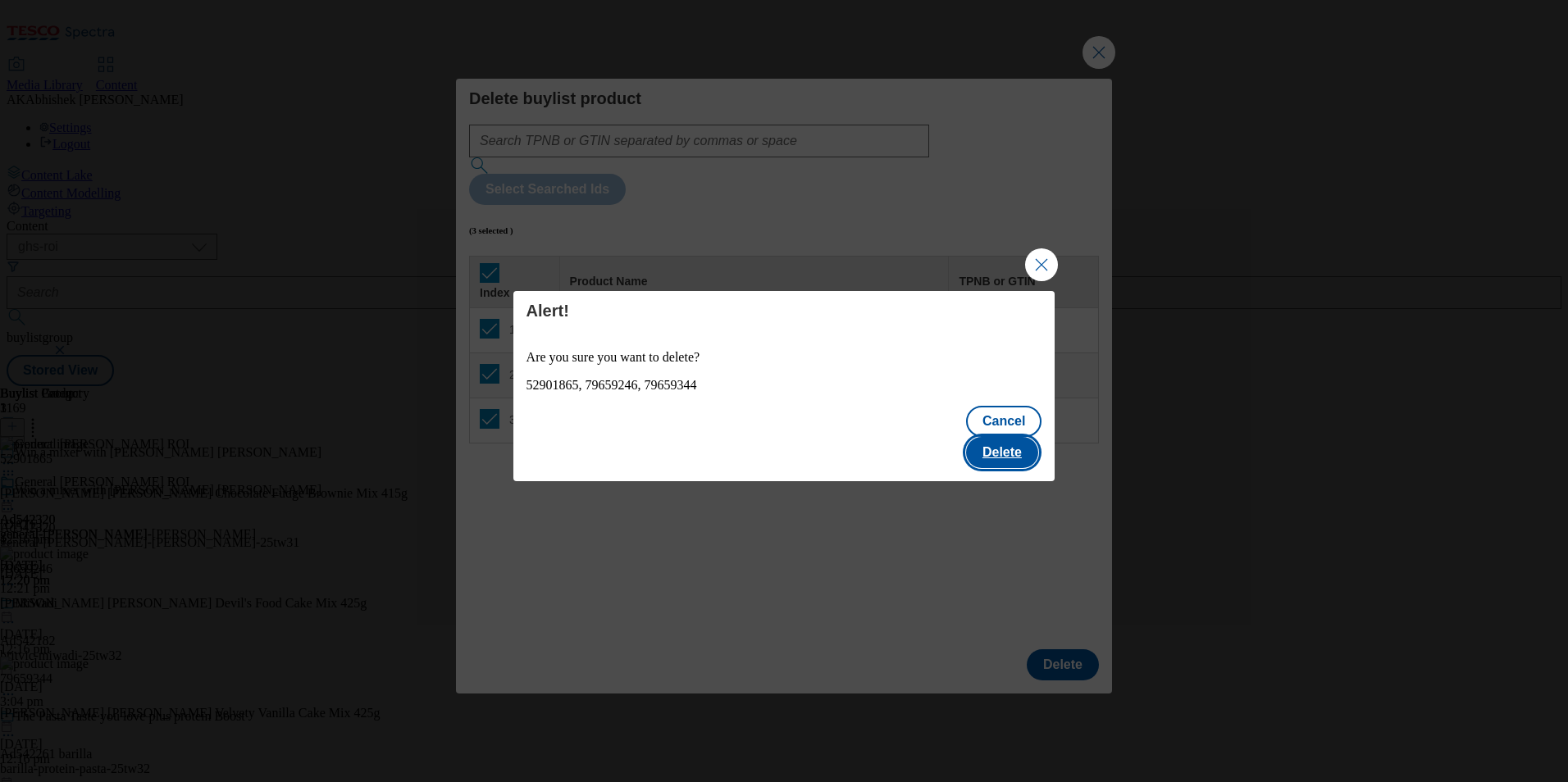
click at [1016, 437] on button "Delete" at bounding box center [1002, 453] width 72 height 32
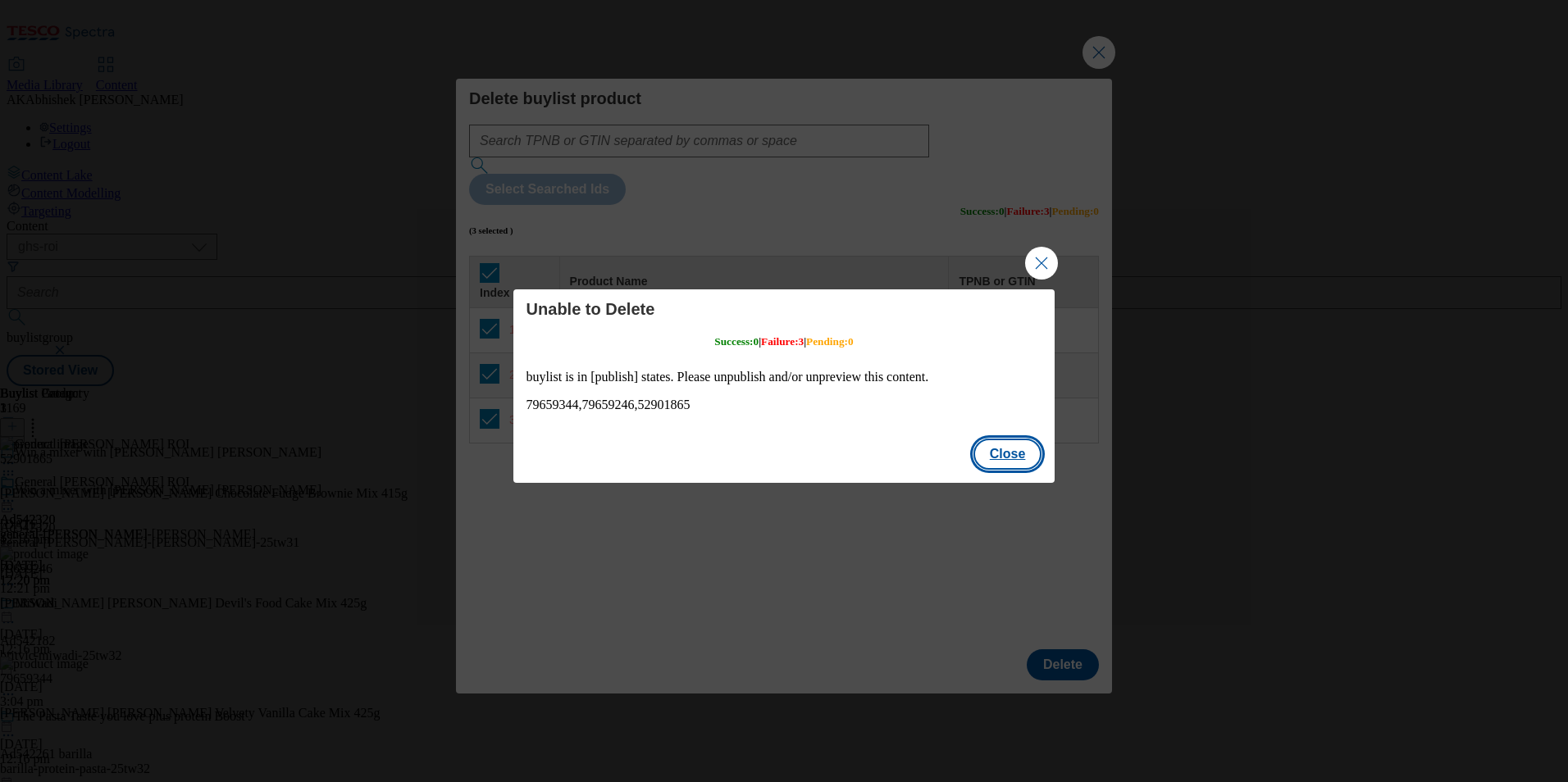
click at [1025, 450] on button "Close" at bounding box center [1008, 454] width 69 height 32
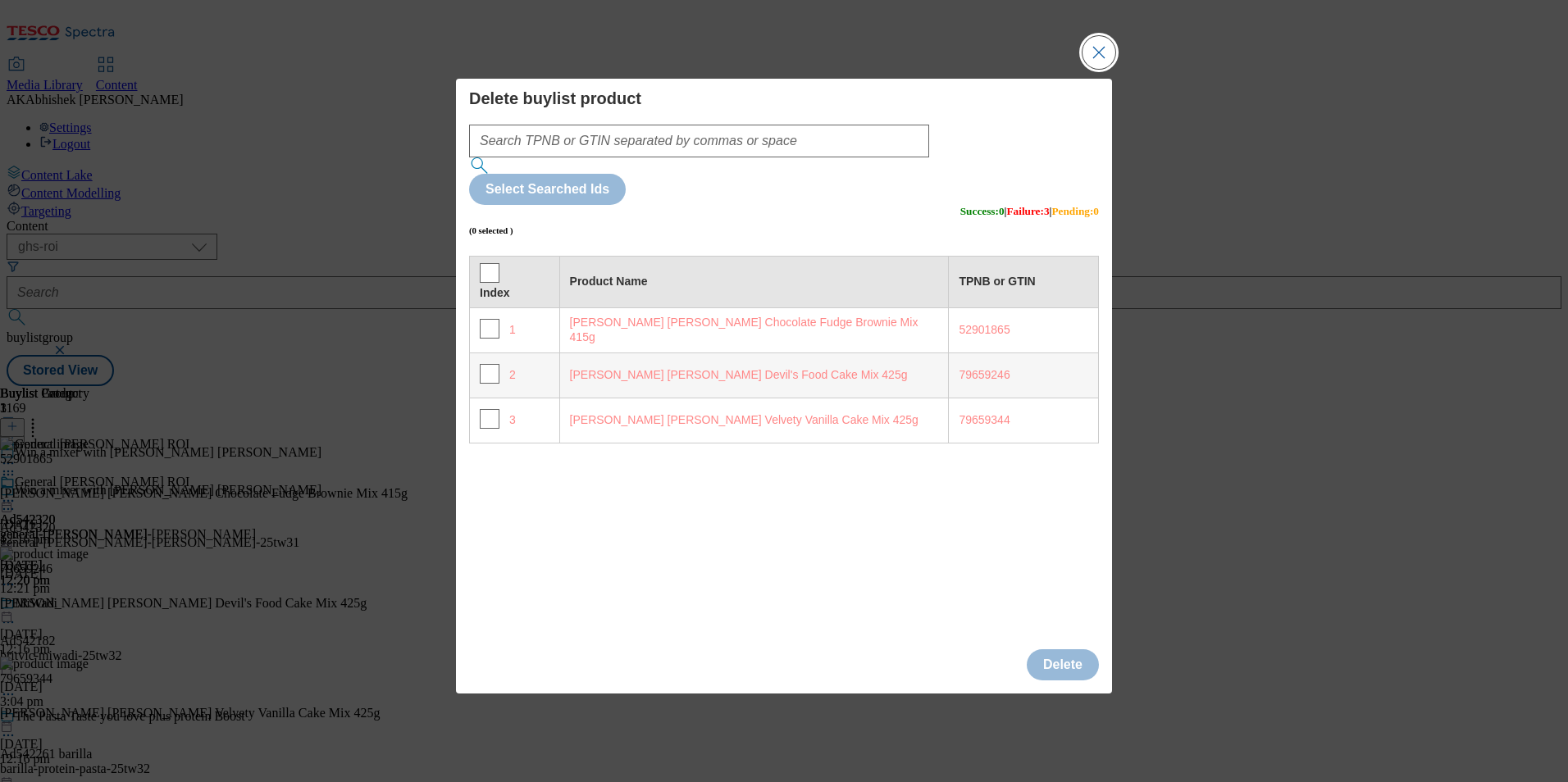
click at [1103, 69] on button "Close Modal" at bounding box center [1099, 52] width 32 height 32
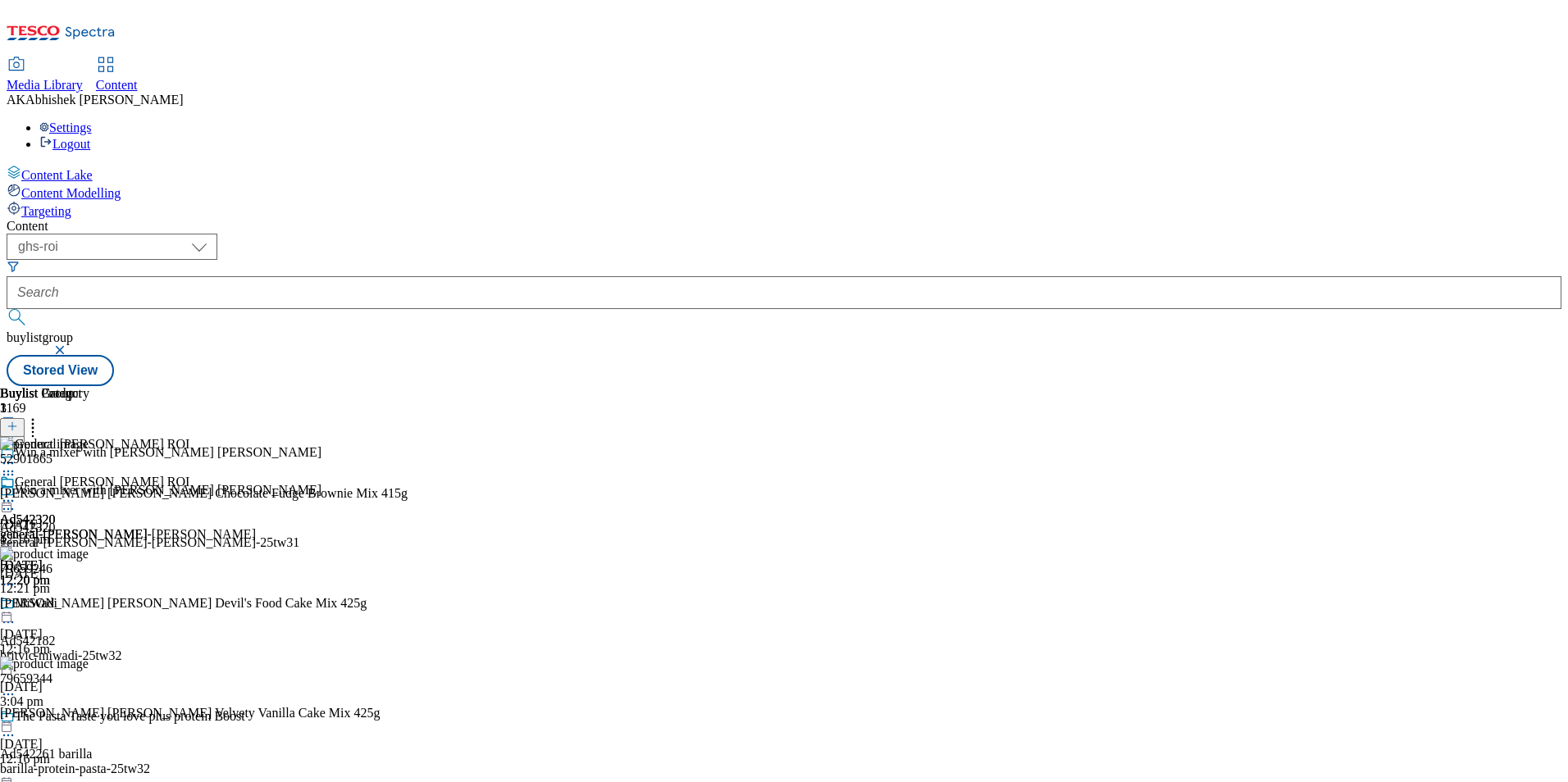
click at [147, 527] on div "general-mills" at bounding box center [74, 534] width 147 height 15
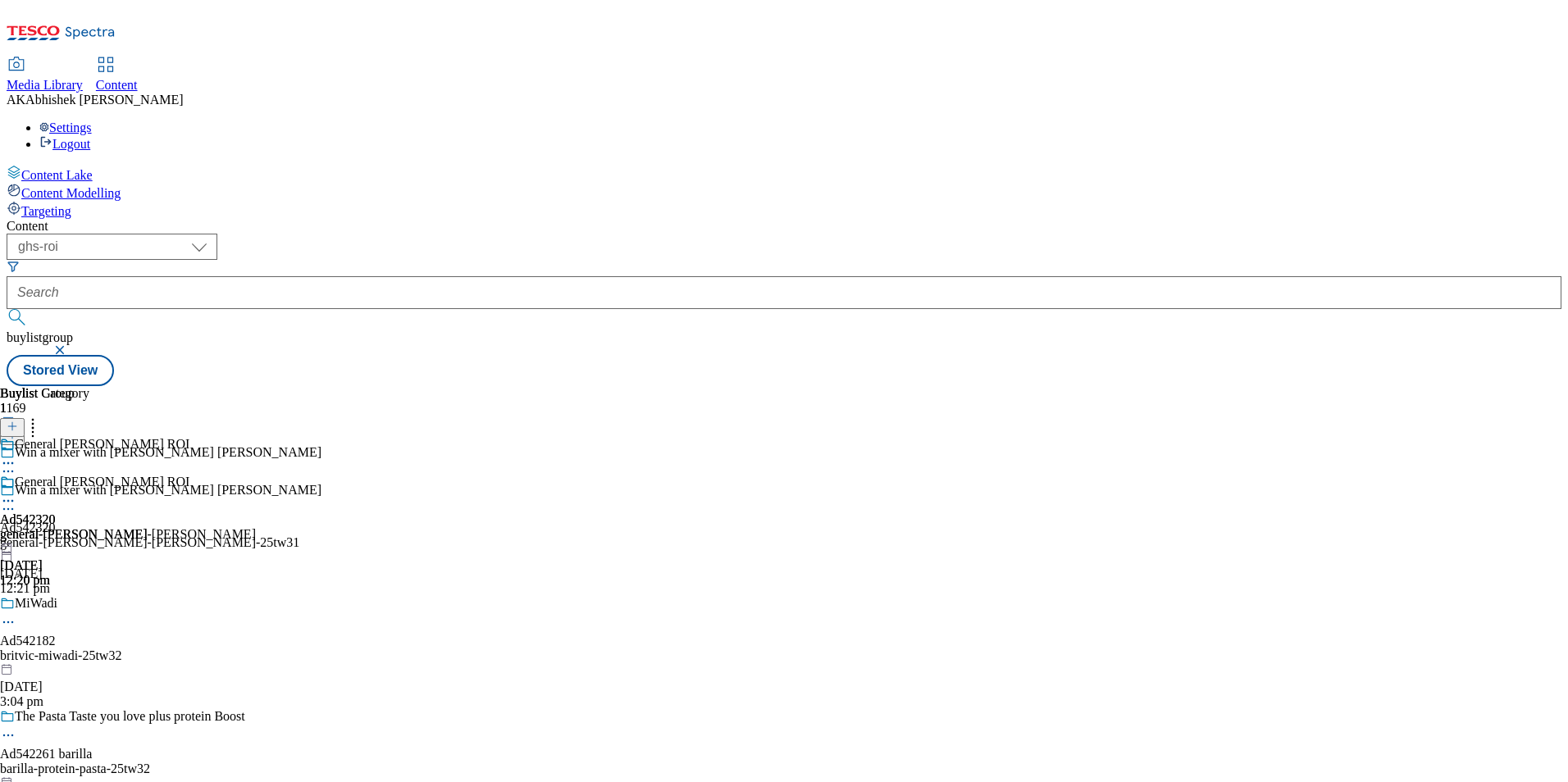
click at [17, 493] on icon at bounding box center [8, 501] width 17 height 17
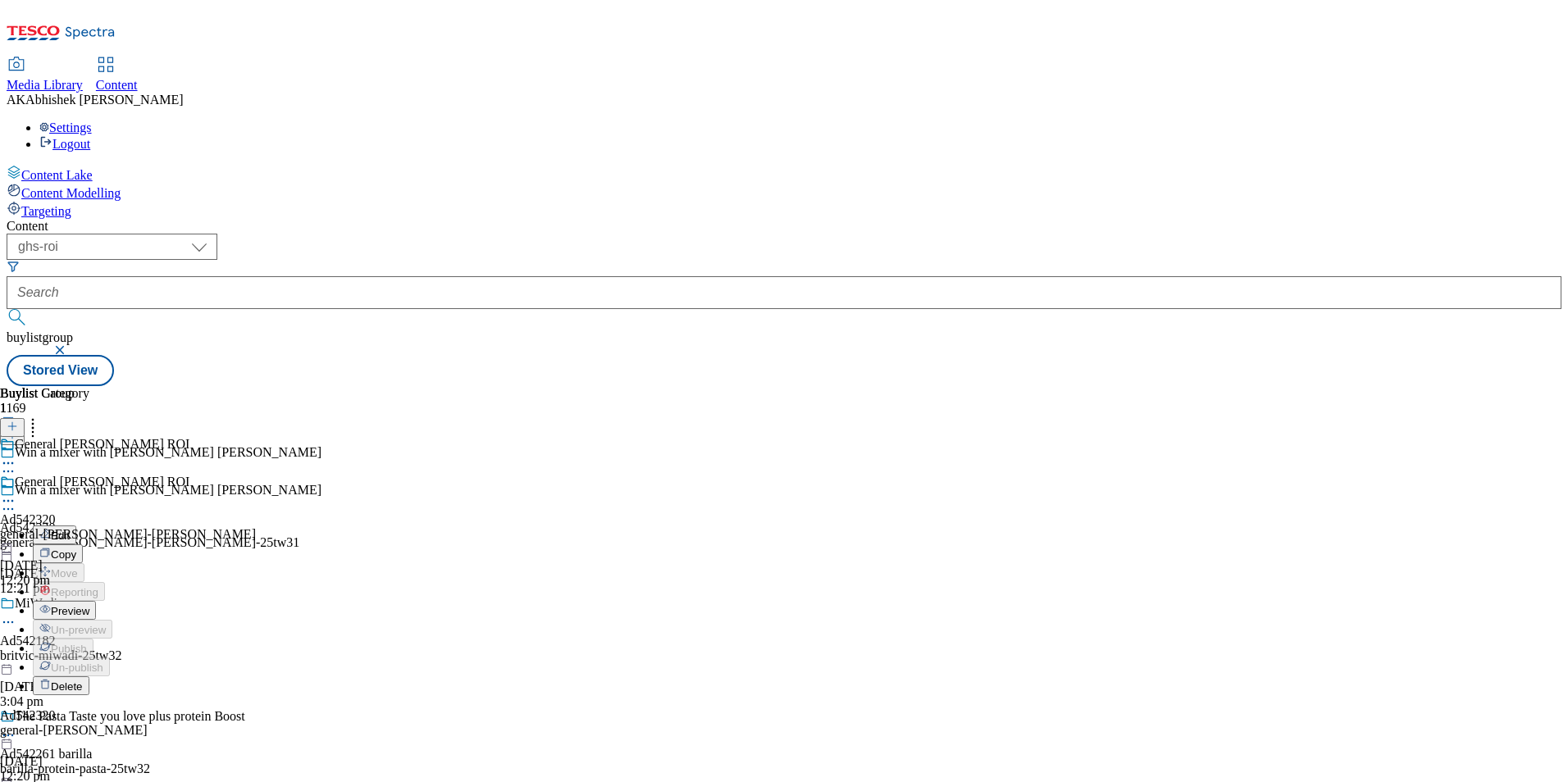
click at [34, 423] on circle at bounding box center [32, 424] width 3 height 3
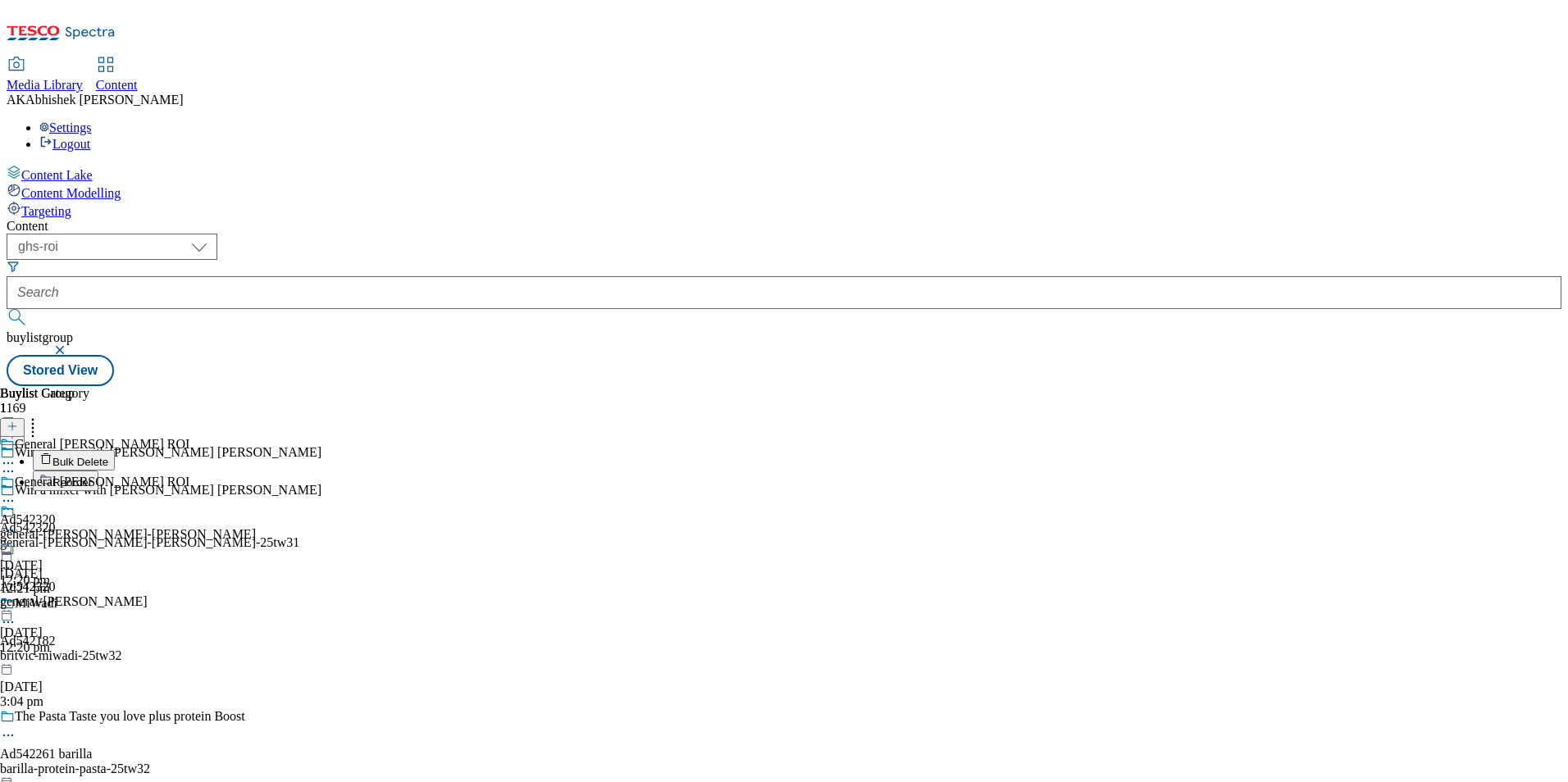
click at [147, 542] on div "Ad542320 general-mills 24 Sept 2025 12:20 pm" at bounding box center [74, 598] width 147 height 113
click at [41, 416] on icon at bounding box center [32, 423] width 17 height 17
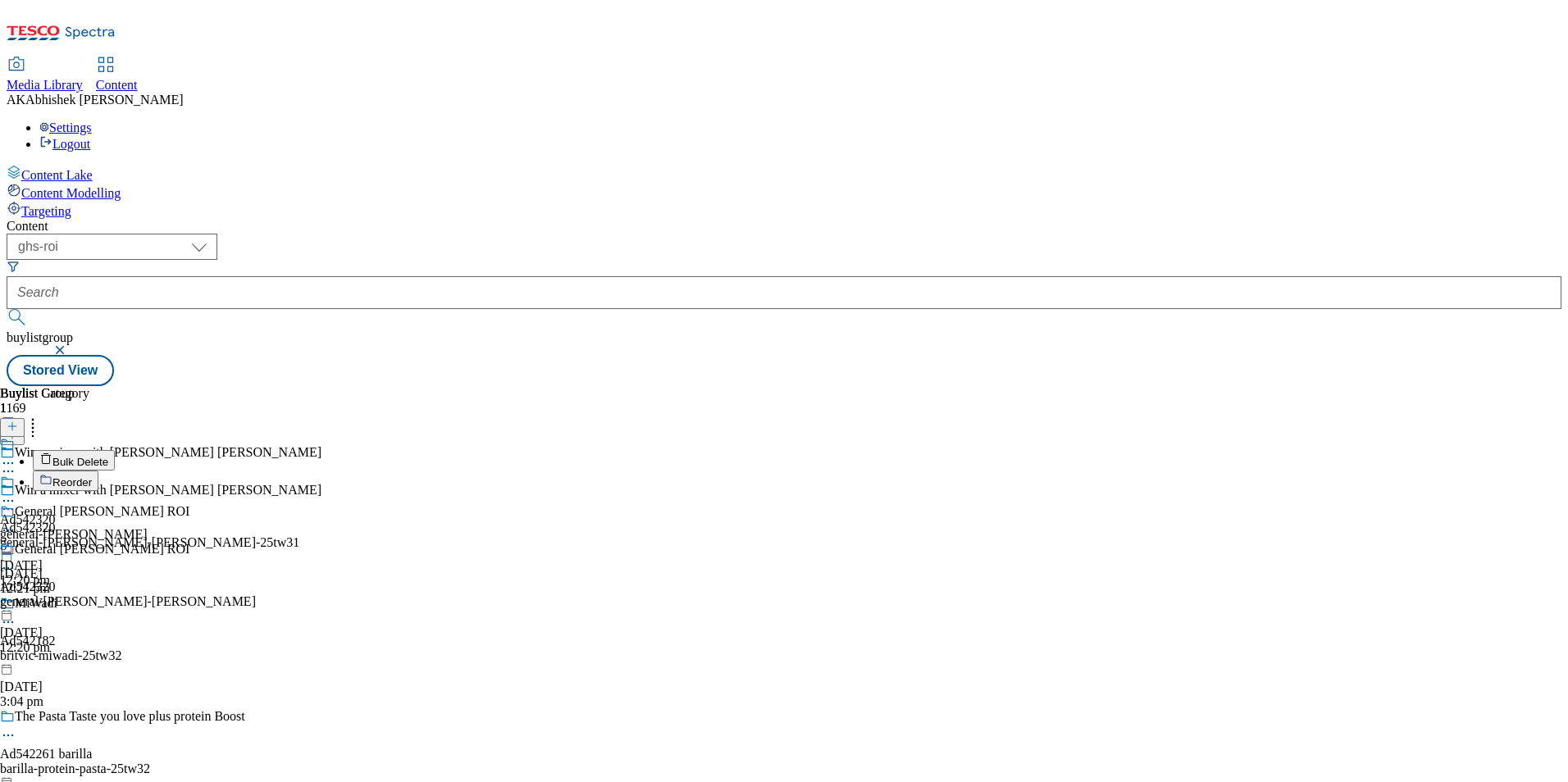
click at [108, 456] on span "Bulk Delete" at bounding box center [81, 462] width 56 height 12
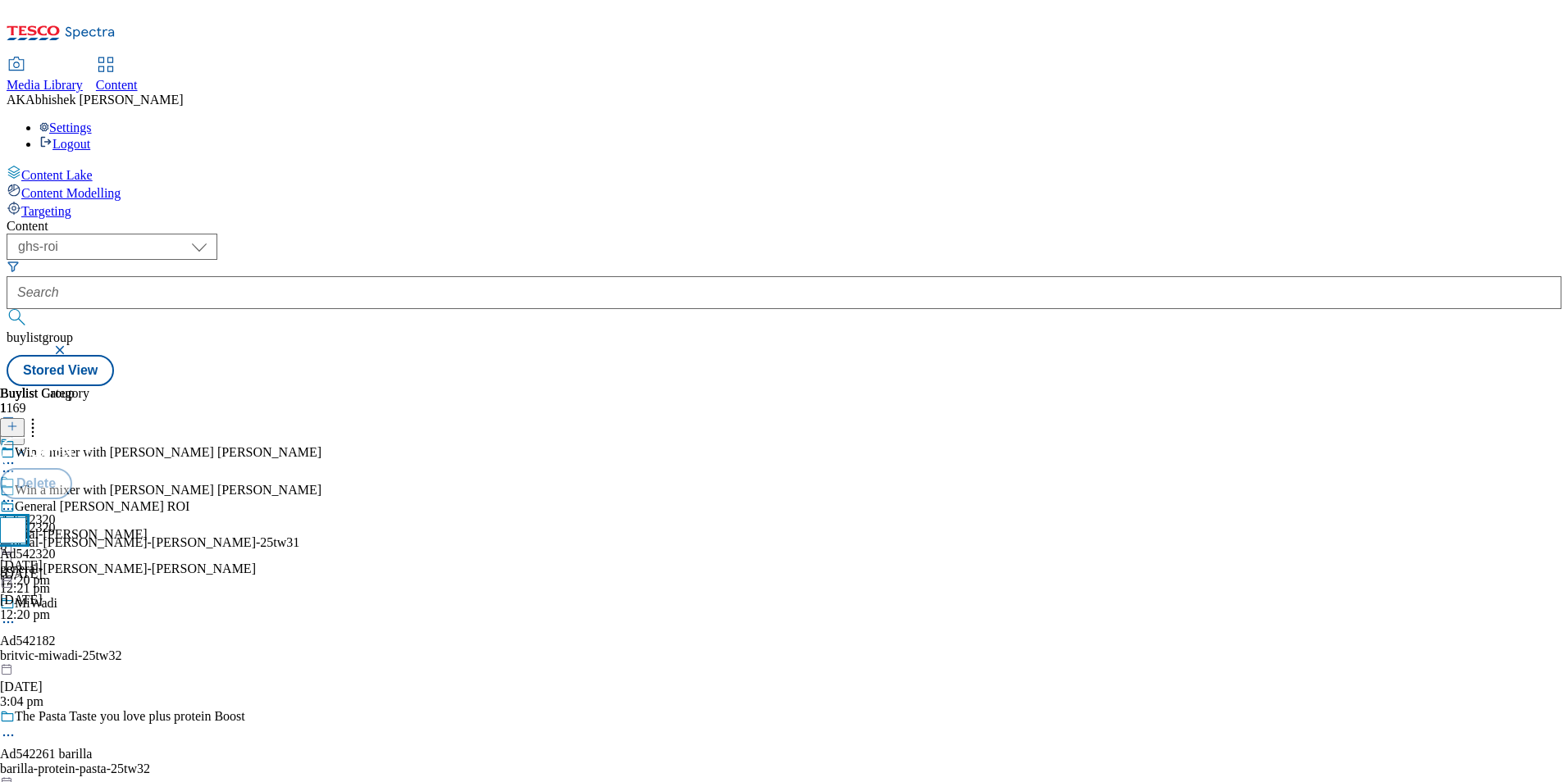
click at [26, 517] on input "checkbox" at bounding box center [13, 530] width 26 height 26
click at [72, 468] on button "Delete" at bounding box center [36, 484] width 72 height 32
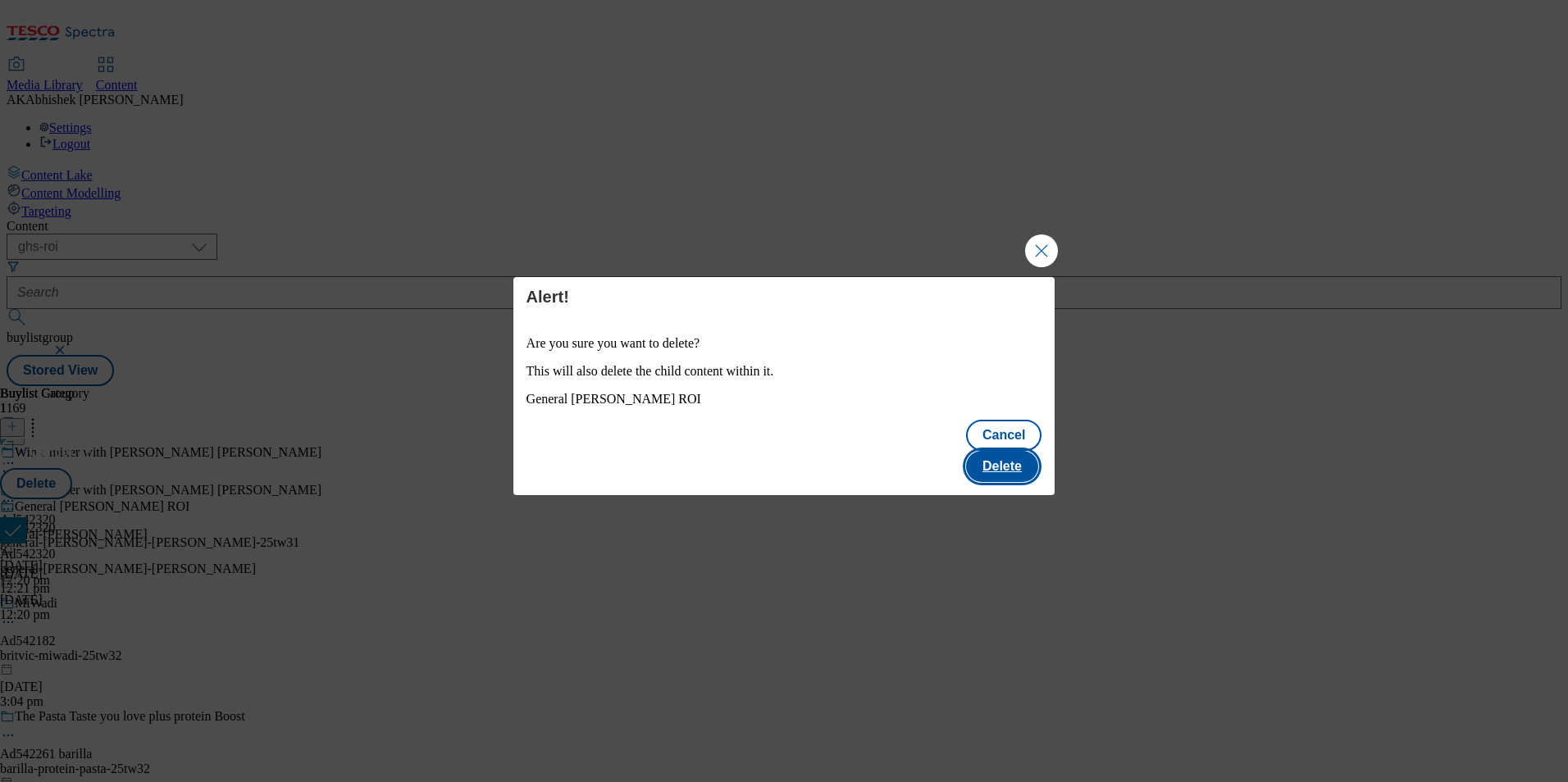
click at [1013, 451] on button "Delete" at bounding box center [1002, 466] width 72 height 32
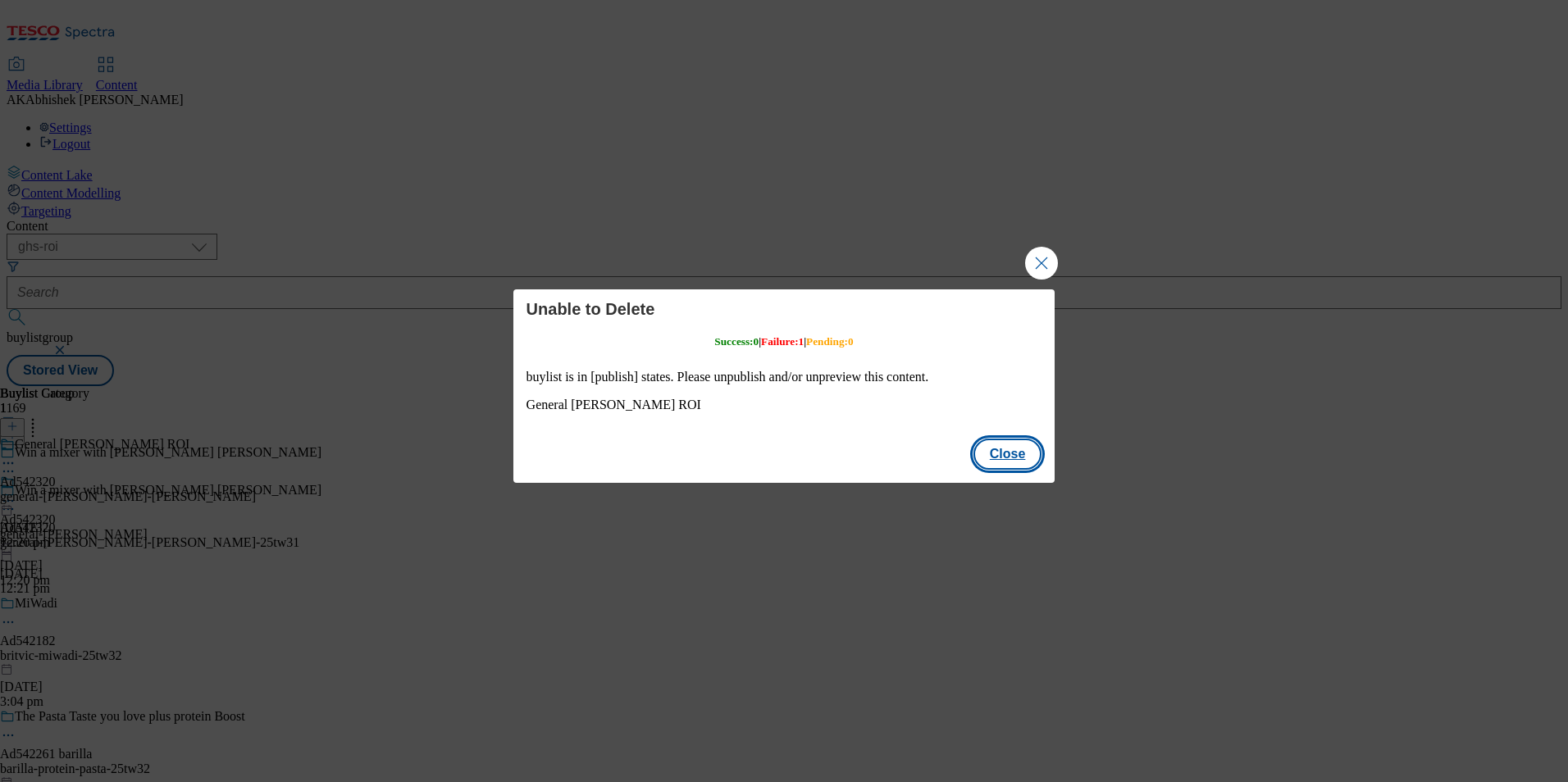
click at [1018, 459] on button "Close" at bounding box center [1008, 454] width 69 height 32
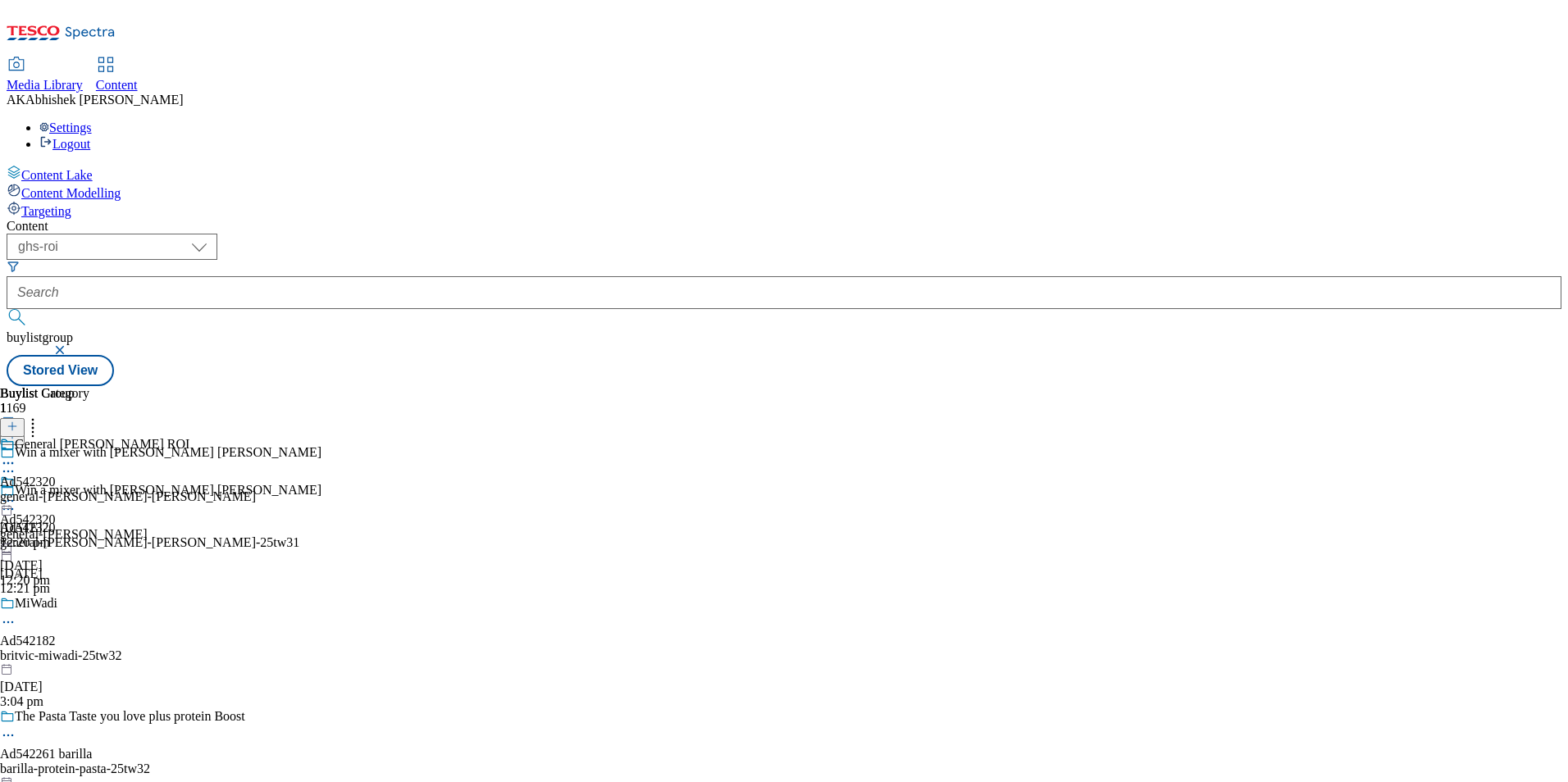
click at [256, 489] on div "general-mills-betty-crocker" at bounding box center [128, 496] width 256 height 15
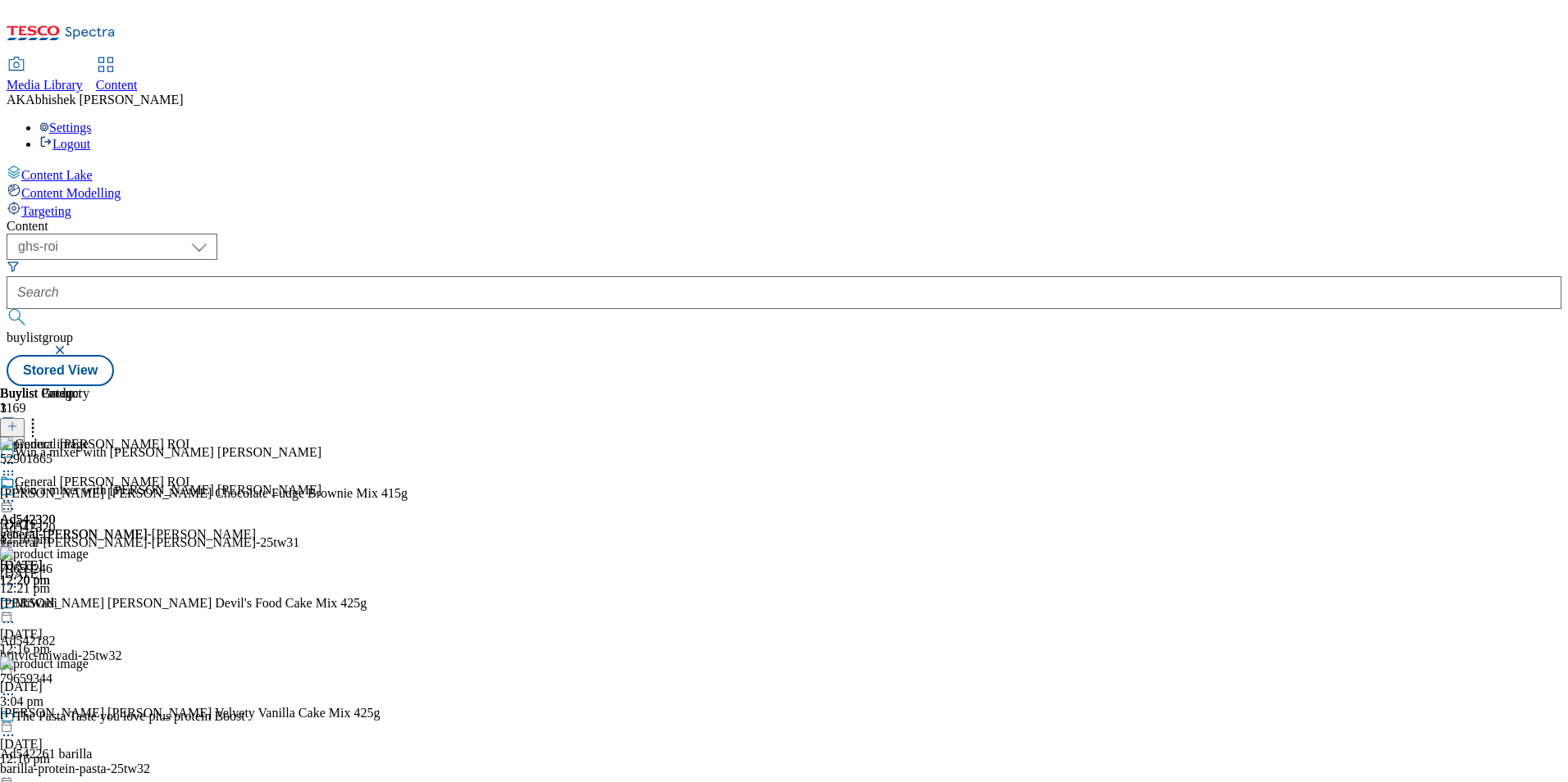
click at [17, 501] on icon at bounding box center [8, 508] width 17 height 17
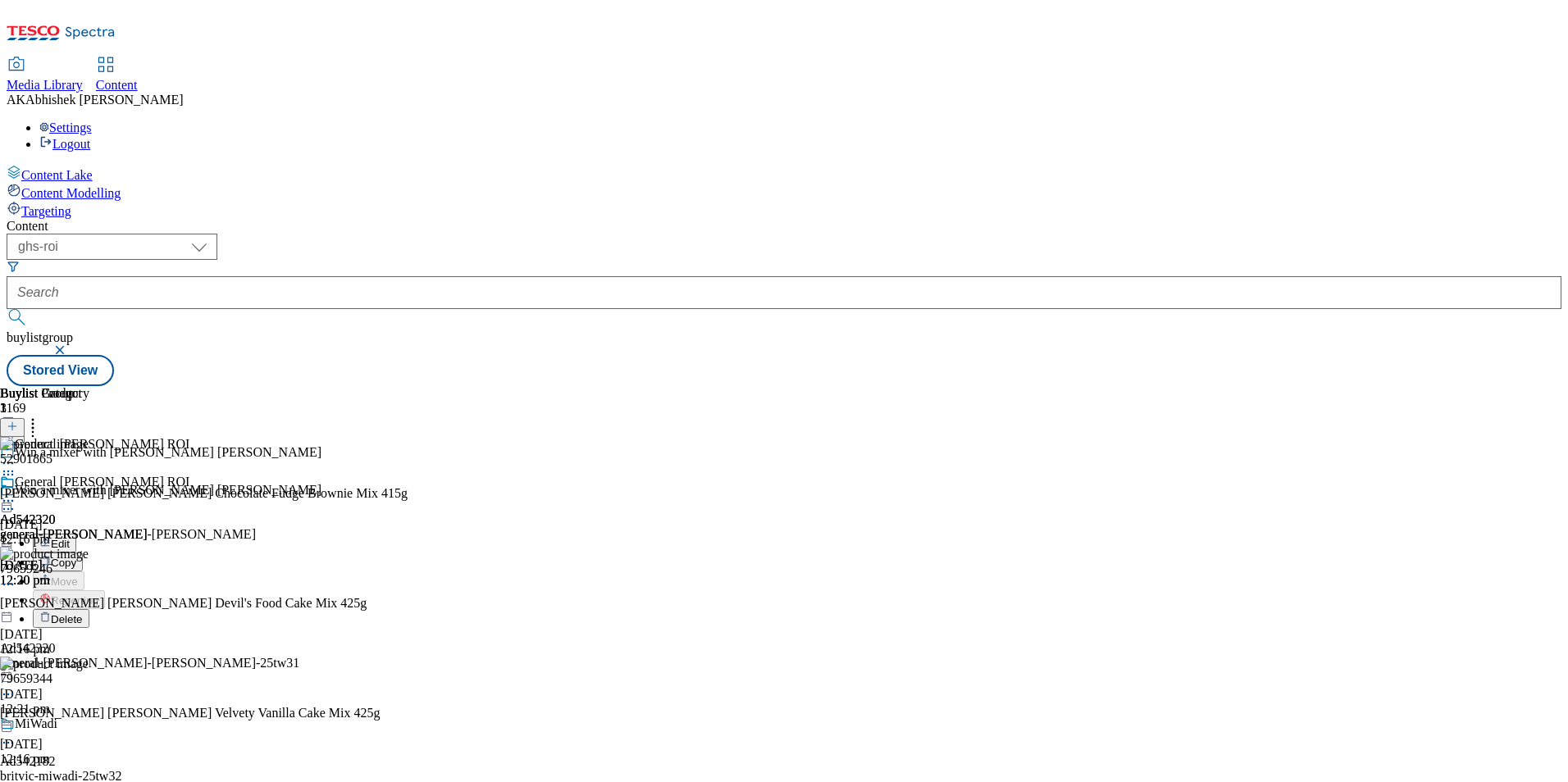
click at [147, 588] on div "Ad542320 general-mills 24 Sept 2025 12:20 pm" at bounding box center [74, 531] width 147 height 113
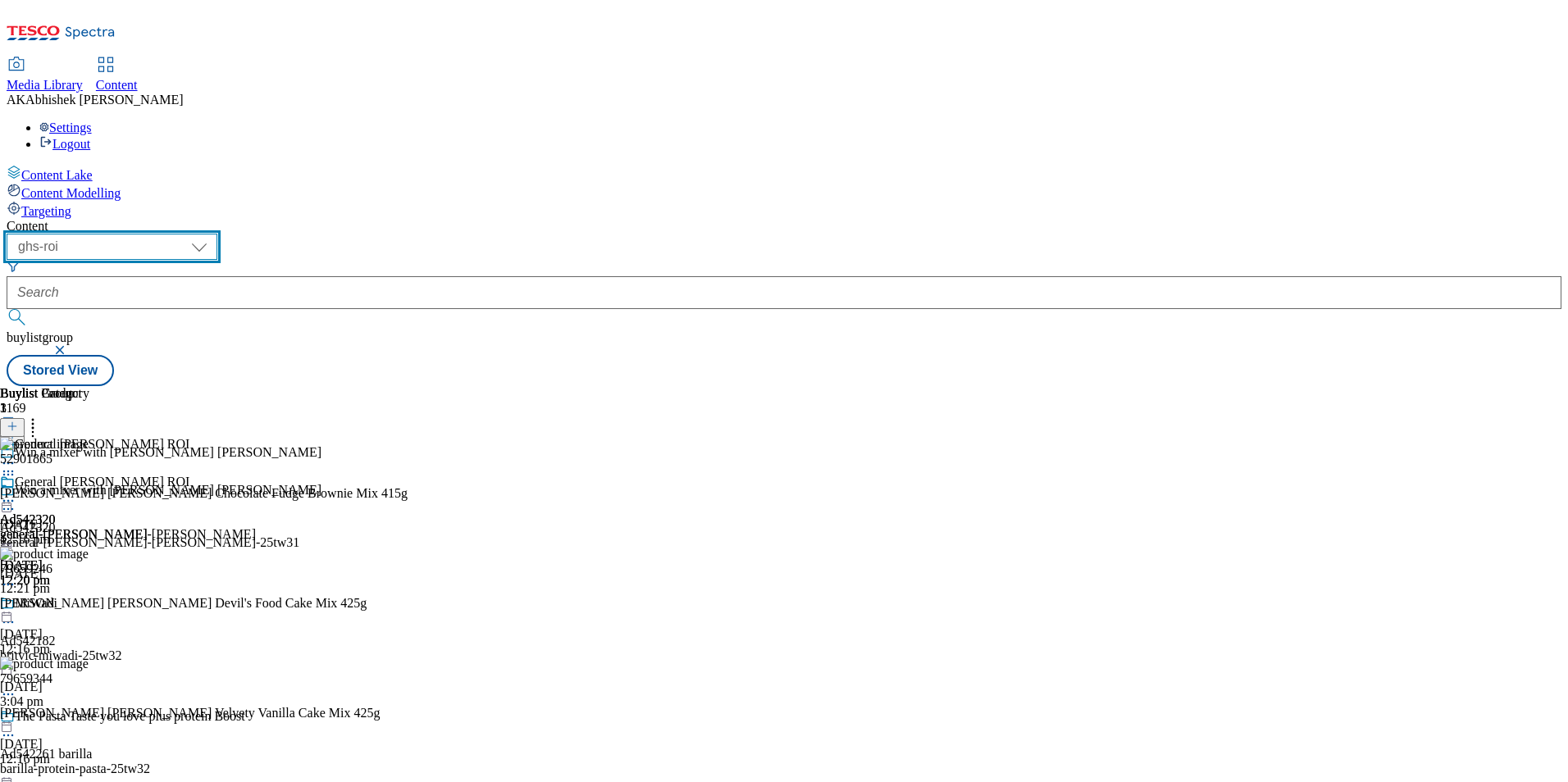
click at [217, 234] on select "ghs-roi ghs-uk" at bounding box center [111, 247] width 210 height 26
select select "ghs-uk"
click at [213, 234] on select "ghs-roi ghs-uk" at bounding box center [111, 247] width 210 height 26
